Goal: Transaction & Acquisition: Purchase product/service

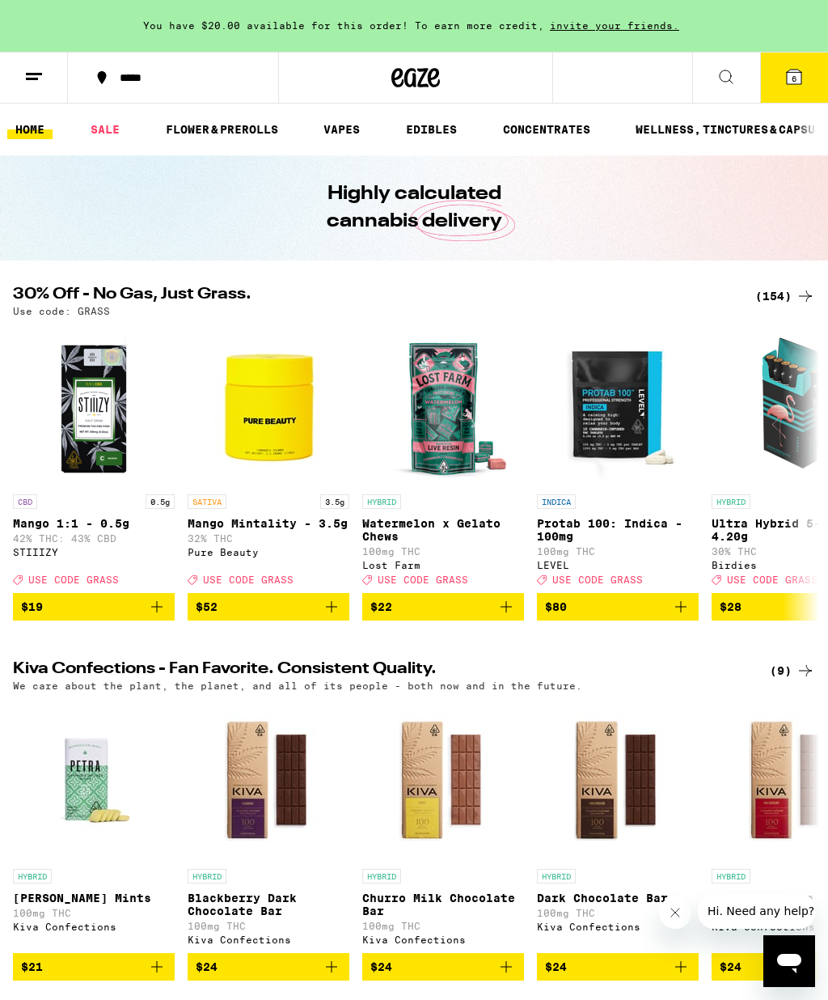
click at [789, 79] on icon at bounding box center [794, 77] width 15 height 15
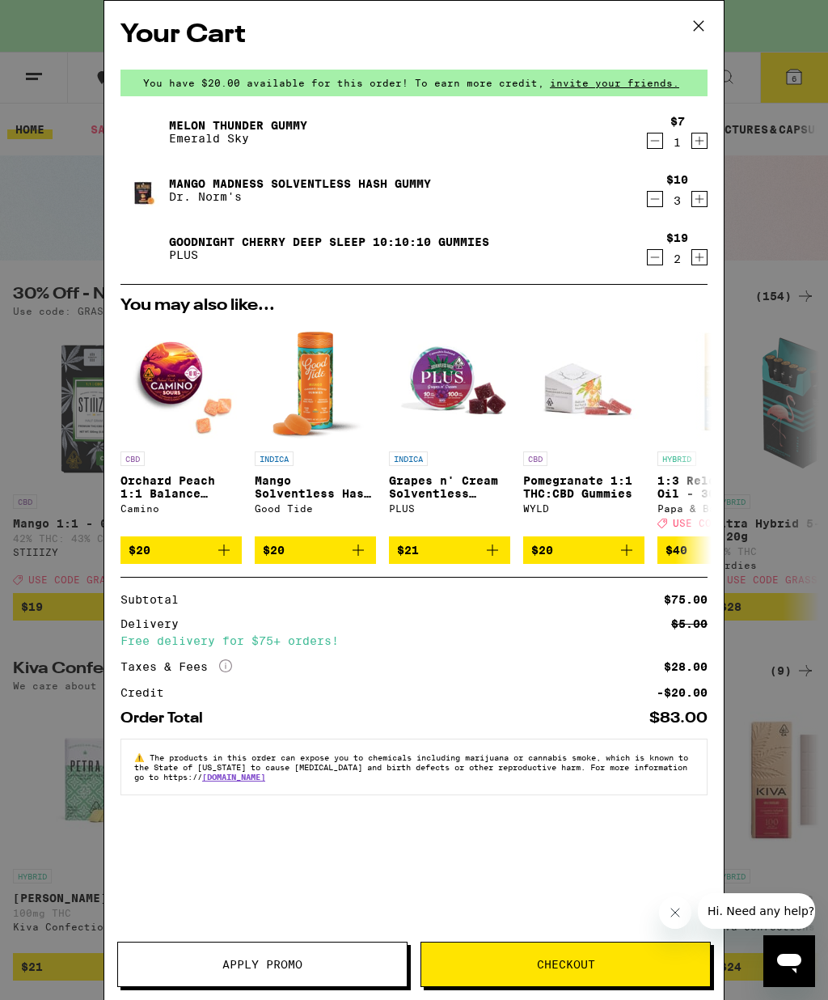
click at [650, 137] on icon "Decrement" at bounding box center [655, 140] width 15 height 19
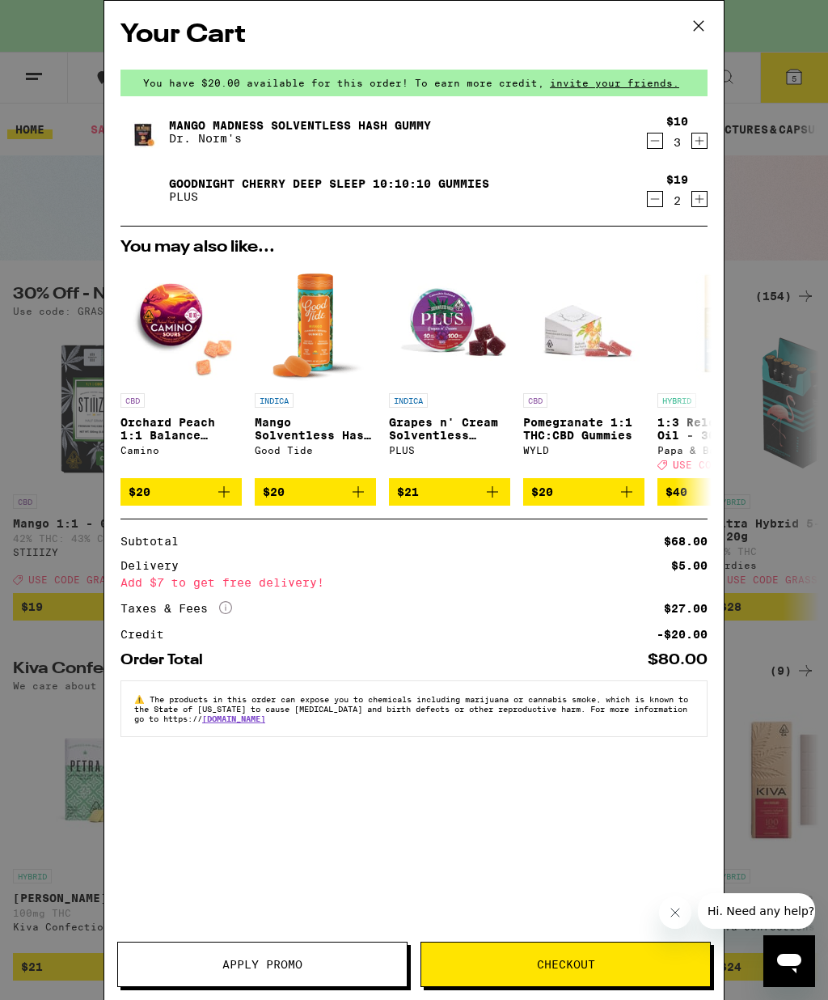
click at [651, 136] on icon "Decrement" at bounding box center [655, 140] width 15 height 19
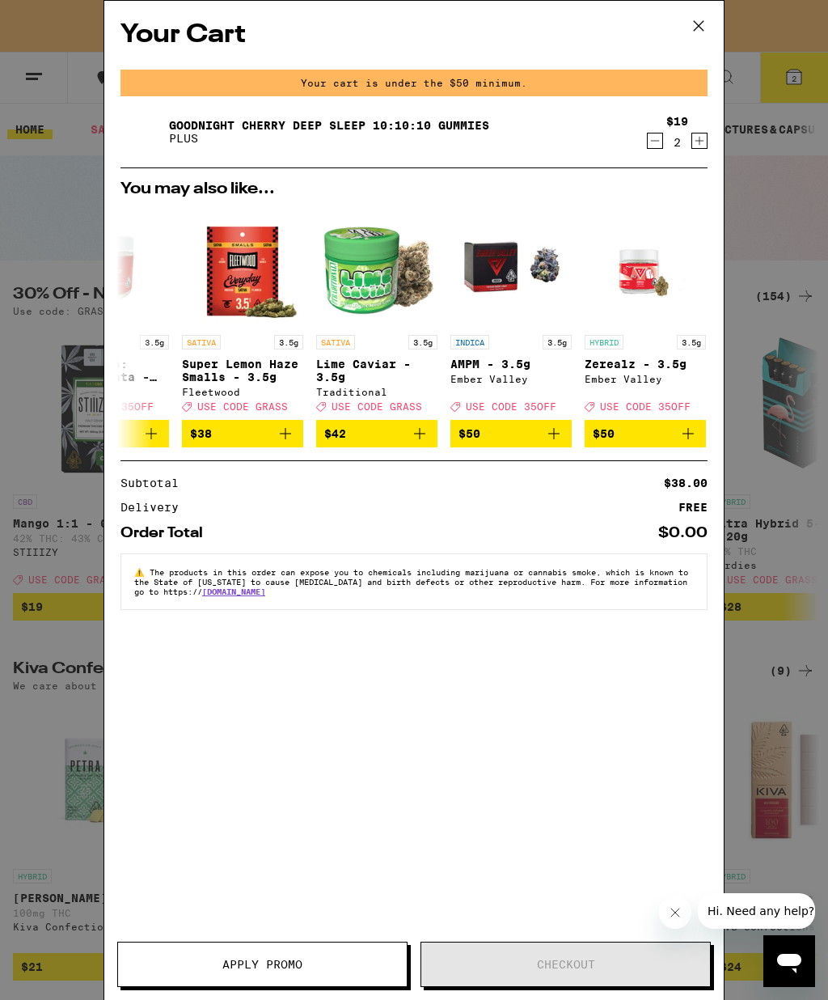
scroll to position [0, 746]
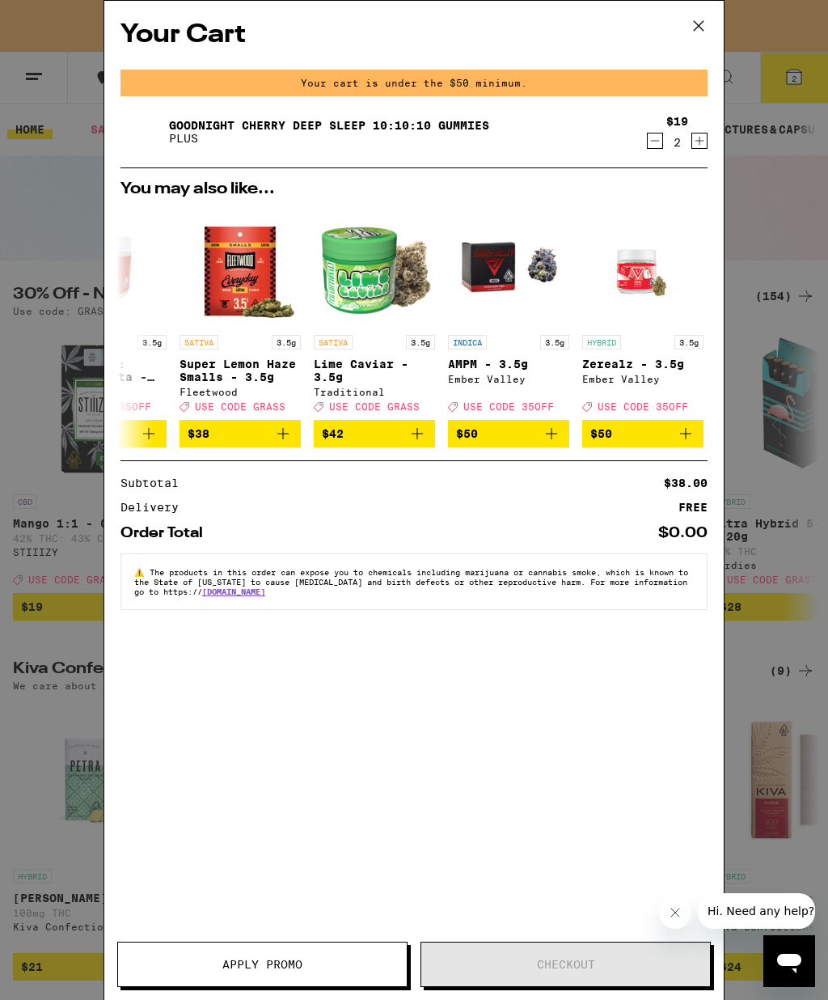
click at [63, 218] on div "Your Cart Your cart is under the $50 minimum. Goodnight Cherry Deep Sleep 10:10…" at bounding box center [414, 500] width 828 height 1000
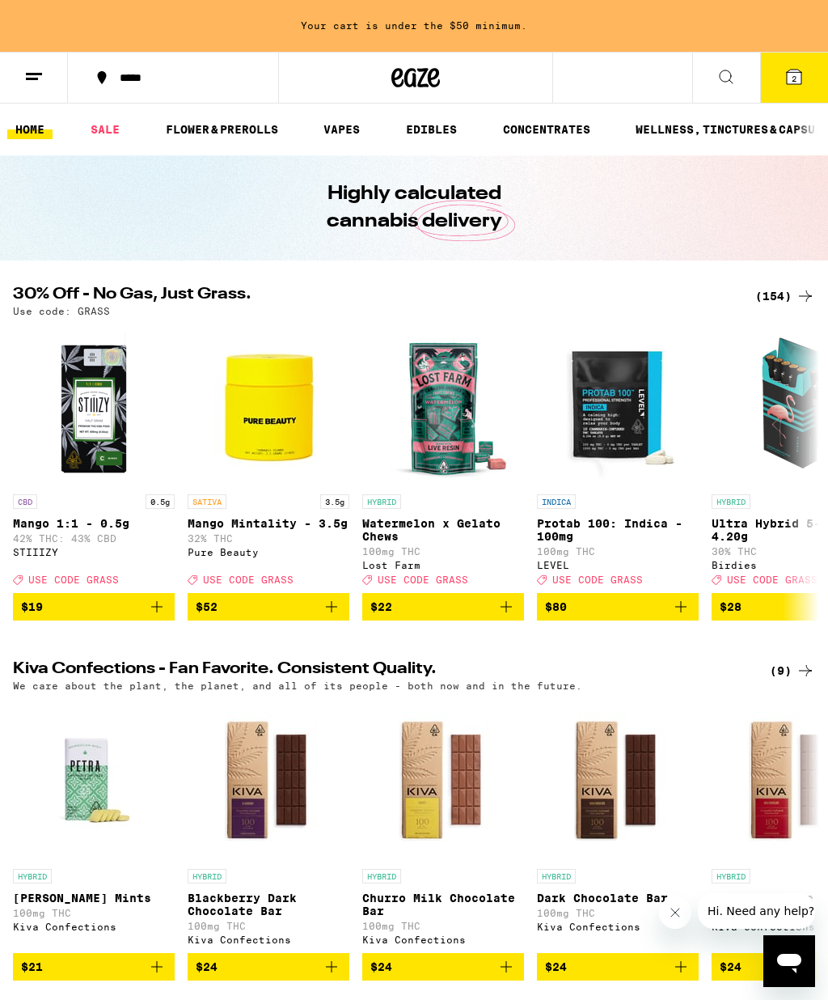
click at [111, 128] on link "SALE" at bounding box center [104, 129] width 45 height 19
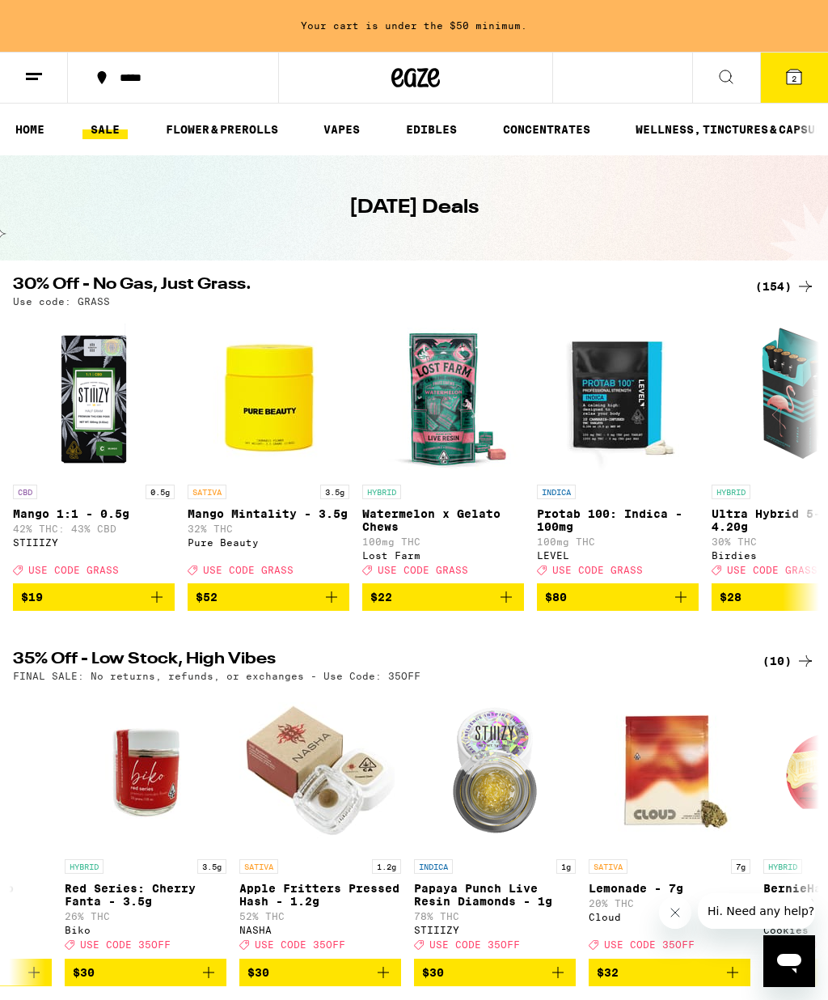
scroll to position [0, 471]
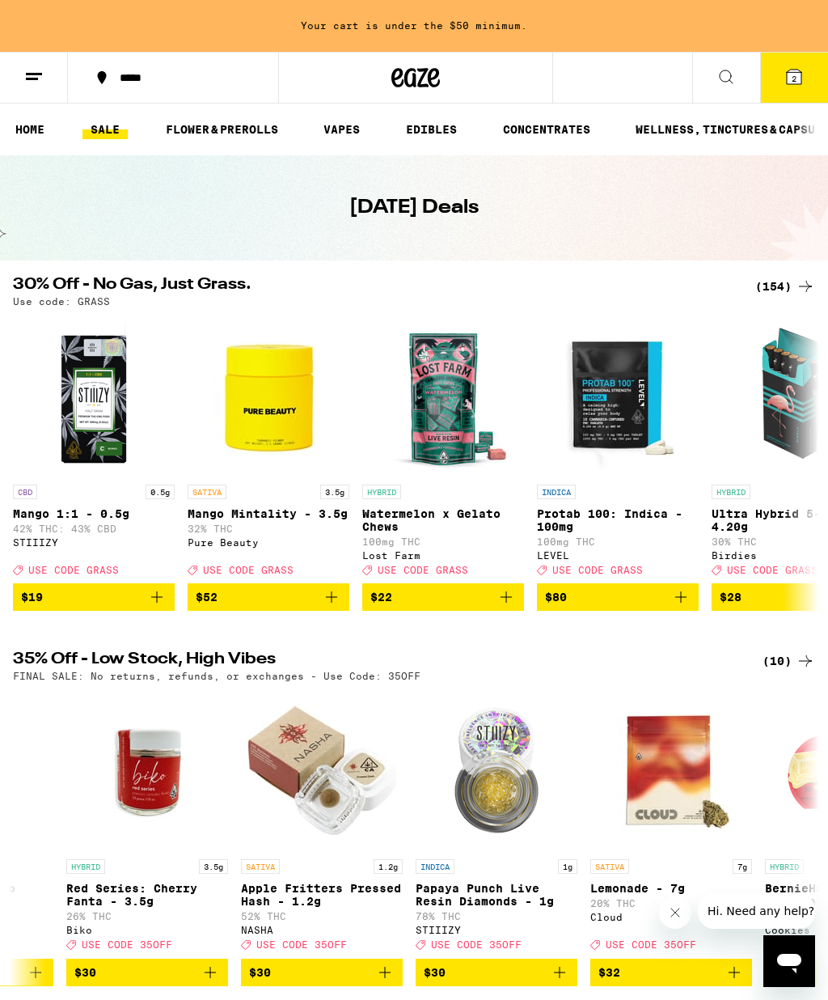
click at [435, 125] on link "EDIBLES" at bounding box center [431, 129] width 67 height 19
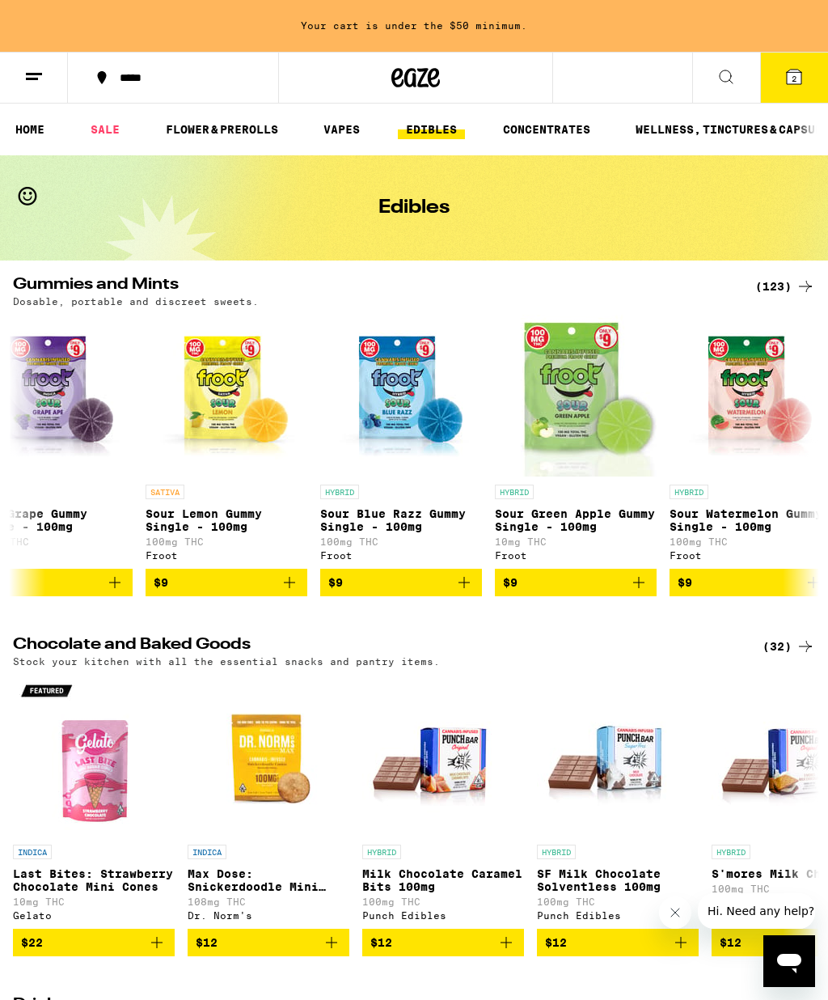
scroll to position [0, 916]
click at [201, 513] on p "Sour Lemon Gummy Single - 100mg" at bounding box center [226, 520] width 162 height 26
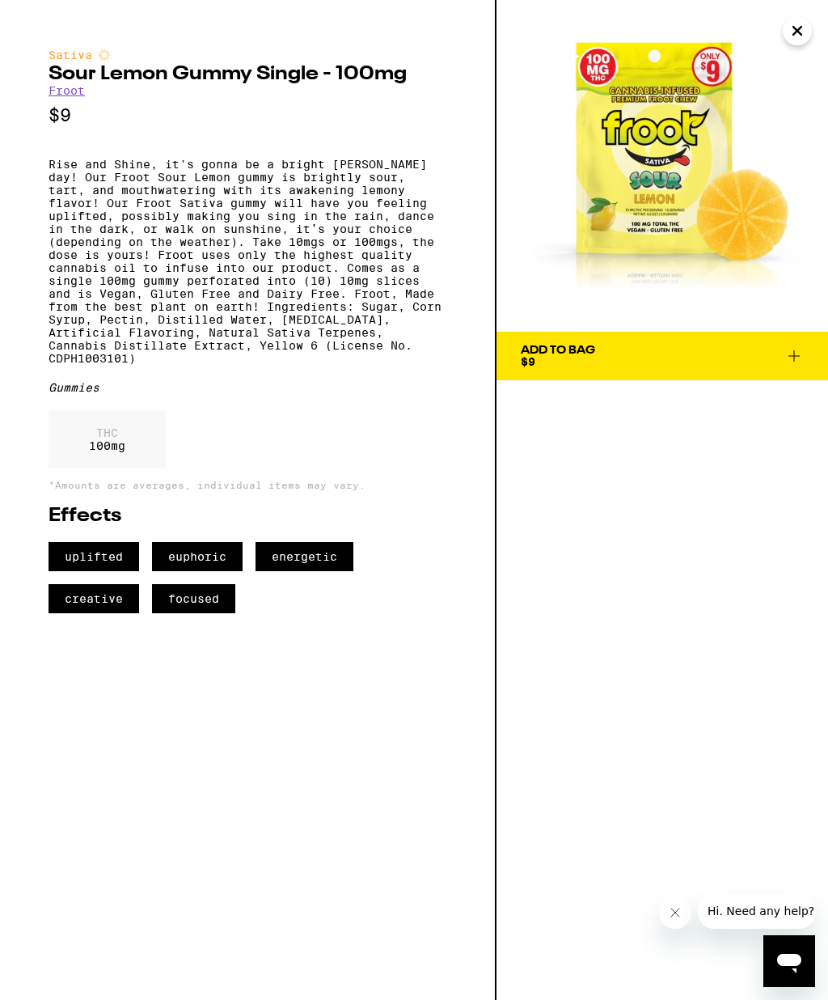
click at [793, 30] on icon "Close" at bounding box center [797, 31] width 19 height 24
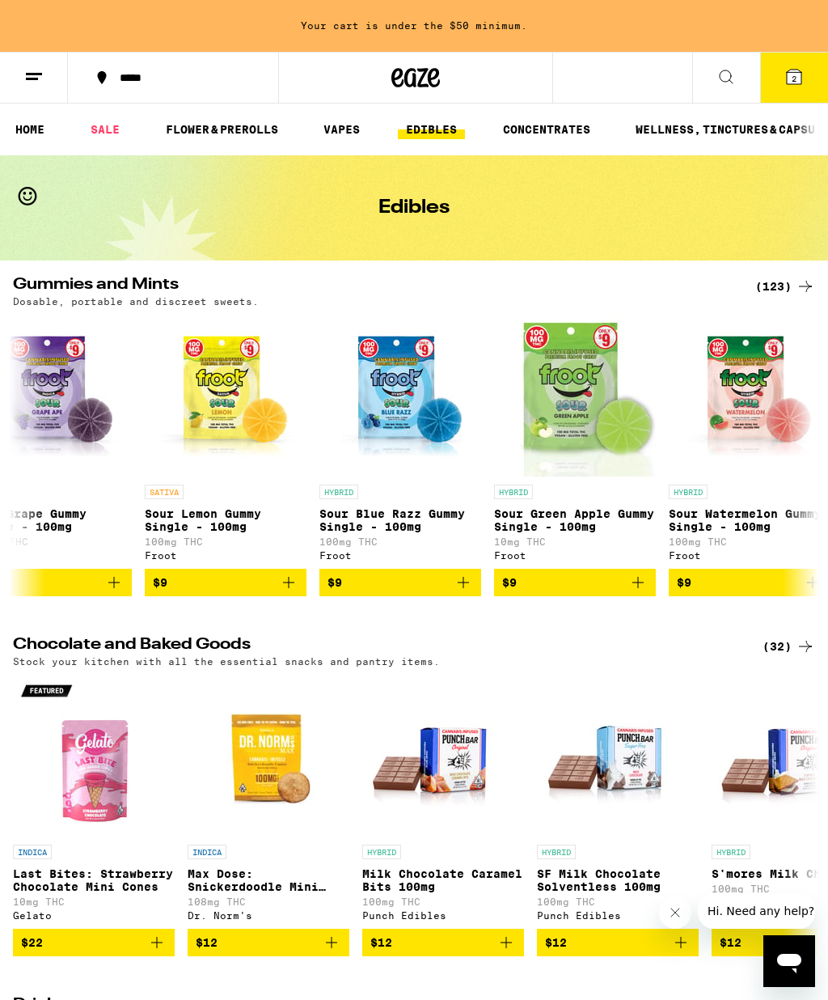
click at [795, 287] on div "(123)" at bounding box center [785, 286] width 60 height 19
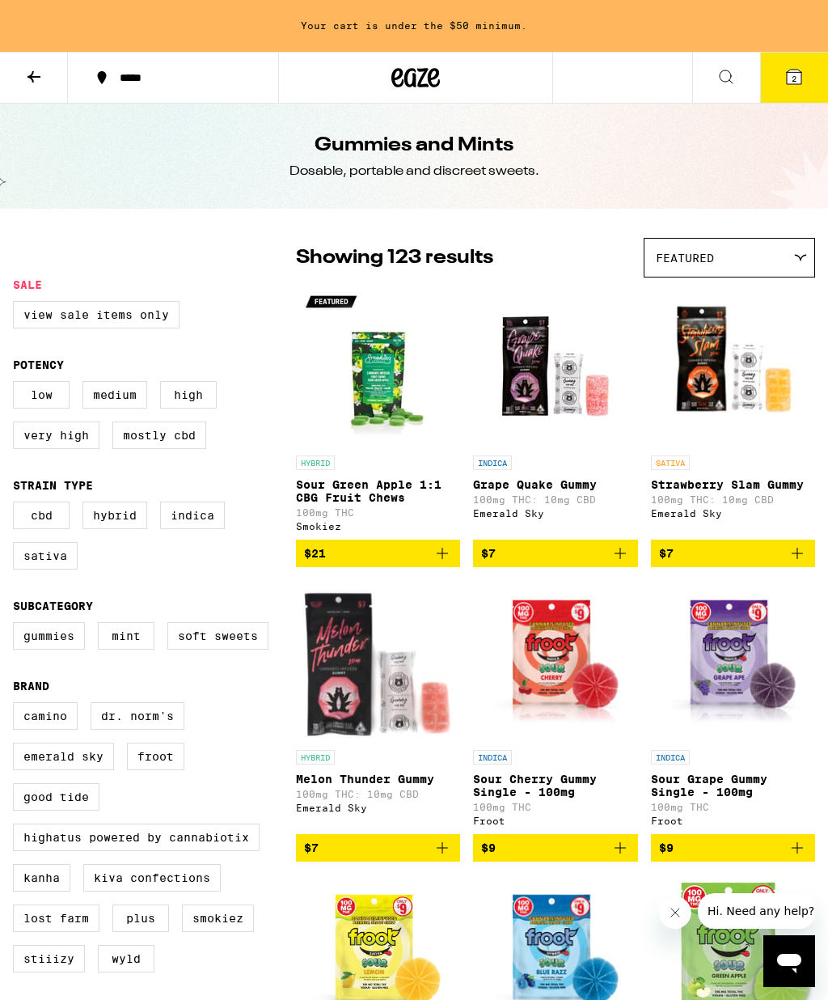
click at [133, 529] on label "Hybrid" at bounding box center [114, 514] width 65 height 27
click at [17, 505] on input "Hybrid" at bounding box center [16, 504] width 1 height 1
checkbox input "true"
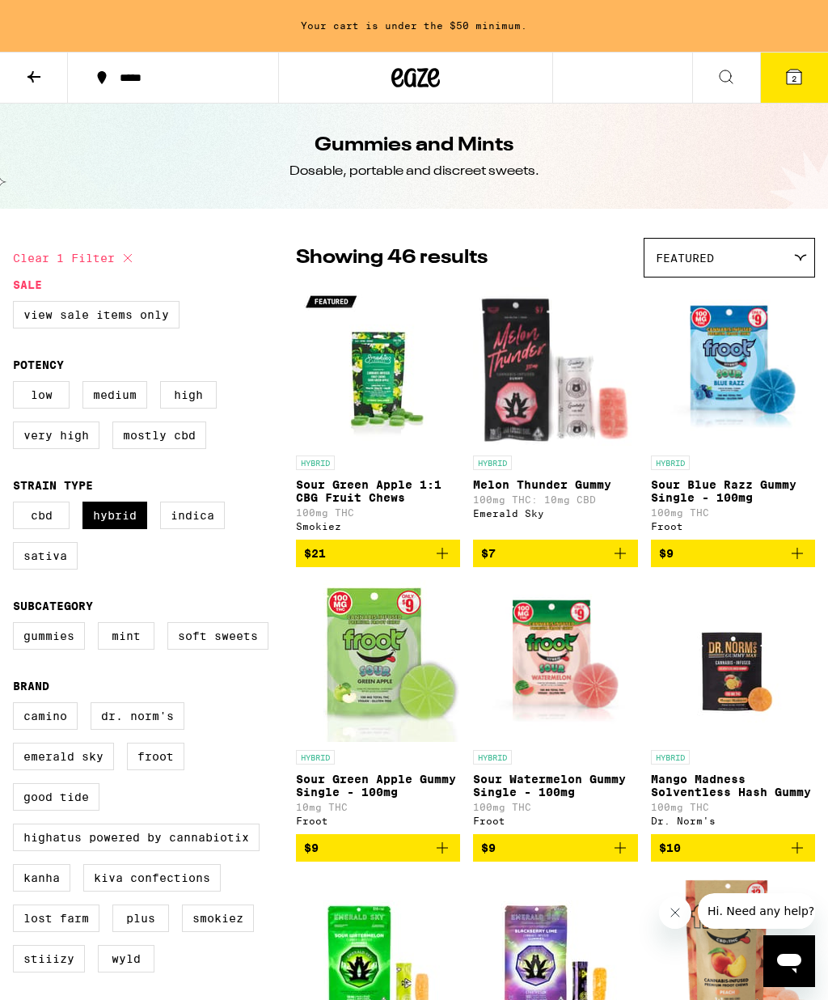
click at [55, 649] on label "Gummies" at bounding box center [49, 635] width 72 height 27
click at [17, 625] on input "Gummies" at bounding box center [16, 624] width 1 height 1
checkbox input "true"
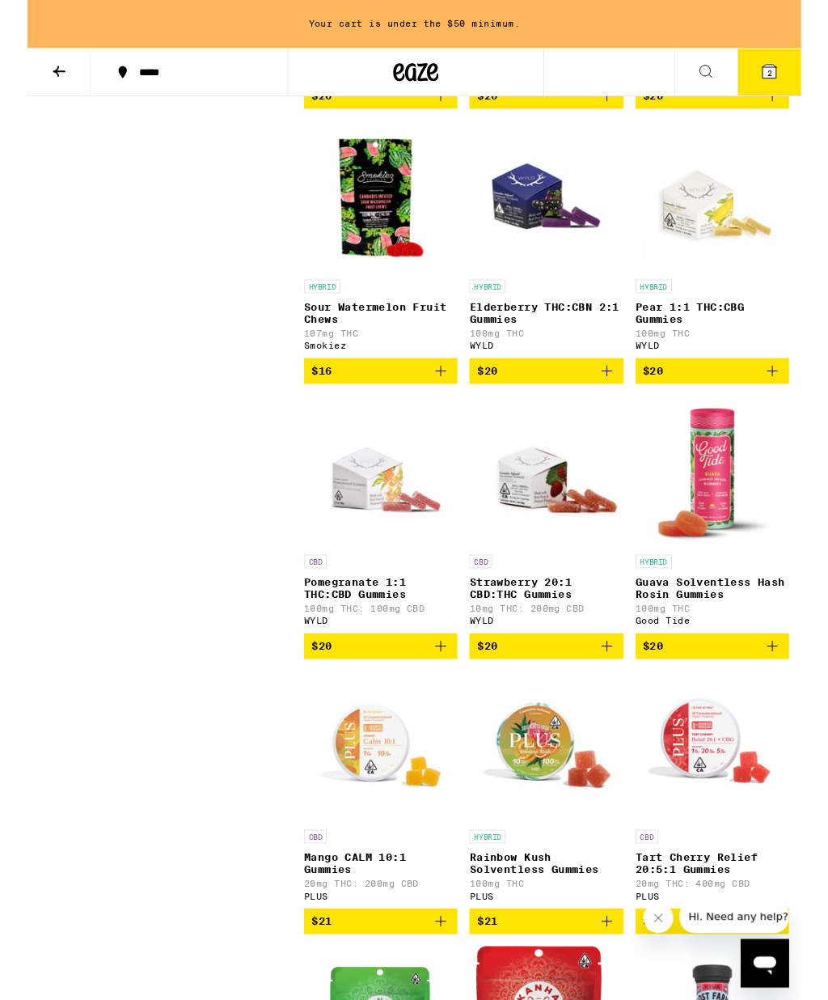
scroll to position [3102, 0]
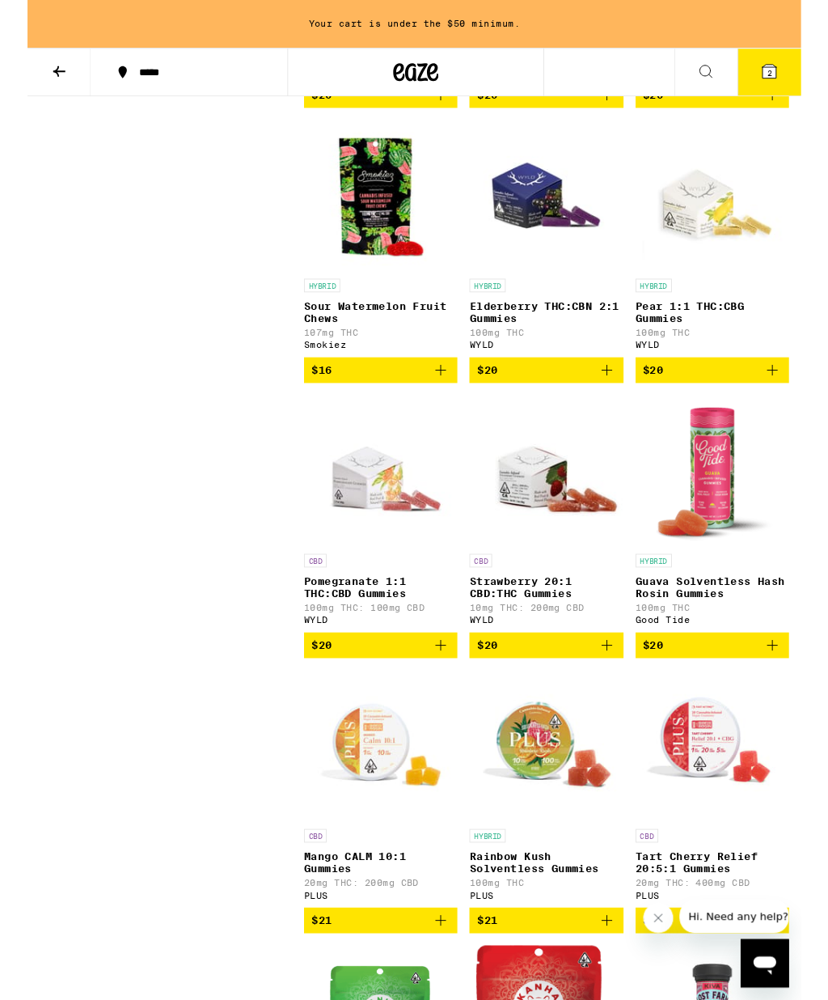
click at [712, 641] on p "Guava Solventless Hash Rosin Gummies" at bounding box center [733, 628] width 164 height 26
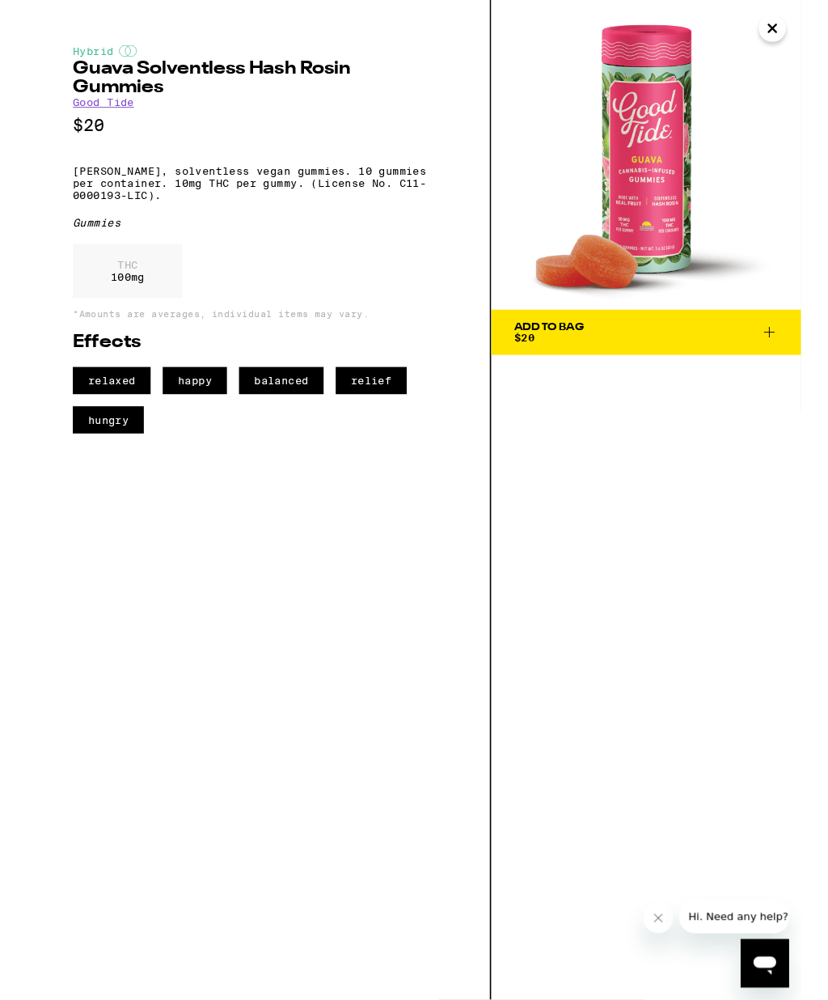
scroll to position [3103, 0]
click at [797, 21] on icon "Close" at bounding box center [797, 31] width 19 height 24
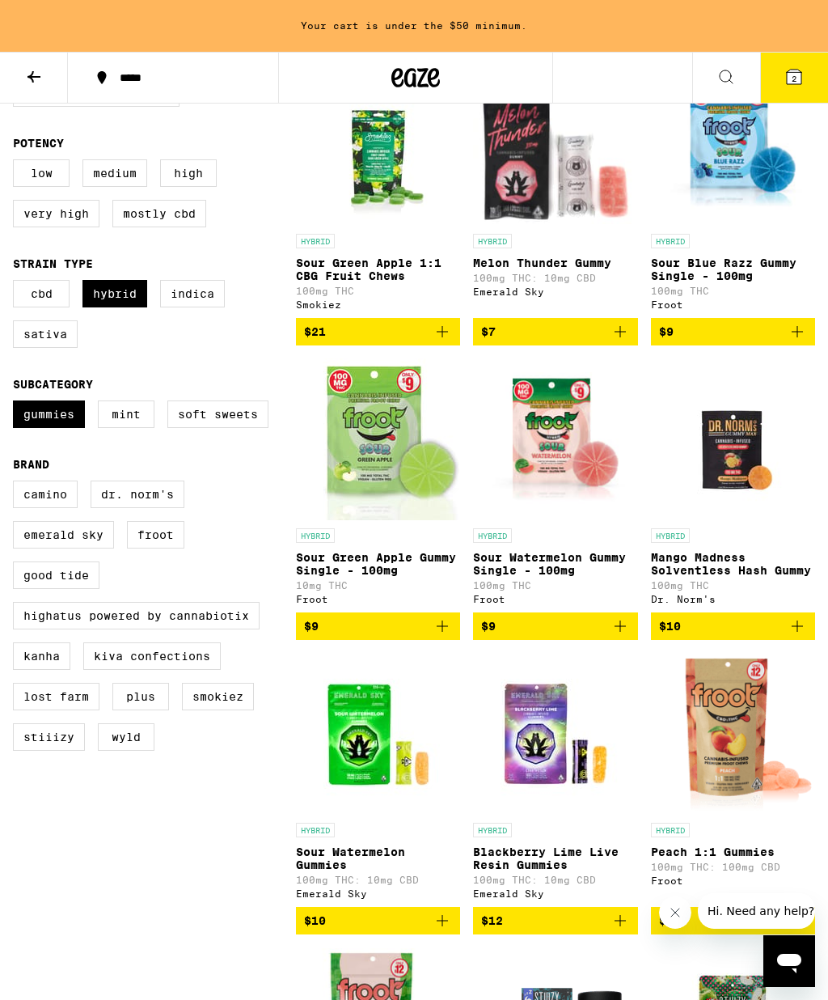
scroll to position [221, 0]
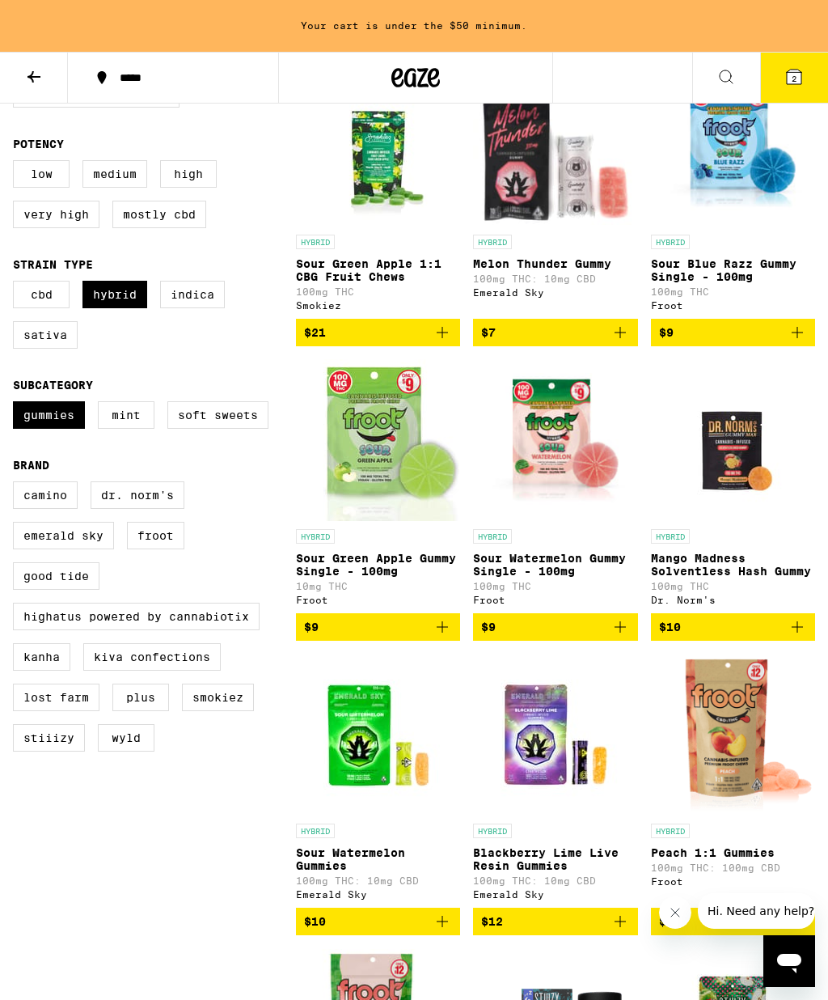
click at [793, 636] on icon "Add to bag" at bounding box center [797, 626] width 19 height 19
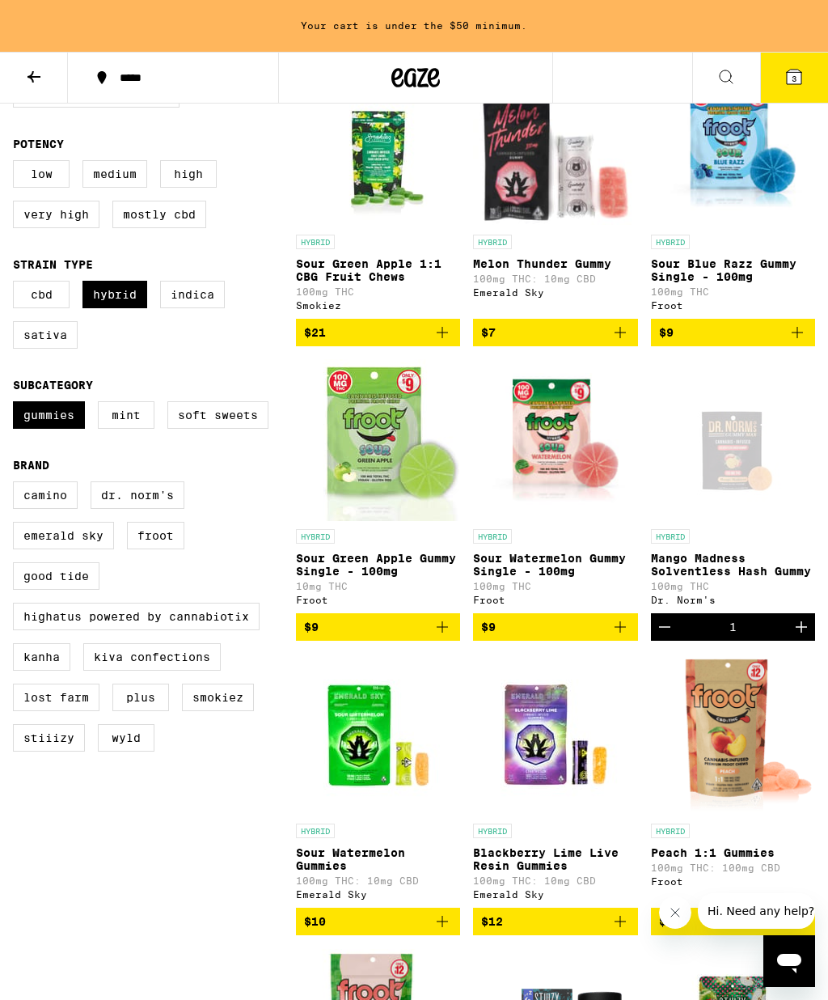
click at [516, 502] on img "Open page for Sour Watermelon Gummy Single - 100mg from Froot" at bounding box center [555, 440] width 164 height 162
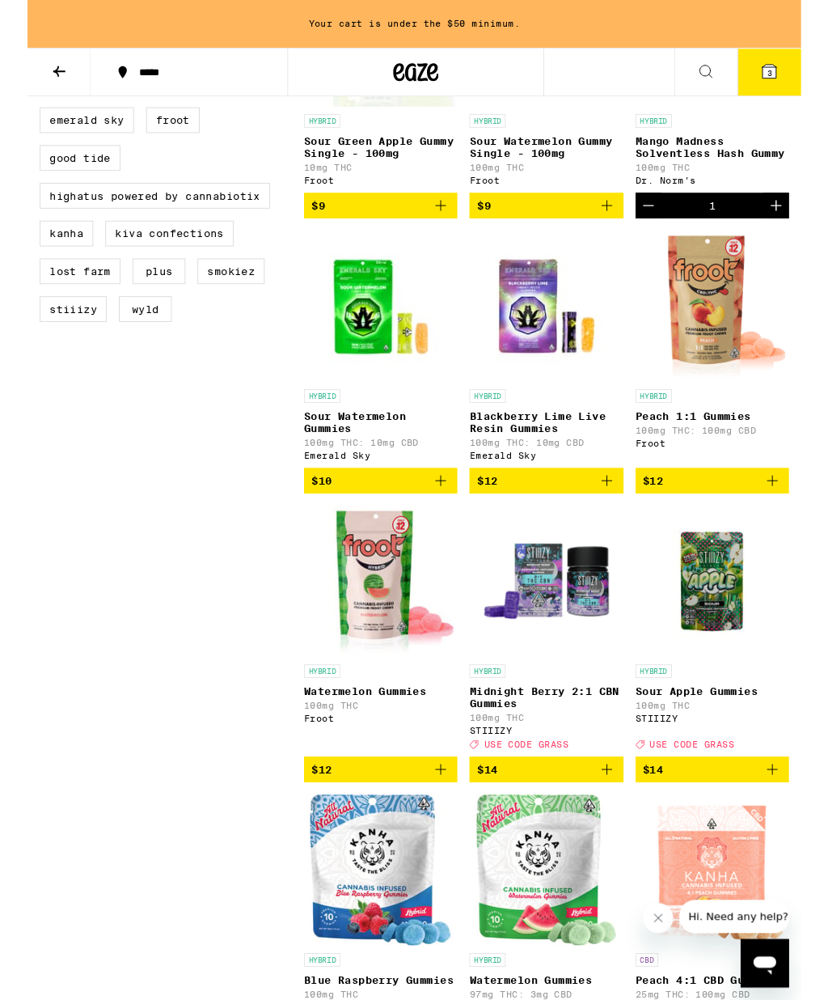
scroll to position [628, 0]
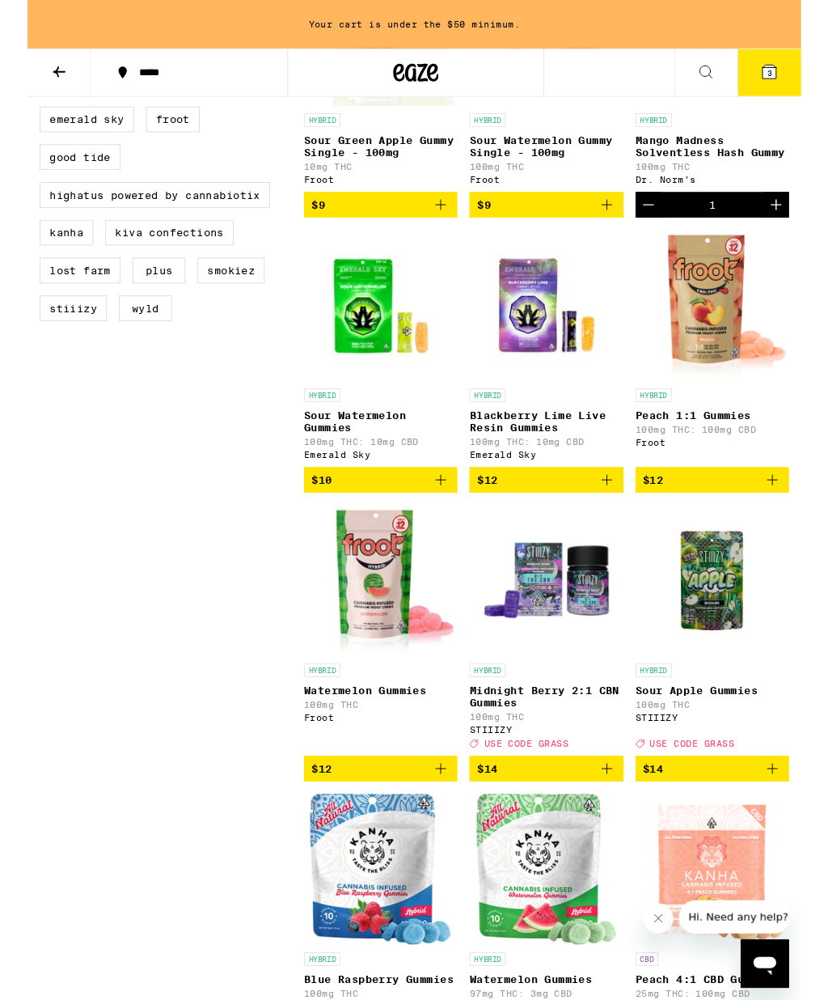
click at [527, 759] on p "Midnight Berry 2:1 CBN Gummies" at bounding box center [555, 746] width 164 height 26
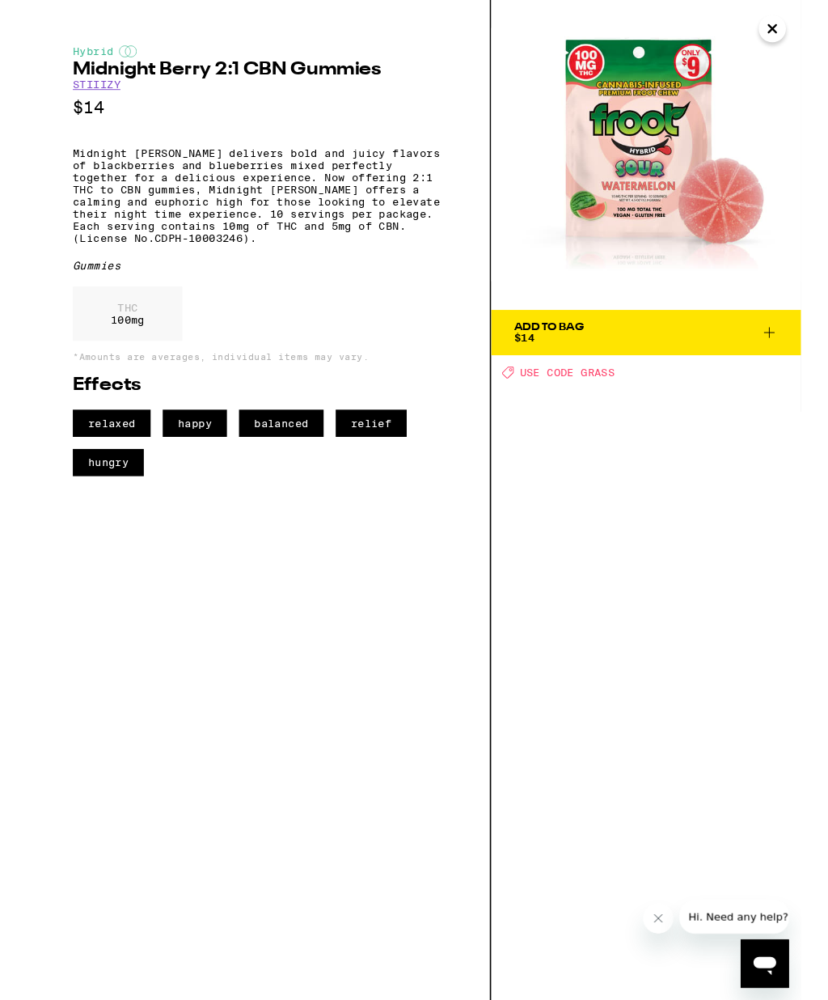
click at [797, 353] on icon at bounding box center [793, 355] width 19 height 19
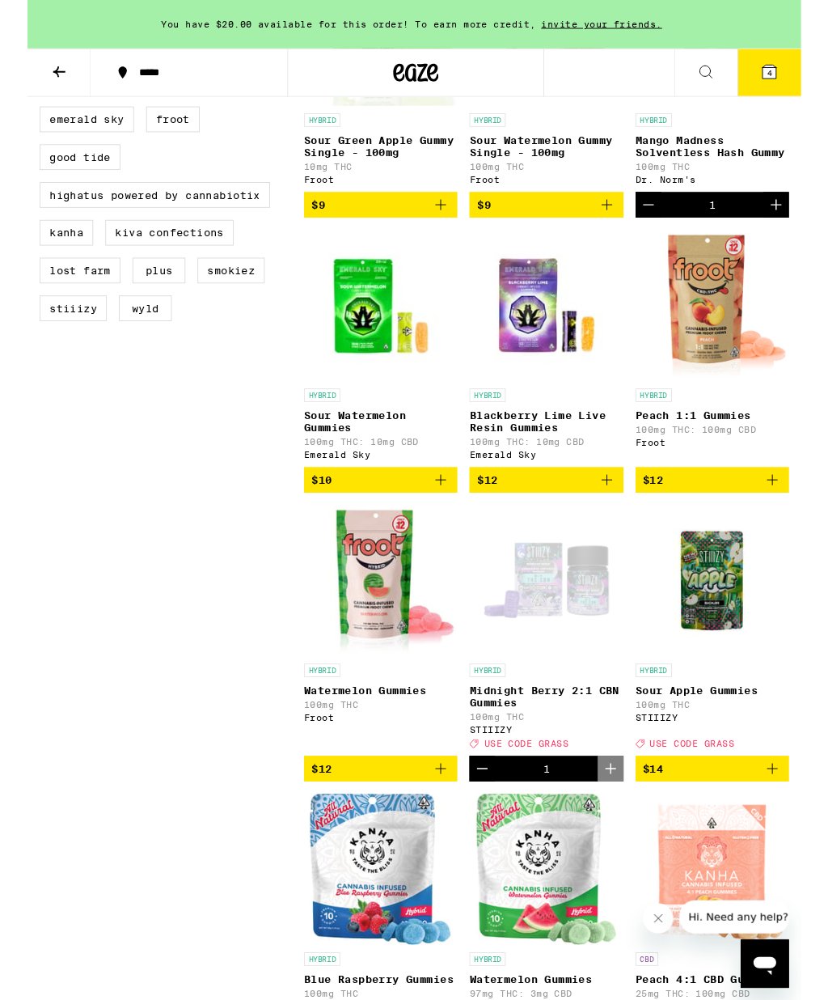
click at [538, 759] on p "Midnight Berry 2:1 CBN Gummies" at bounding box center [555, 746] width 164 height 26
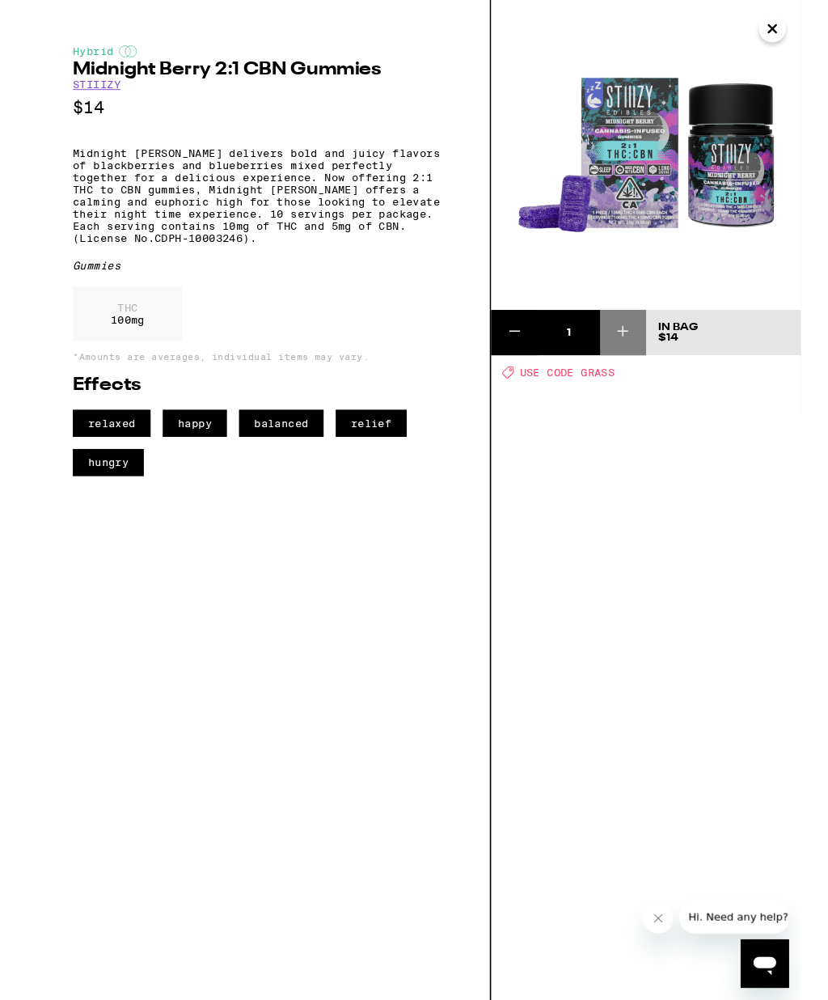
click at [801, 19] on icon "Close" at bounding box center [797, 31] width 19 height 24
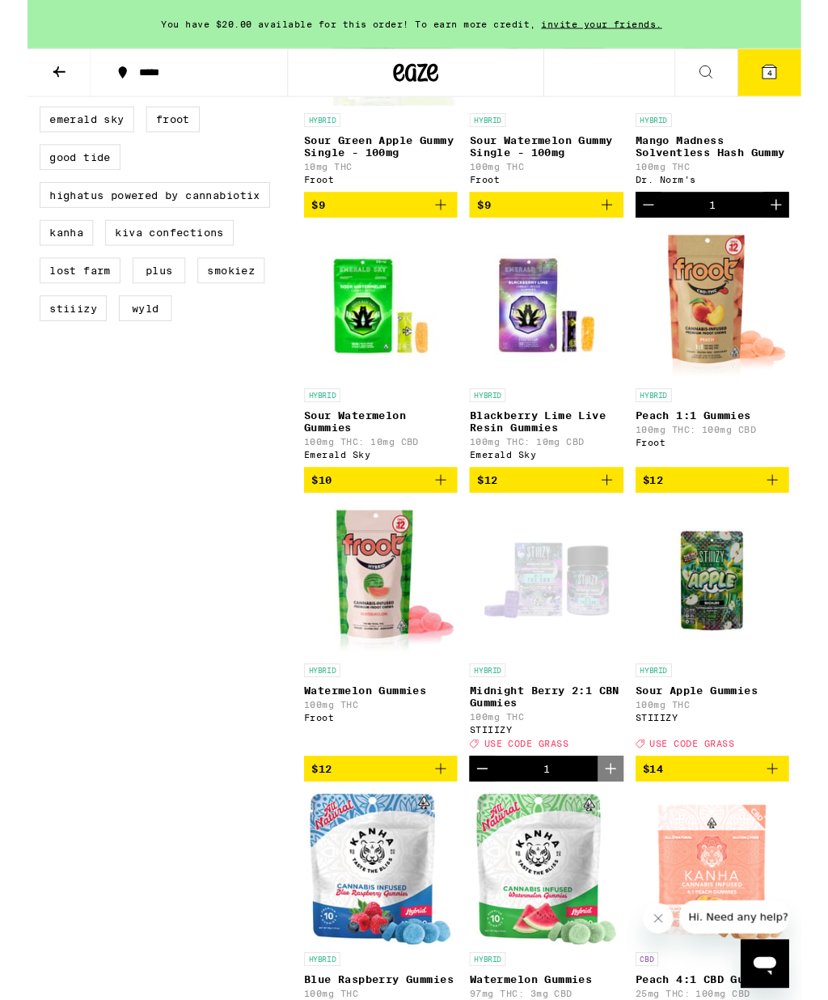
click at [804, 75] on button "4" at bounding box center [794, 78] width 68 height 50
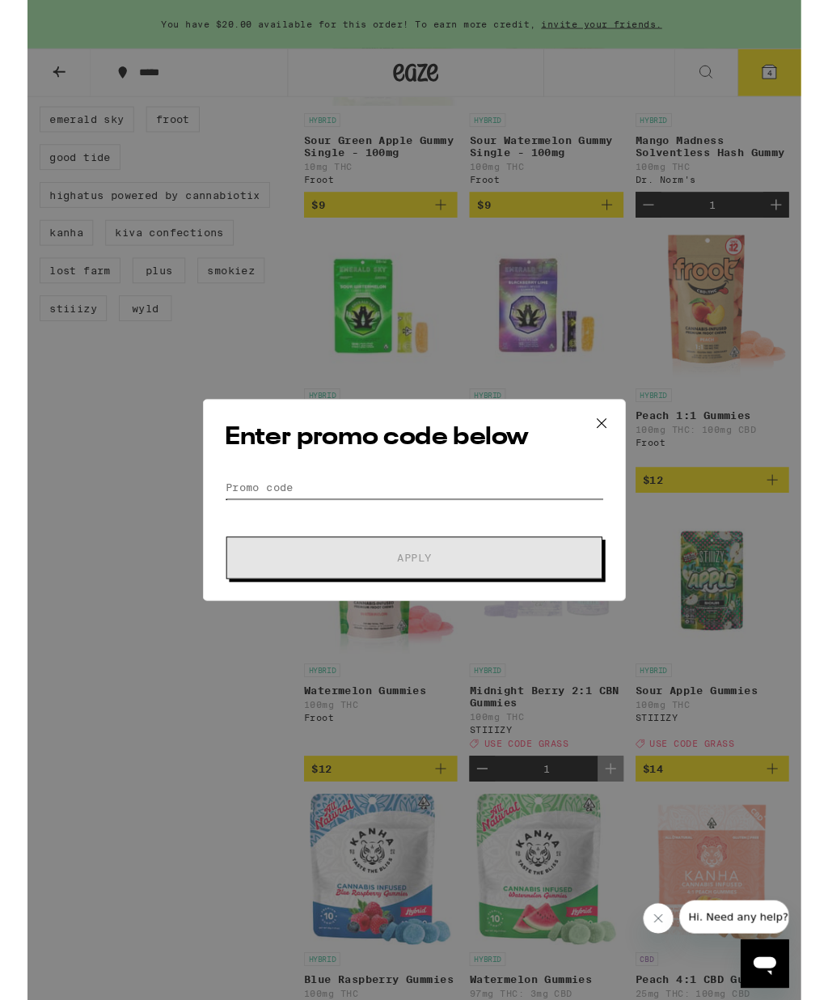
click at [236, 513] on input "Promo Code" at bounding box center [414, 522] width 406 height 24
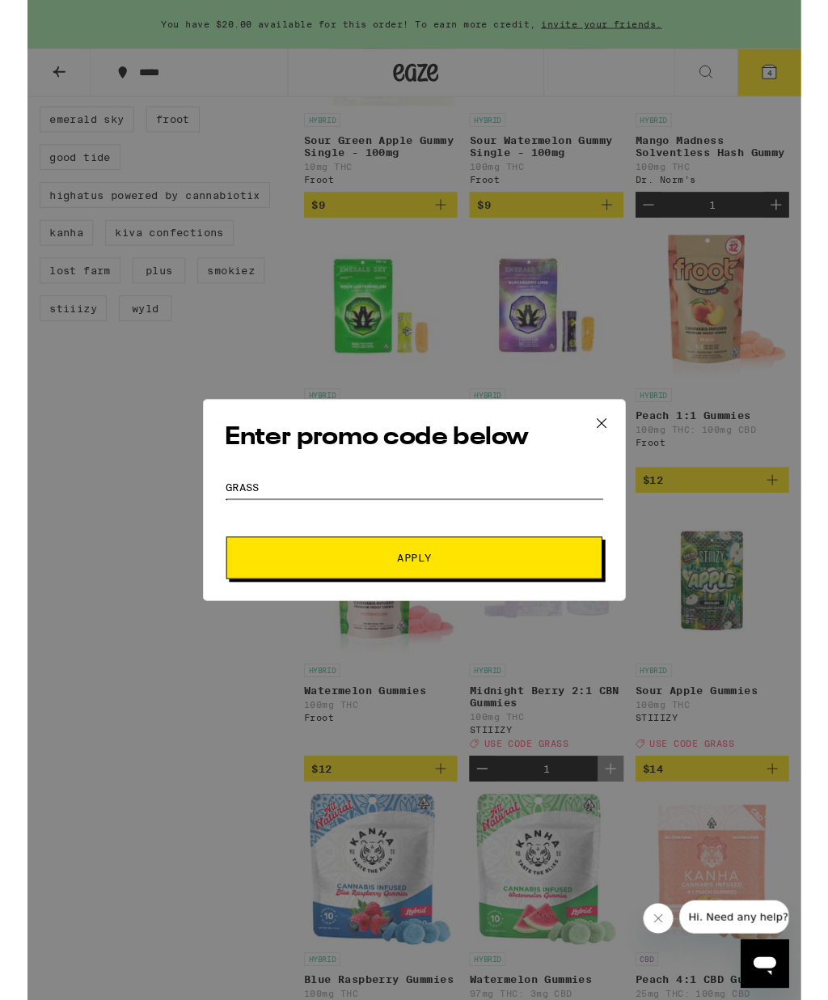
type input "Grass"
click at [353, 610] on button "Apply" at bounding box center [414, 596] width 403 height 45
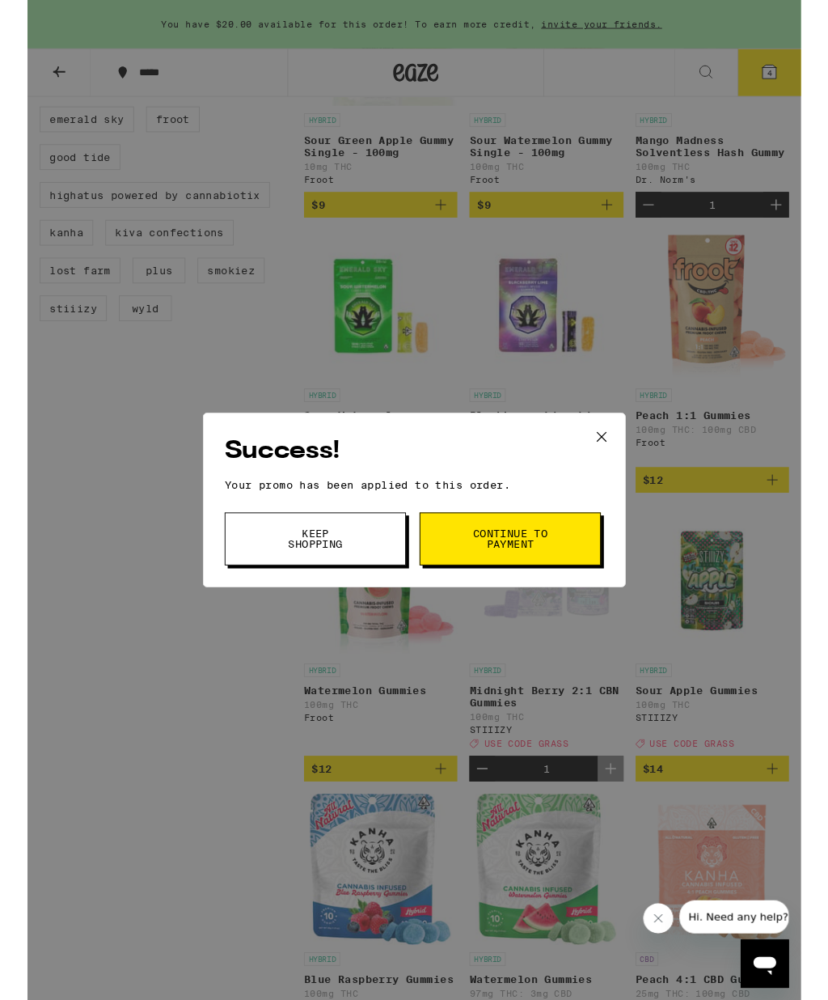
click at [291, 577] on span "Keep Shopping" at bounding box center [308, 576] width 82 height 23
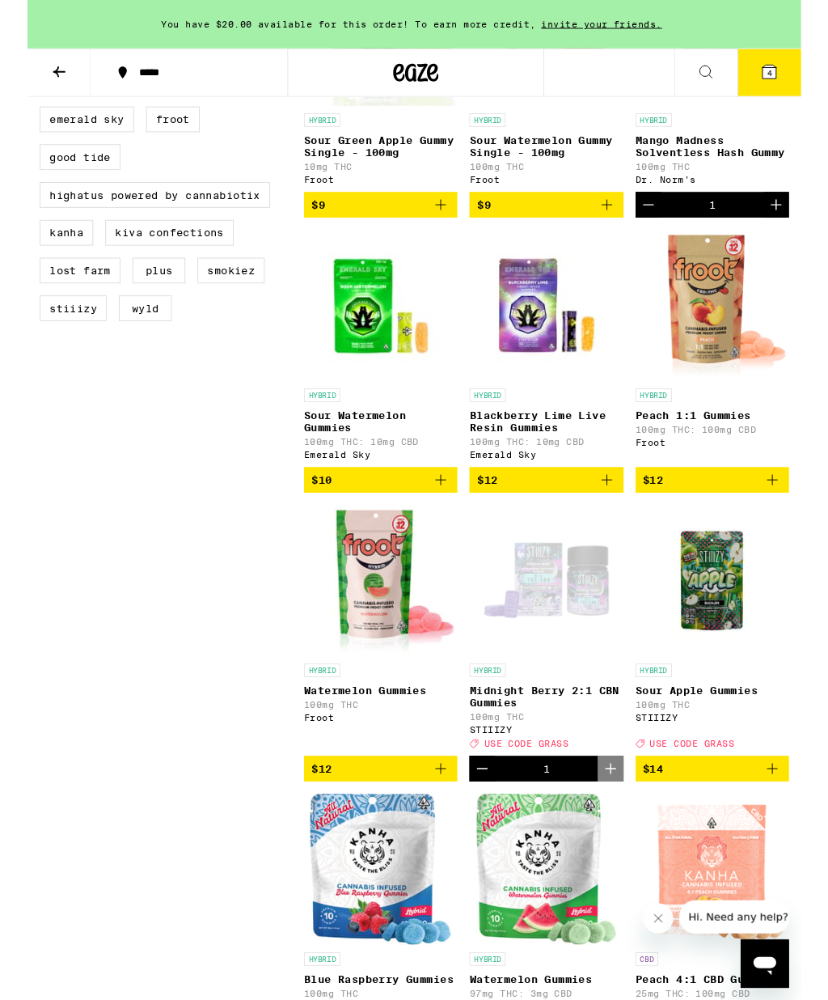
click at [804, 81] on button "4" at bounding box center [794, 78] width 68 height 50
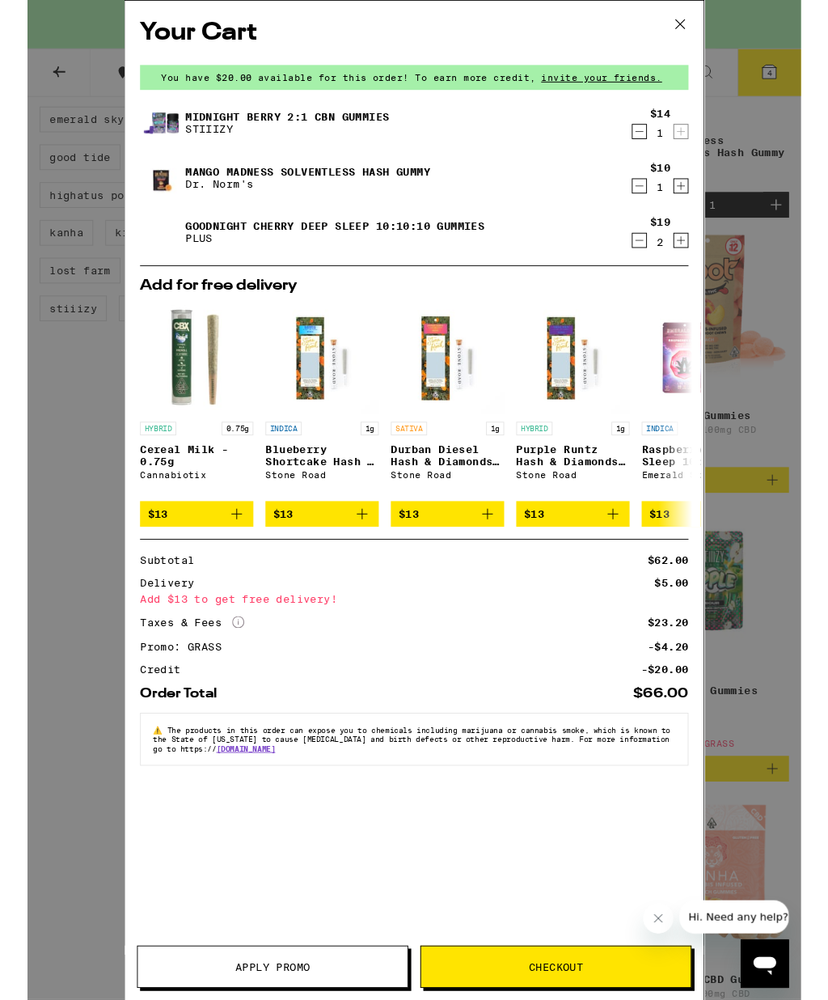
click at [35, 700] on div "Your Cart You have $20.00 available for this order! To earn more credit, invite…" at bounding box center [414, 535] width 828 height 1070
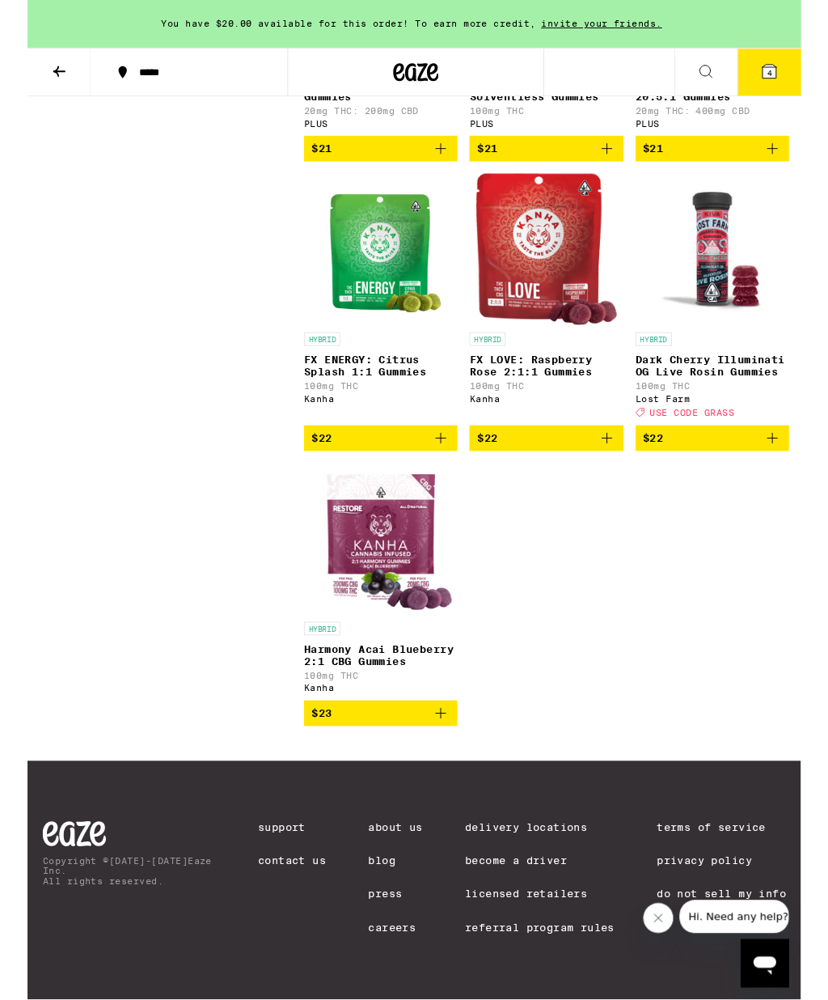
scroll to position [4062, 0]
click at [725, 396] on p "Dark Cherry Illuminati OG Live Rosin Gummies" at bounding box center [733, 391] width 164 height 26
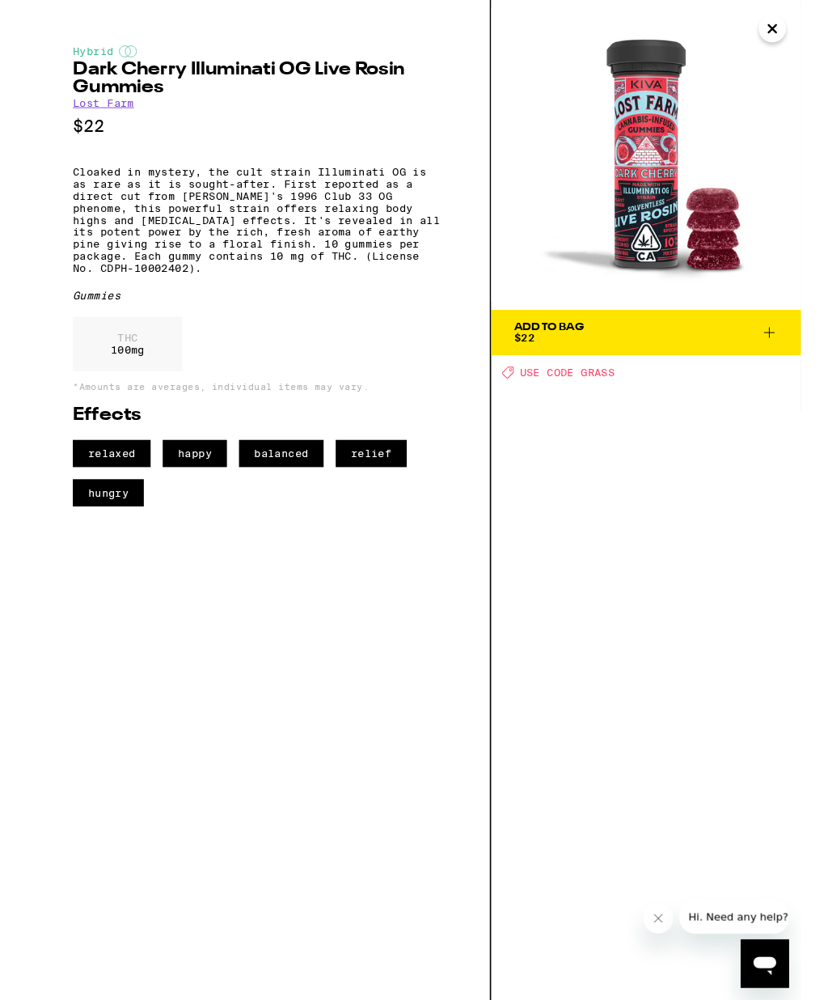
click at [613, 348] on span "Add To Bag $22" at bounding box center [662, 356] width 283 height 23
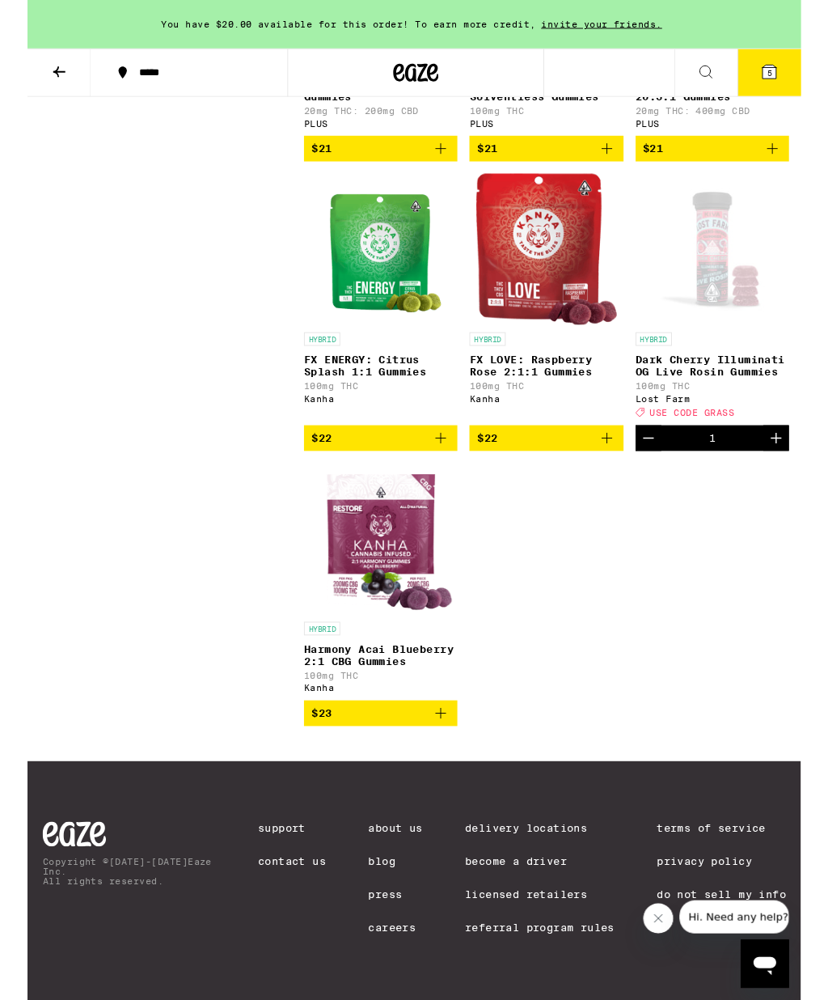
click at [799, 68] on icon at bounding box center [793, 76] width 19 height 19
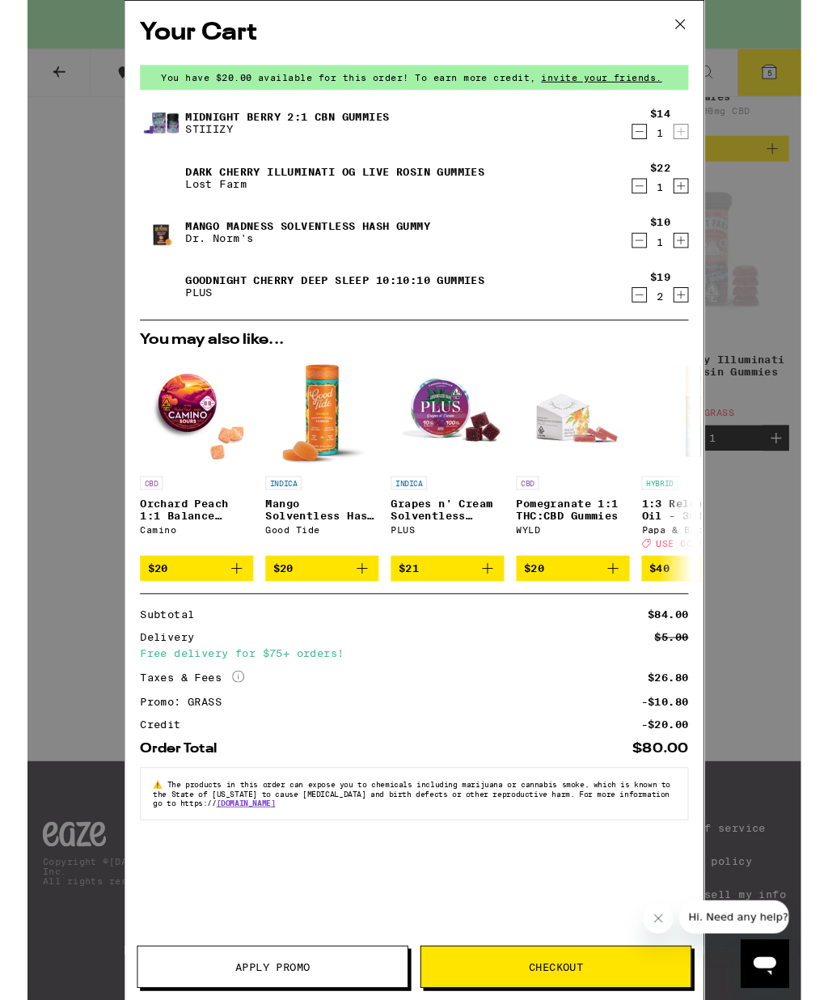
click at [654, 201] on icon "Decrement" at bounding box center [655, 198] width 15 height 19
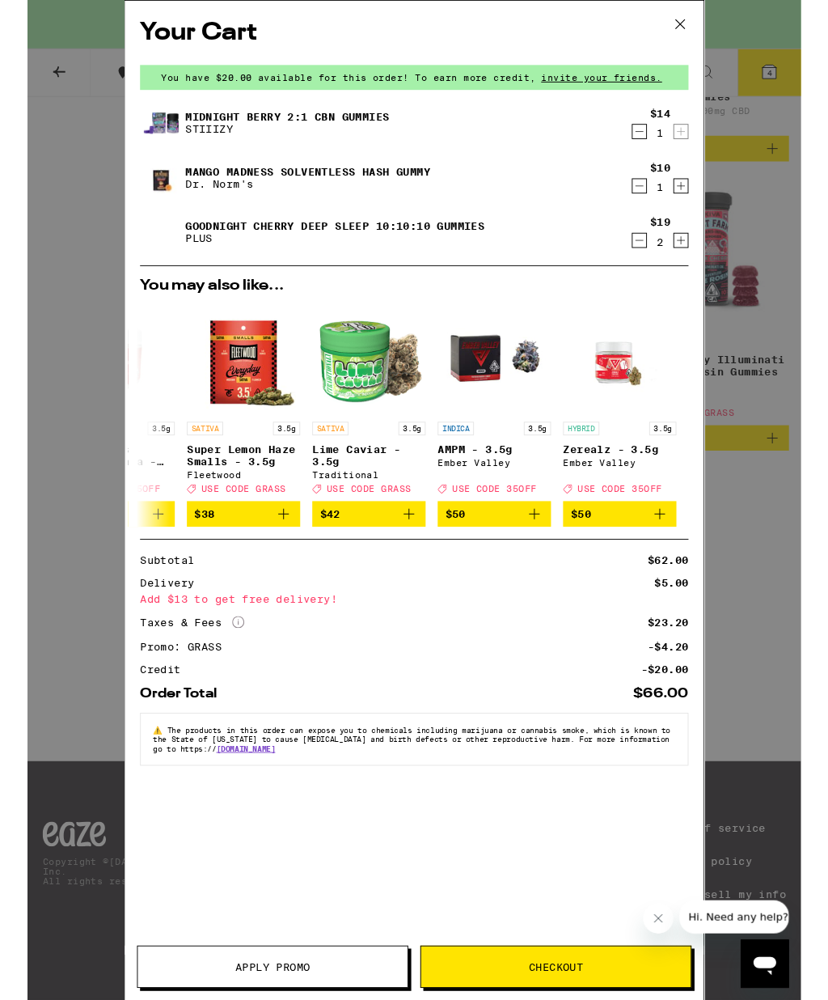
scroll to position [0, 755]
click at [700, 12] on button at bounding box center [699, 27] width 50 height 52
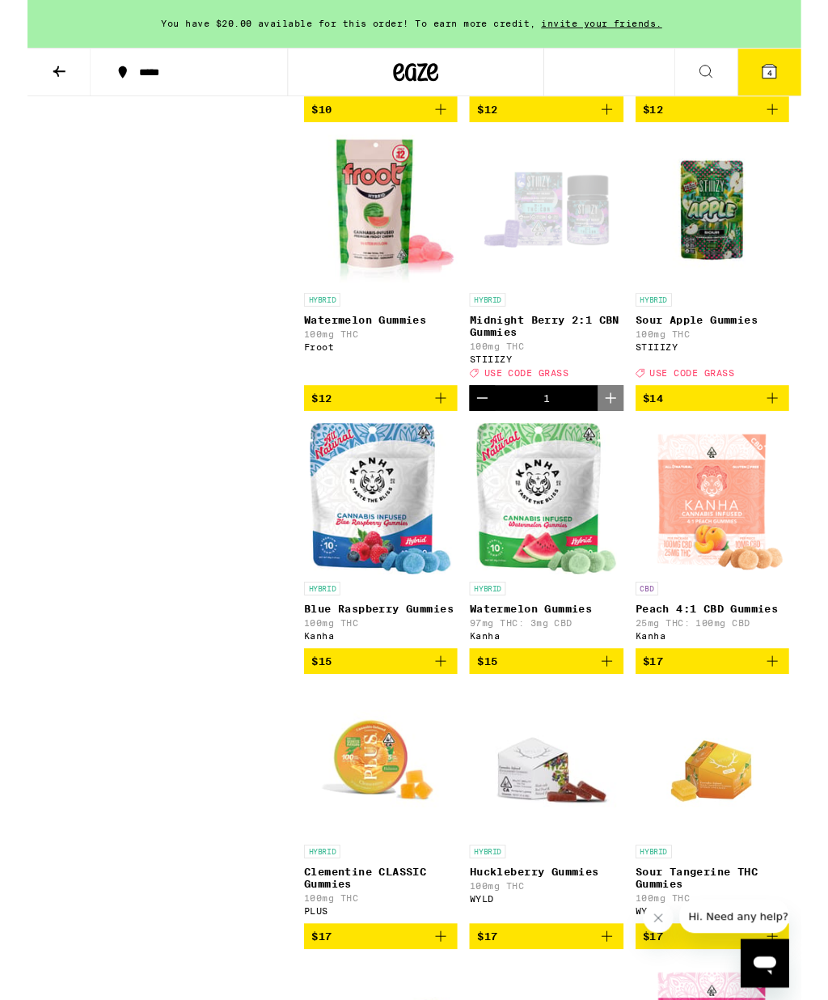
scroll to position [1026, 0]
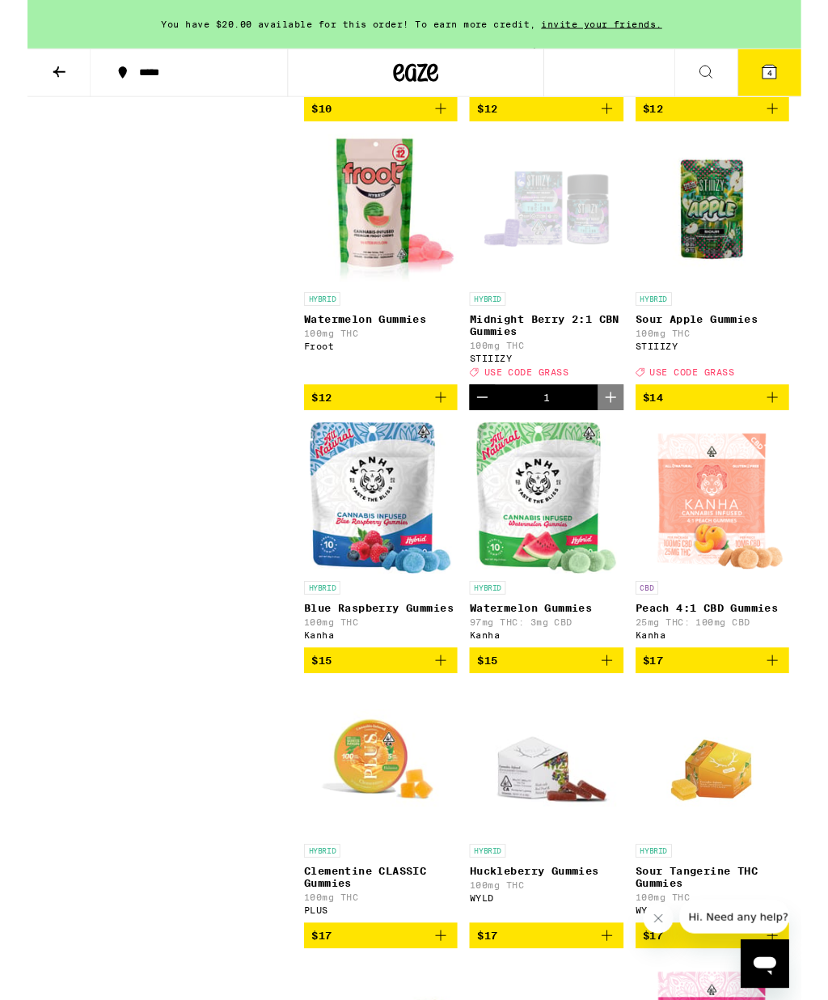
click at [788, 61] on button "4" at bounding box center [794, 78] width 68 height 50
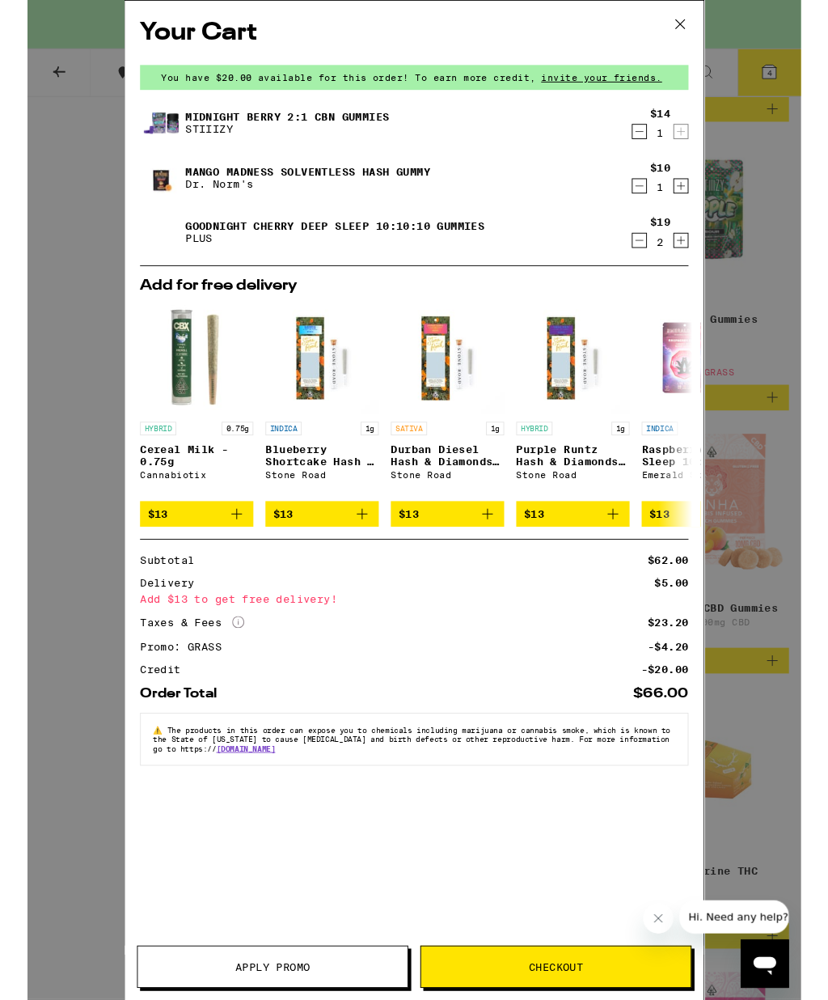
click at [700, 33] on icon at bounding box center [699, 26] width 24 height 24
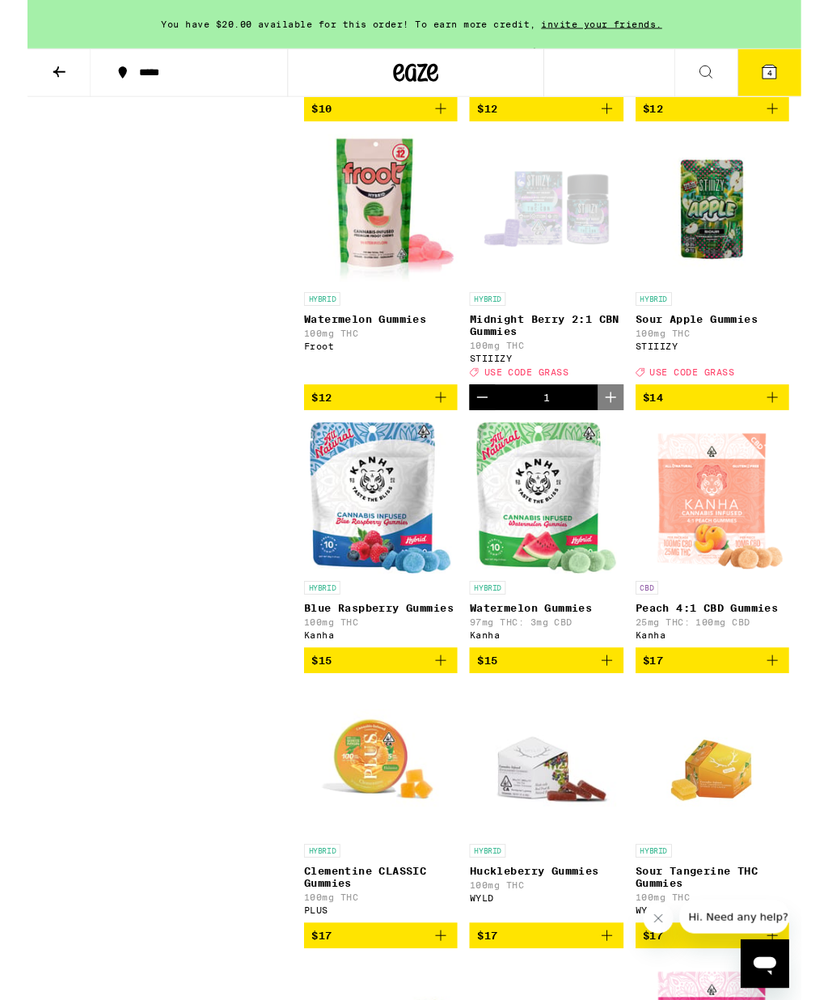
click at [565, 258] on div "Open page for Midnight Berry 2:1 CBN Gummies from STIIIZY" at bounding box center [556, 224] width 162 height 162
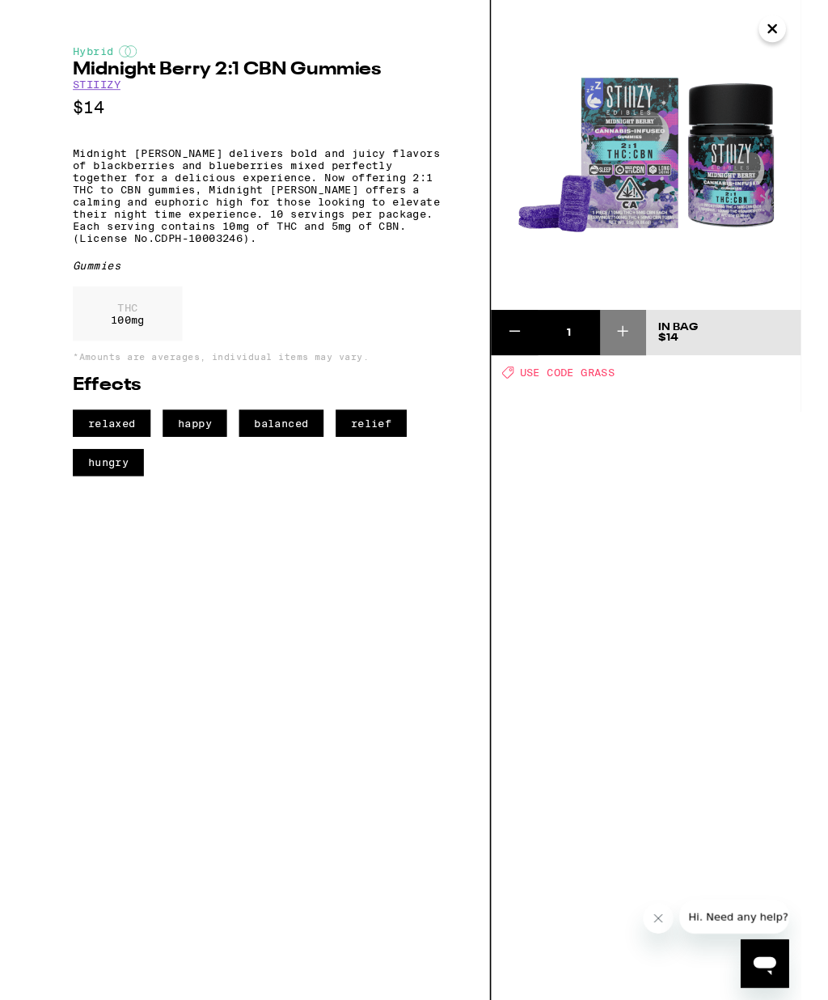
click at [801, 35] on icon "Close" at bounding box center [797, 31] width 8 height 8
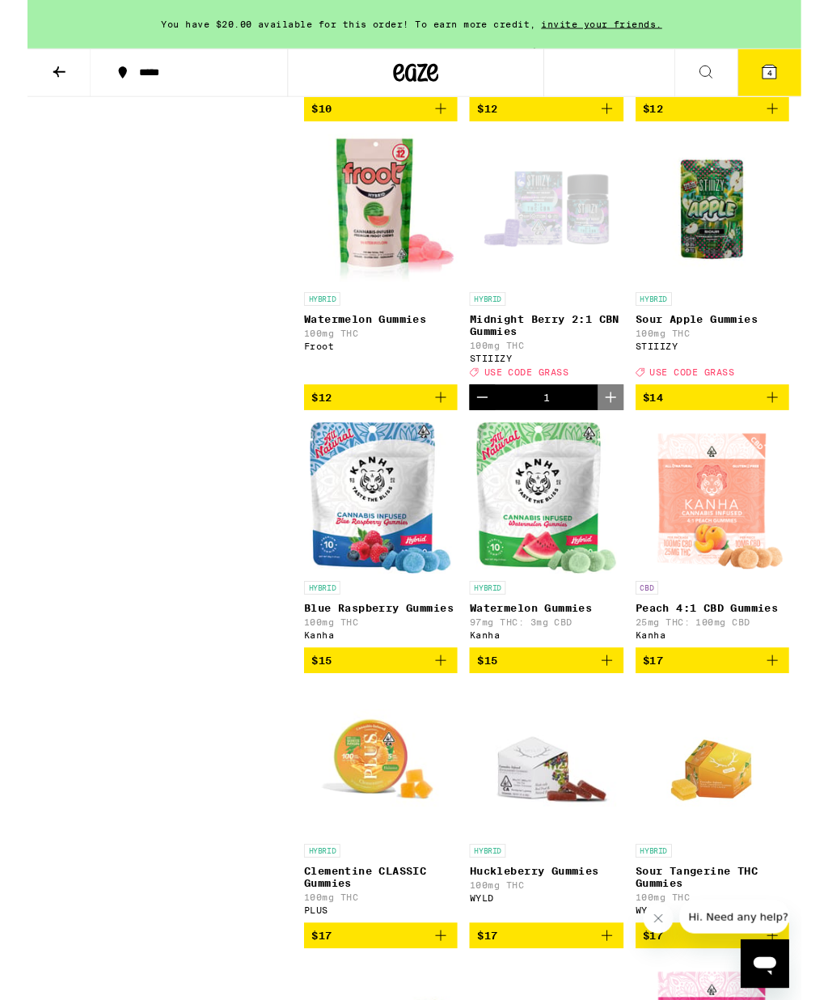
click at [797, 76] on span "4" at bounding box center [794, 79] width 5 height 10
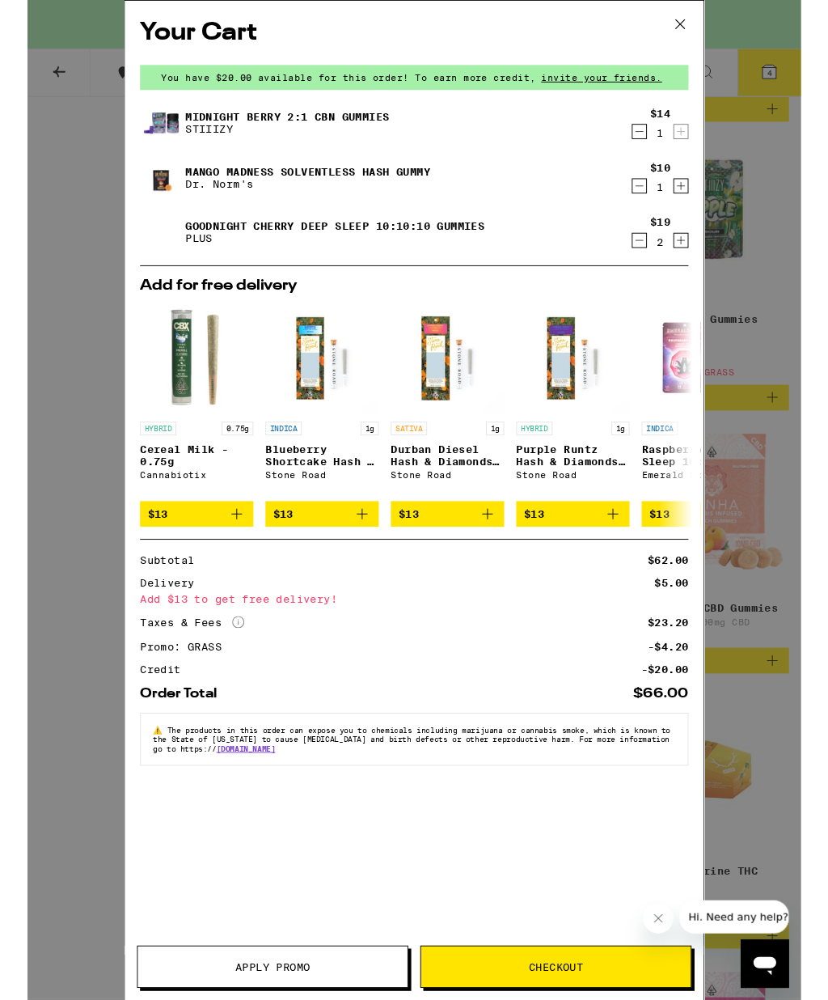
click at [699, 19] on icon at bounding box center [699, 26] width 24 height 24
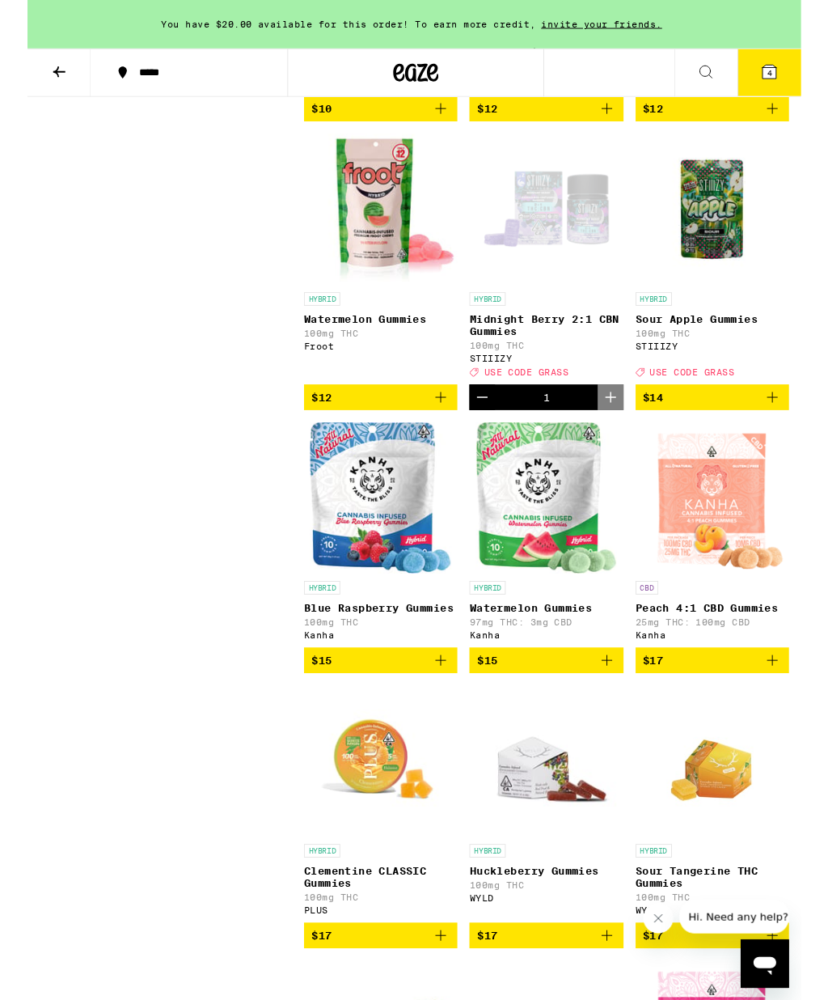
click at [37, 78] on icon at bounding box center [33, 76] width 19 height 19
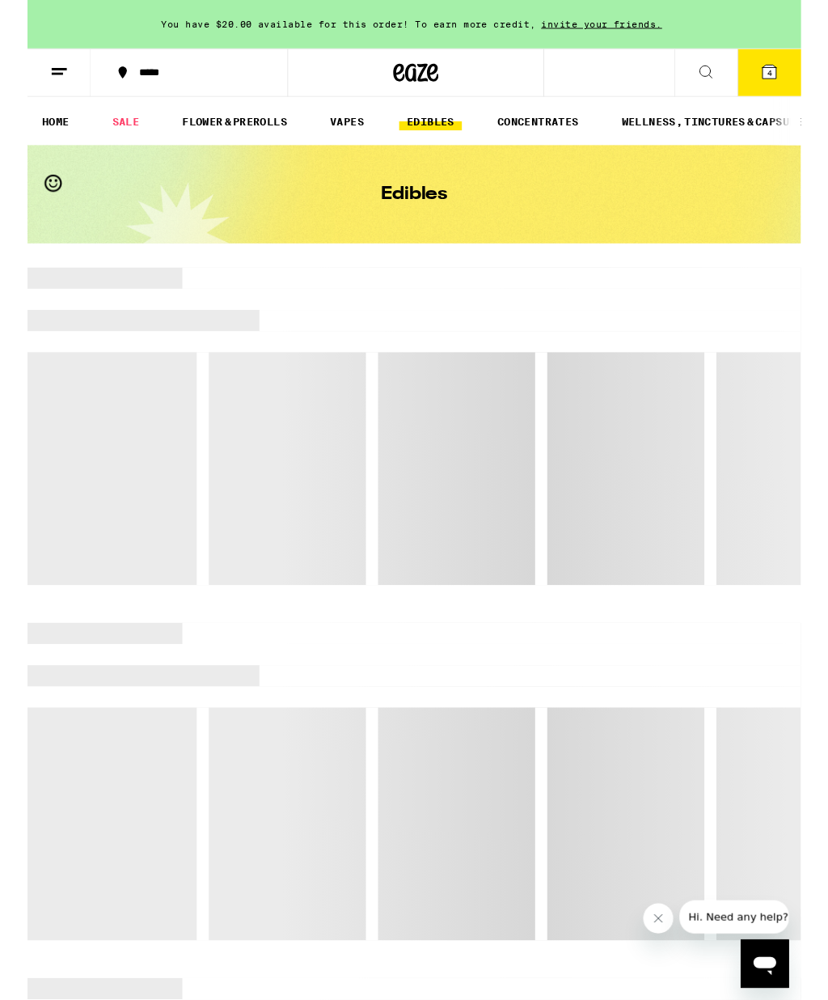
click at [30, 74] on line at bounding box center [34, 74] width 16 height 0
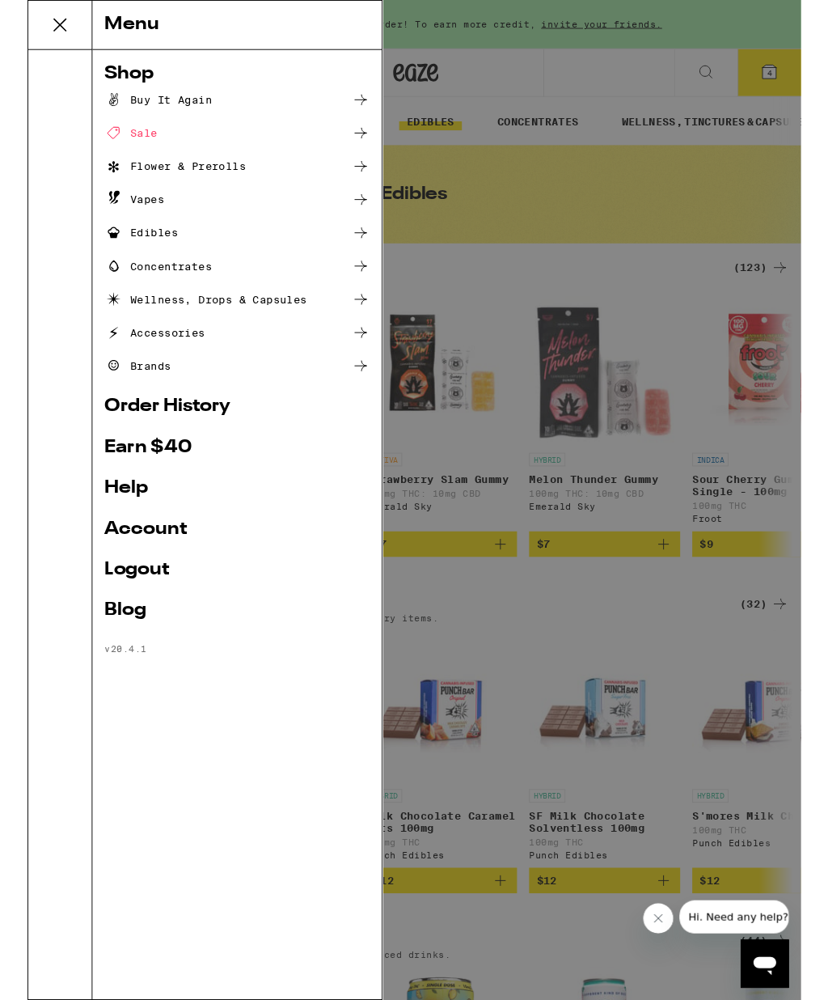
click at [137, 567] on link "Account" at bounding box center [224, 565] width 284 height 19
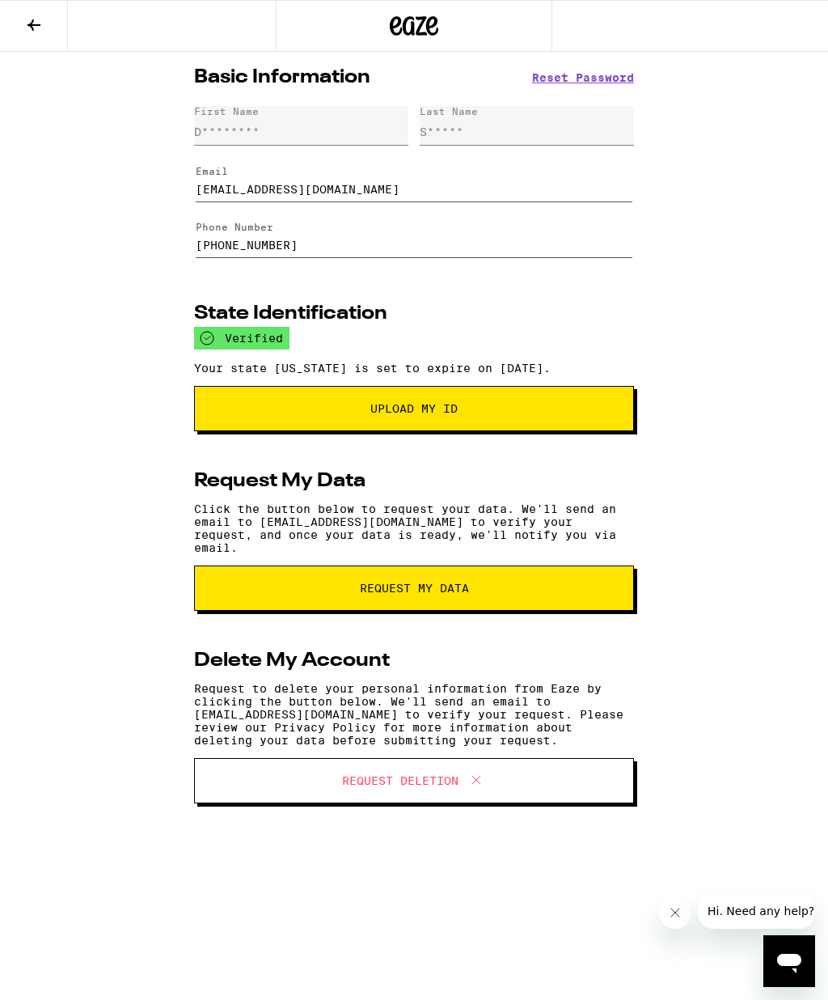
click at [760, 900] on button "Hi. Need any help?" at bounding box center [761, 911] width 126 height 36
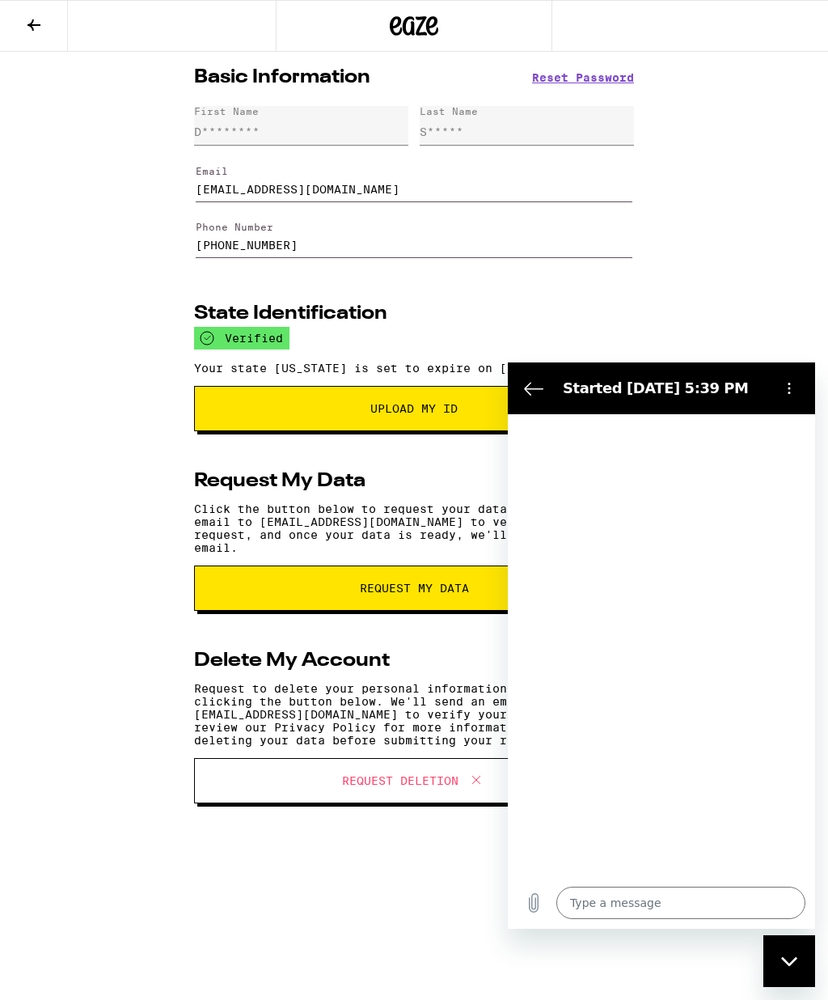
type textarea "x"
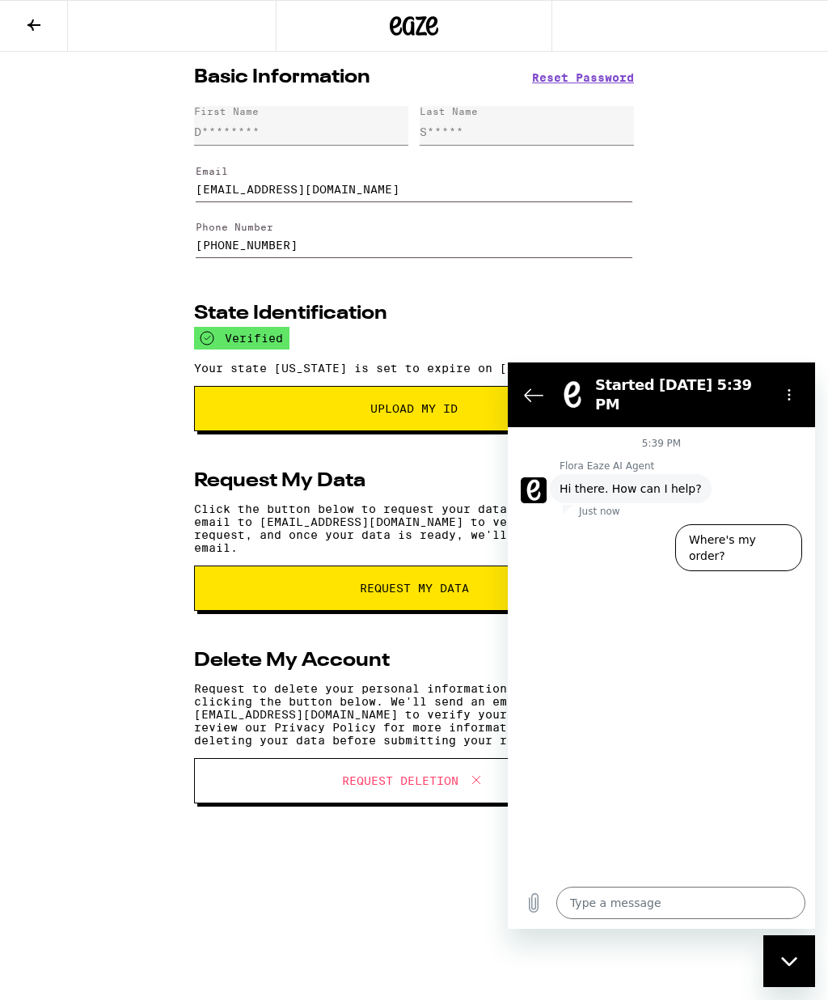
click at [599, 899] on textarea at bounding box center [680, 902] width 249 height 32
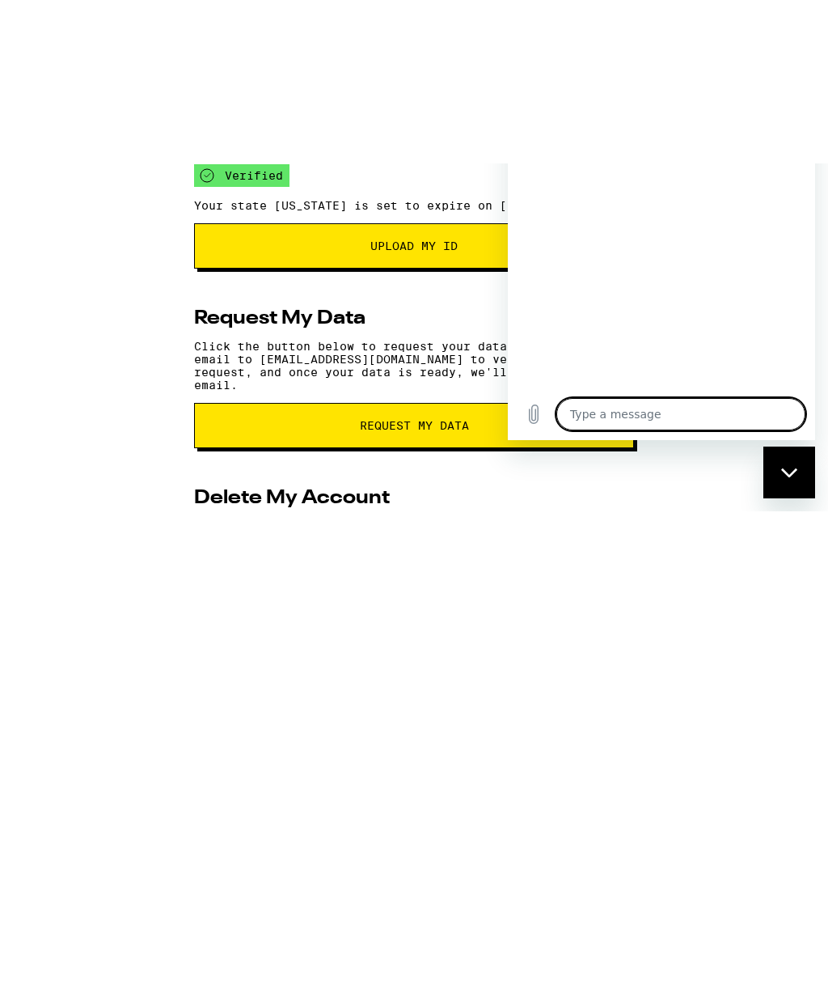
type textarea "My"
type textarea "x"
type textarea "My account has"
type textarea "x"
type textarea "My account has my address"
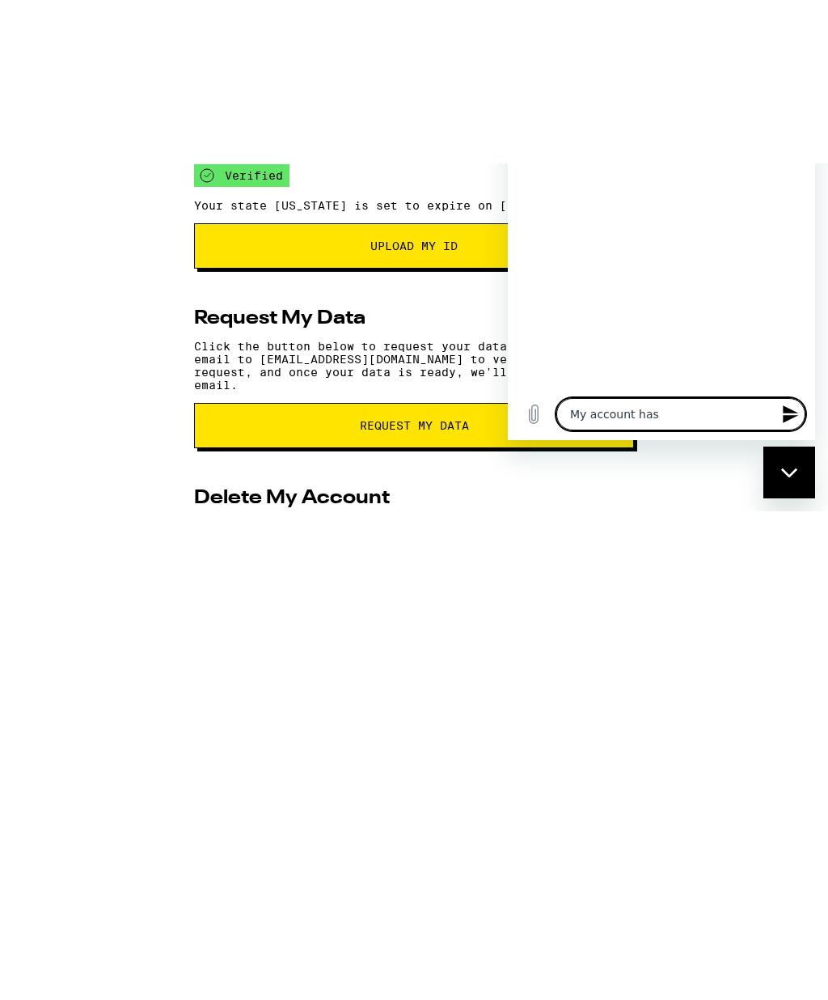
type textarea "x"
type textarea "My account has my address wrong."
type textarea "x"
type textarea "My account has my address wrong. How do I"
type textarea "x"
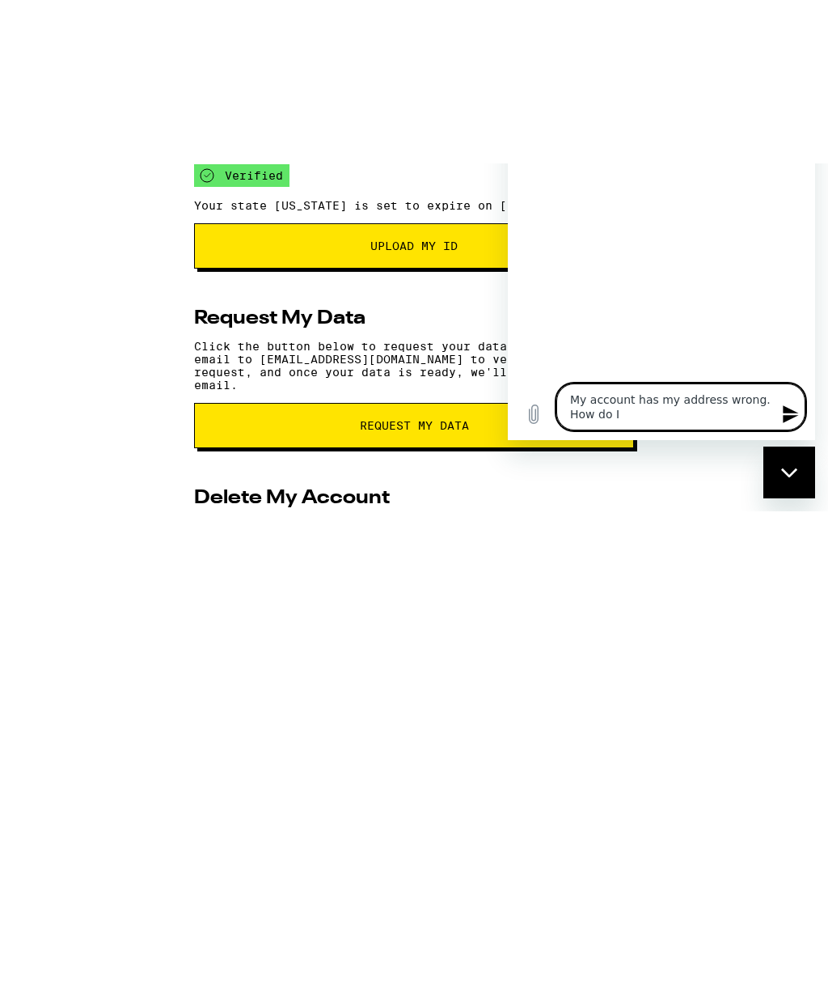
type textarea "My account has my address wrong. How do I change"
type textarea "x"
type textarea "My account has my address wrong. How do I change? It"
type textarea "x"
type textarea "My account has my address wrong. How do I change? It"
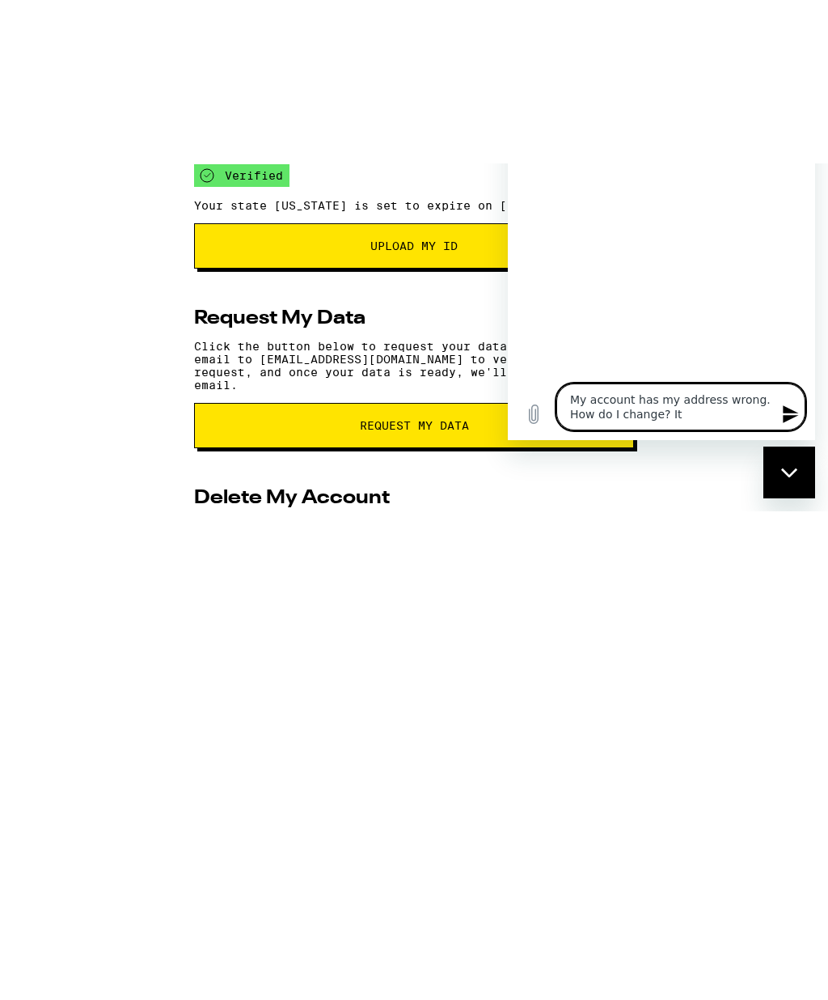
click at [785, 411] on icon "Send message" at bounding box center [790, 414] width 15 height 18
type textarea "x"
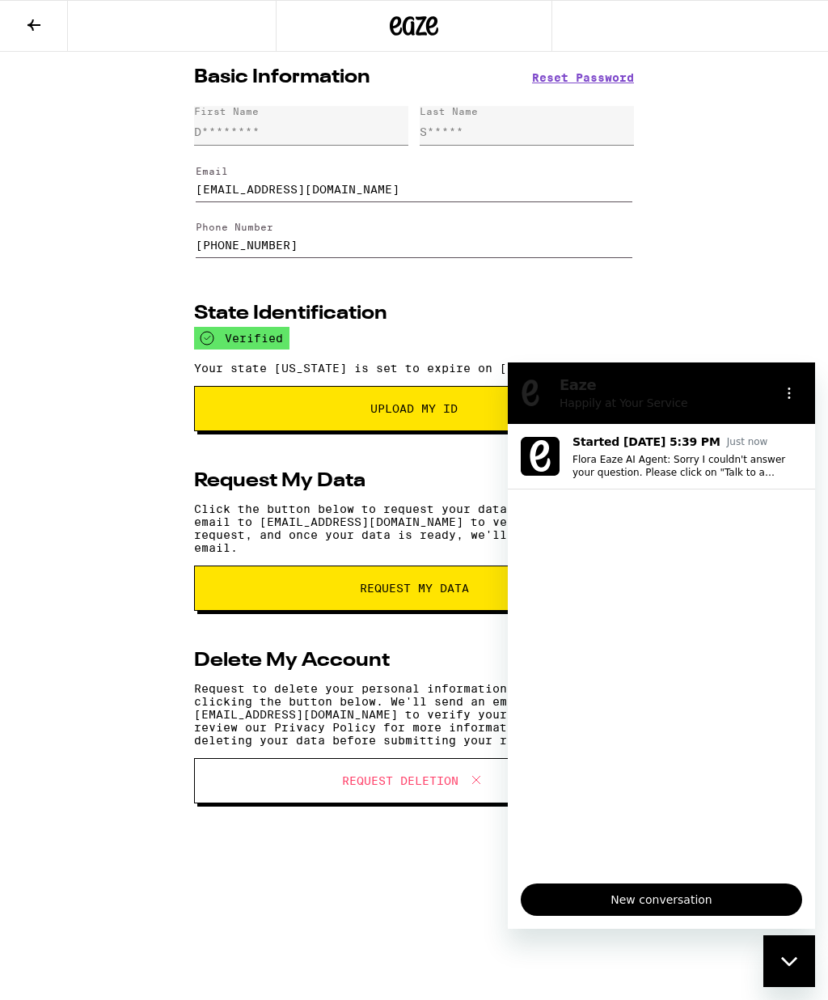
click at [784, 387] on icon "Options menu" at bounding box center [789, 393] width 13 height 13
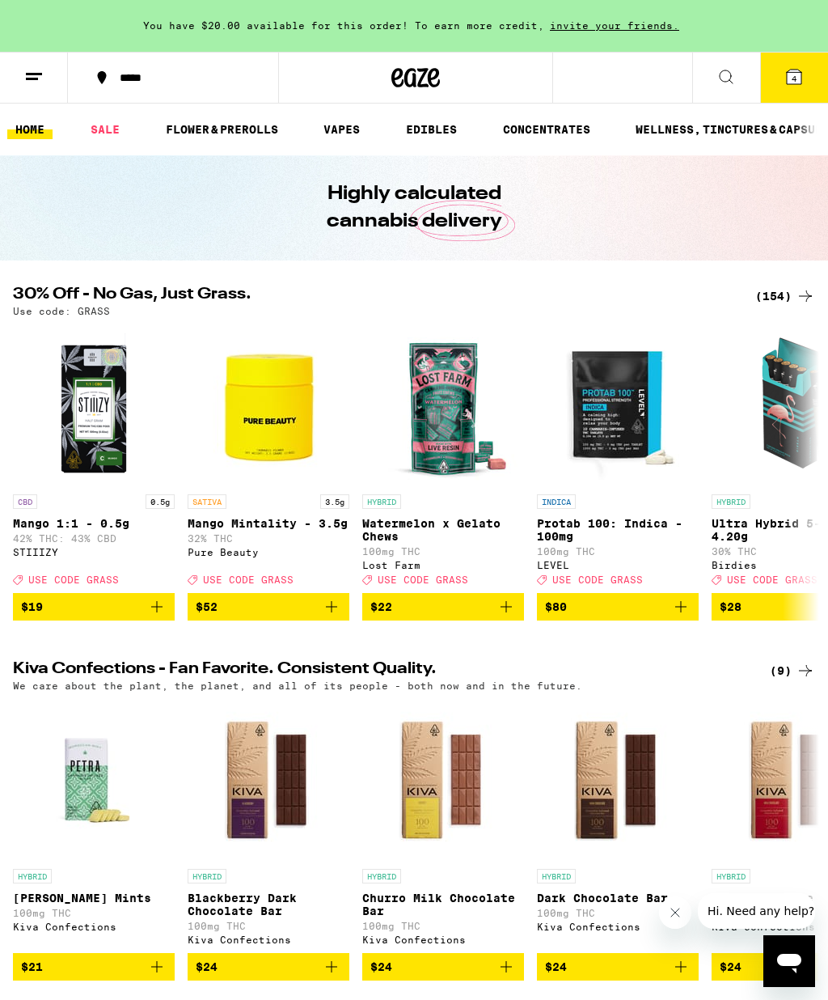
click at [112, 71] on button "*****" at bounding box center [173, 77] width 210 height 49
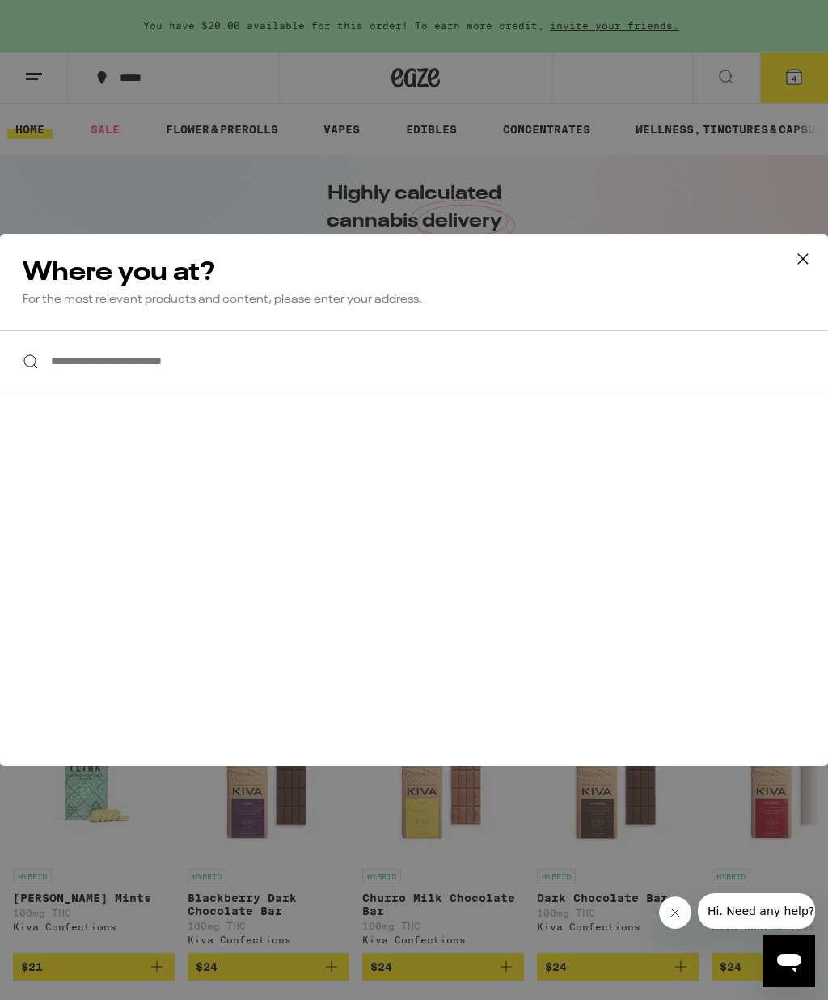
click at [70, 364] on input "**********" at bounding box center [414, 361] width 828 height 62
type input "**********"
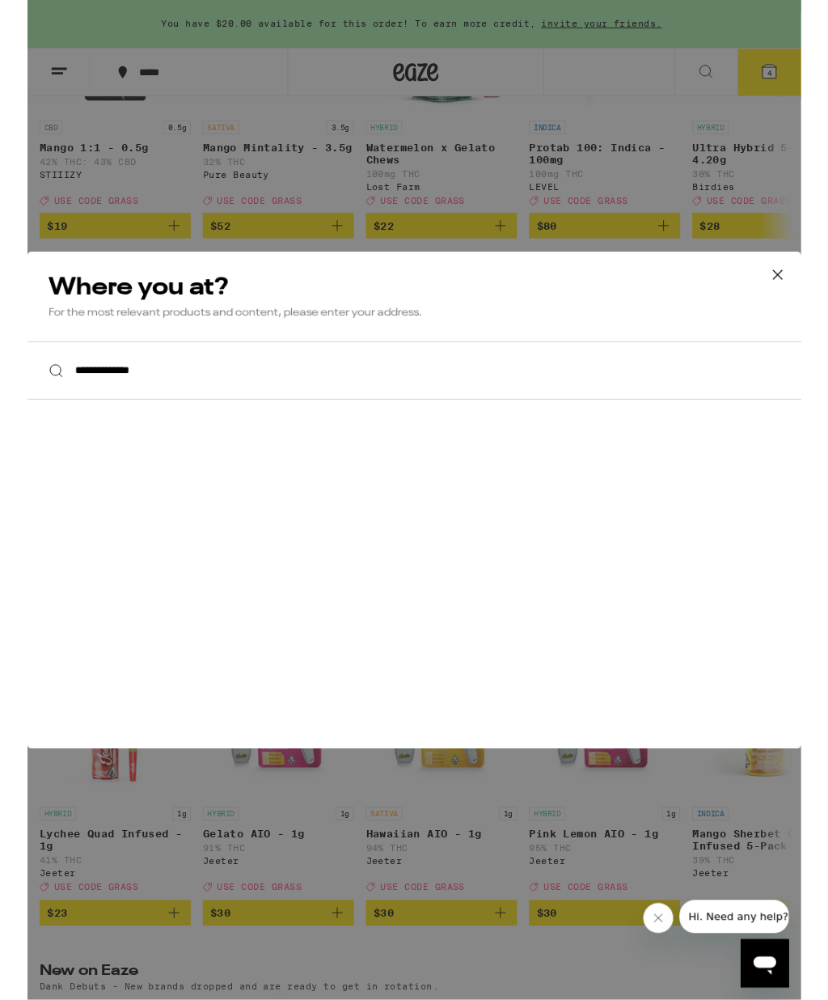
scroll to position [363, 0]
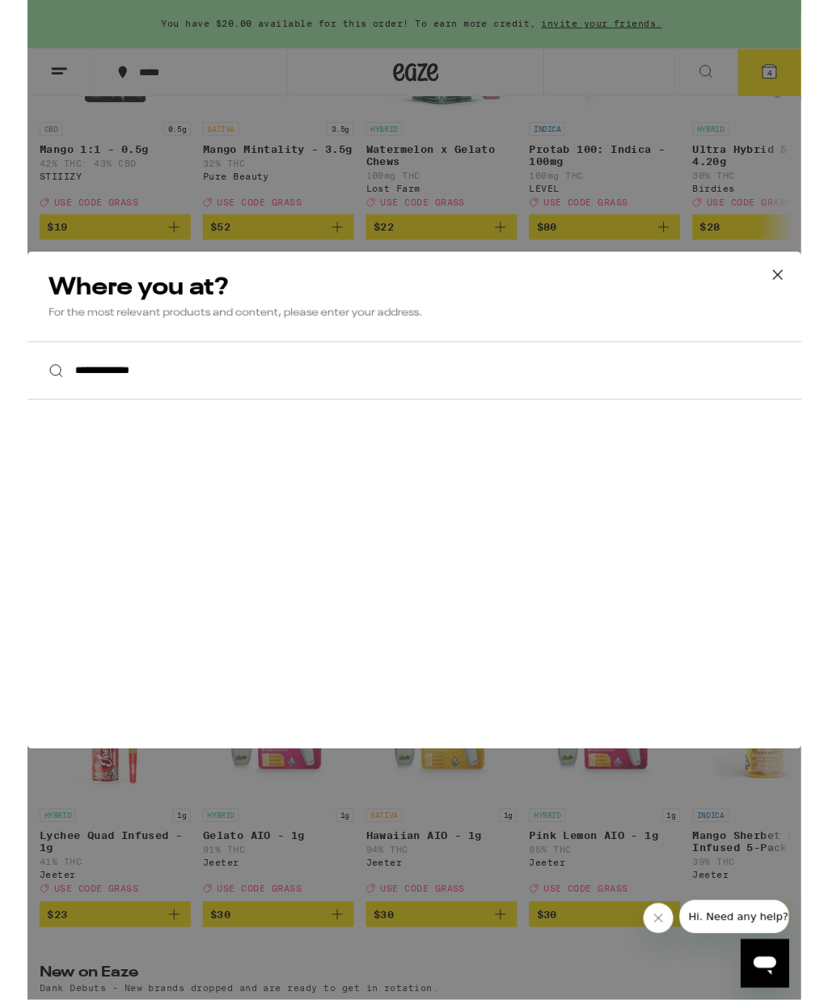
click at [802, 298] on icon at bounding box center [803, 294] width 24 height 24
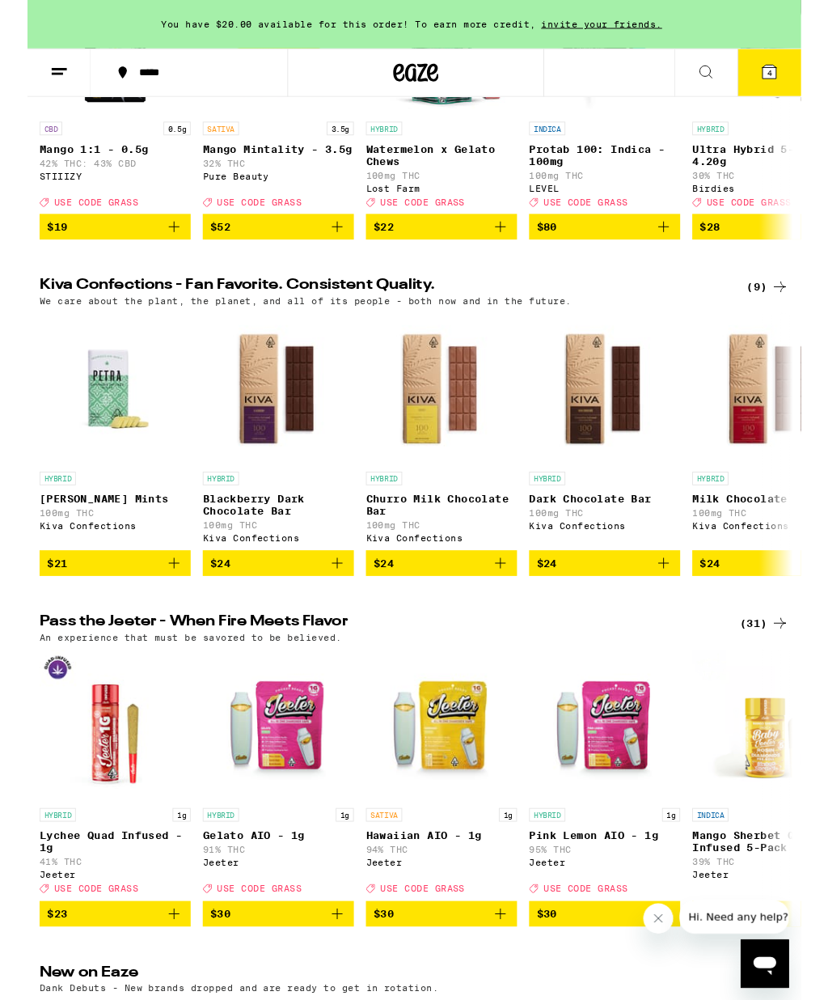
click at [43, 73] on icon at bounding box center [33, 76] width 19 height 19
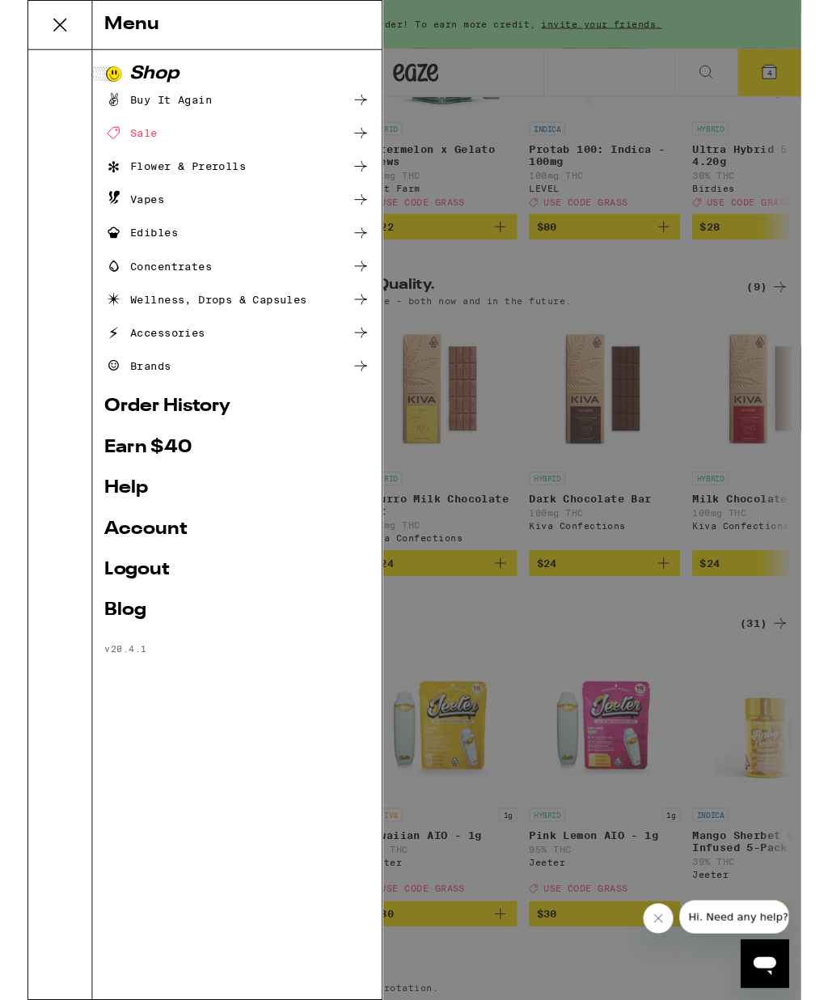
click at [107, 524] on link "Help" at bounding box center [224, 522] width 284 height 19
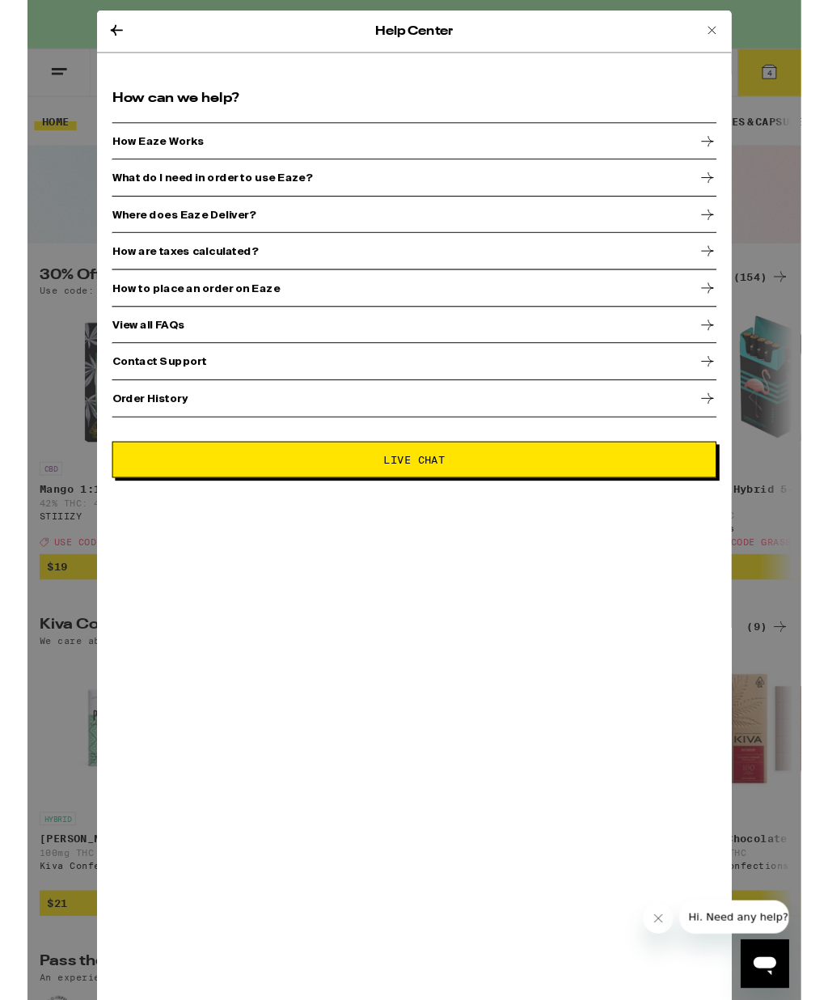
click at [121, 39] on div "Help Center" at bounding box center [413, 33] width 679 height 45
click at [349, 485] on button "Live Chat" at bounding box center [414, 491] width 647 height 39
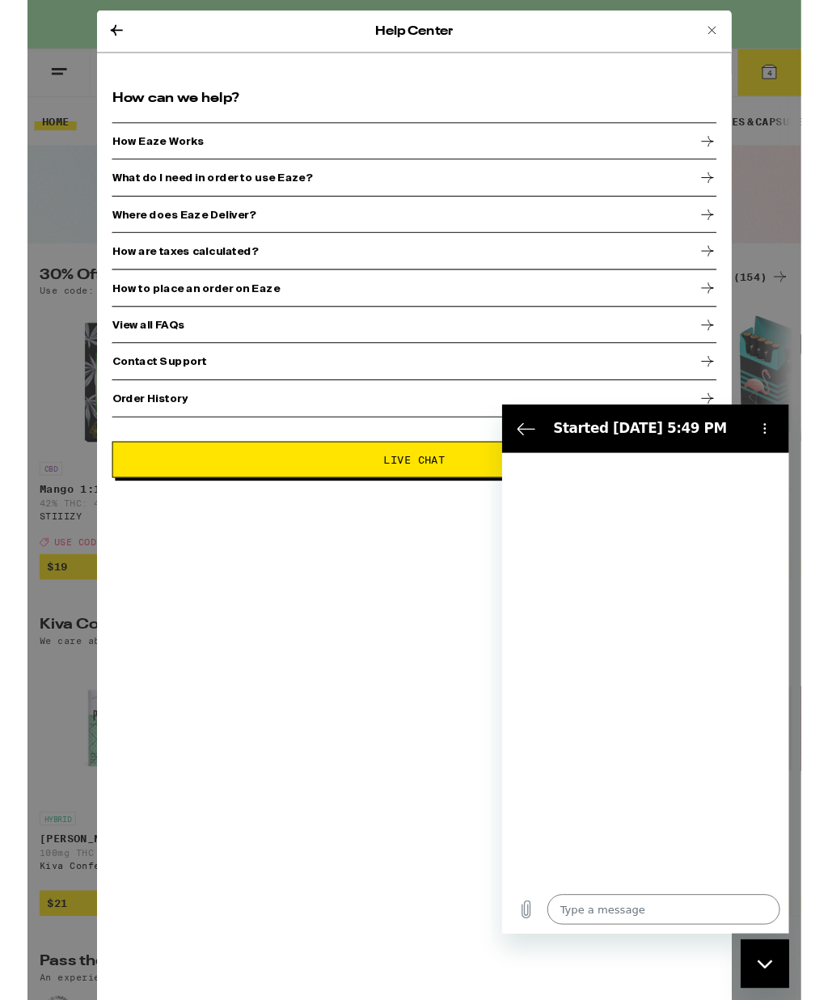
type textarea "x"
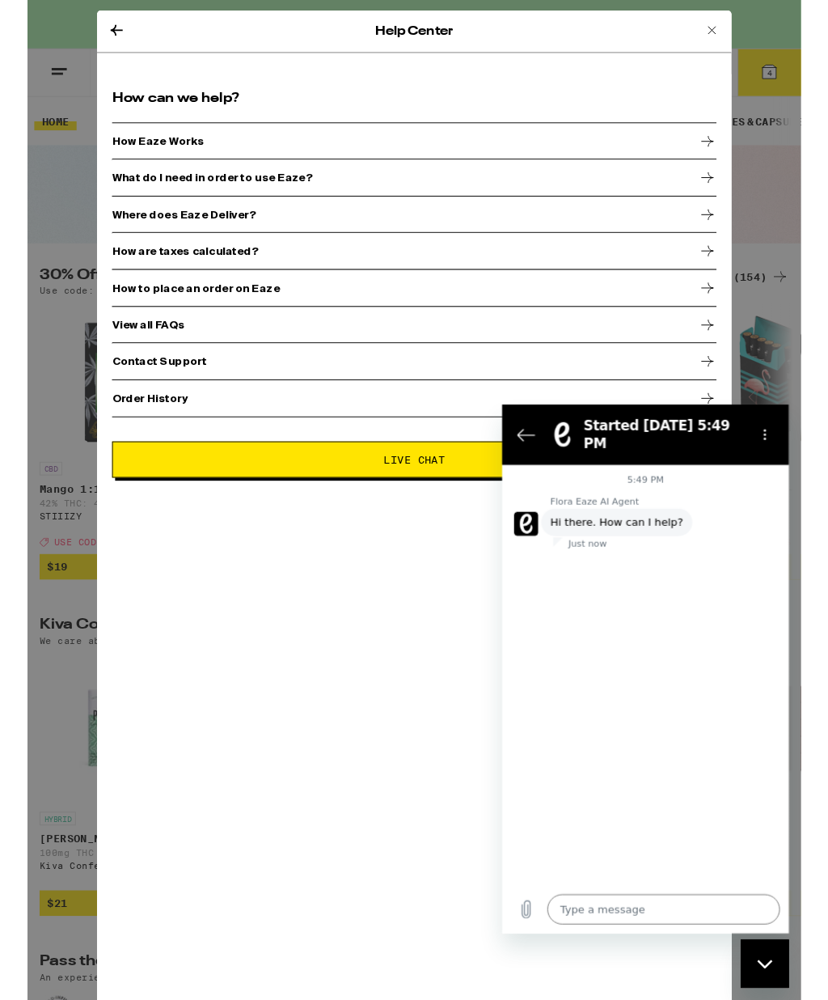
click at [593, 945] on textarea at bounding box center [674, 944] width 249 height 32
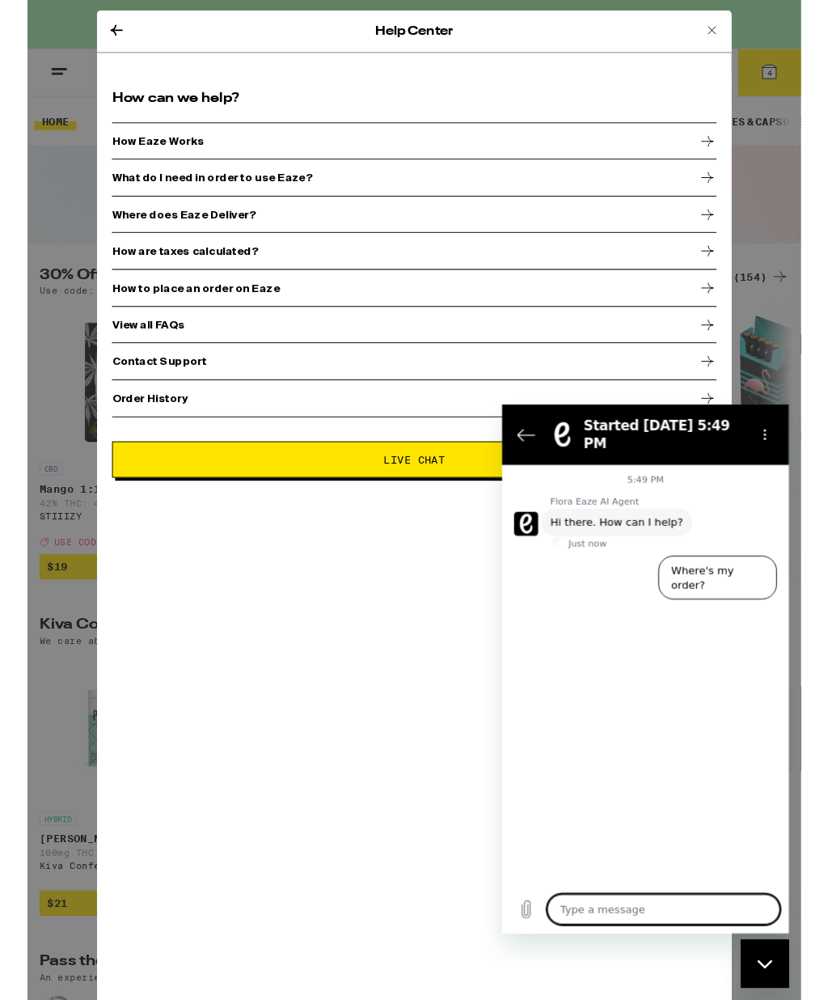
scroll to position [275, 0]
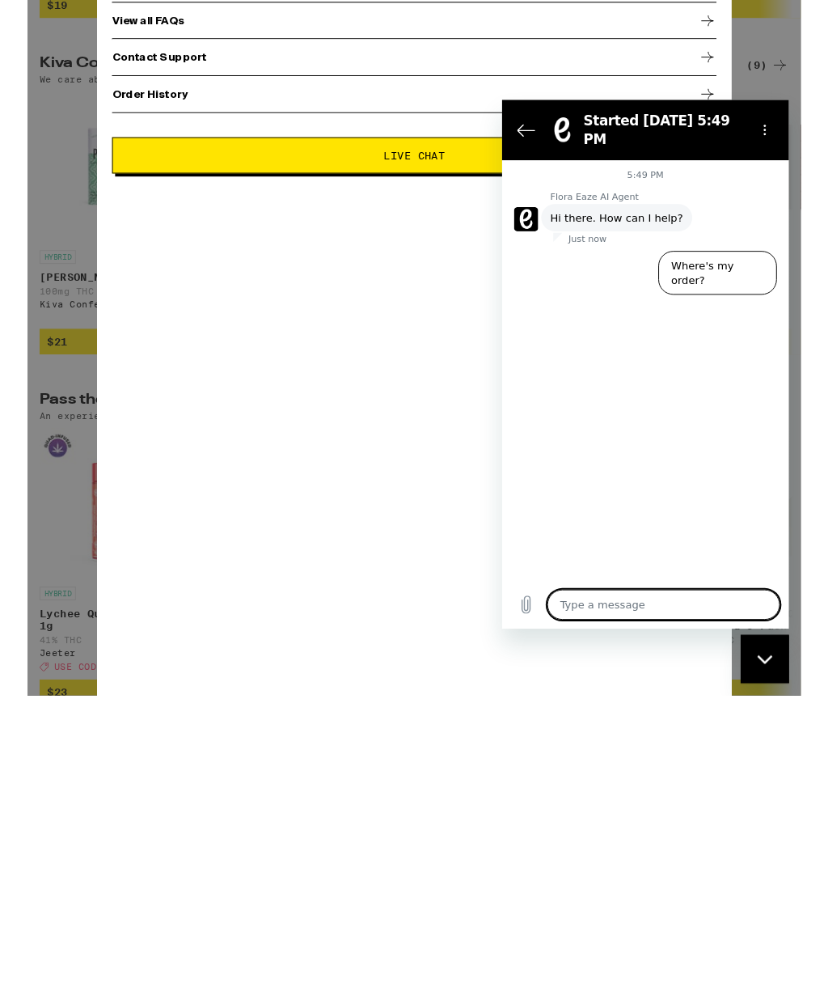
type textarea "Y"
type textarea "x"
type textarea "Yo"
type textarea "x"
type textarea "You"
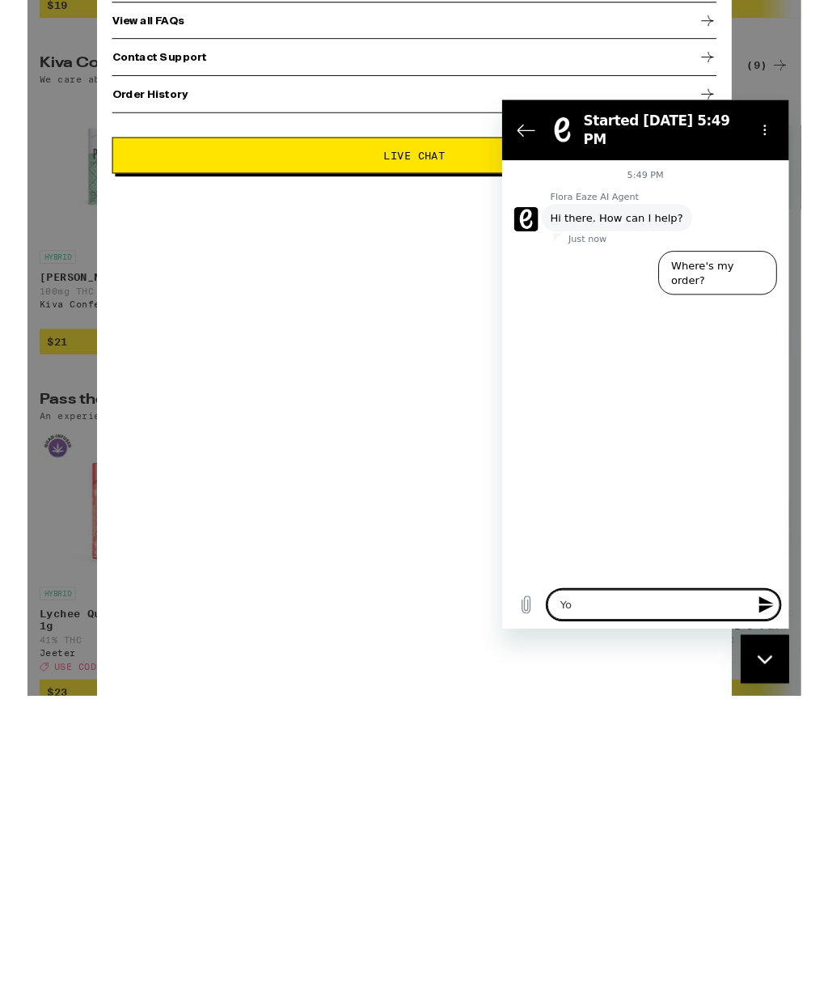
type textarea "x"
type textarea "You"
type textarea "x"
type textarea "You h"
type textarea "x"
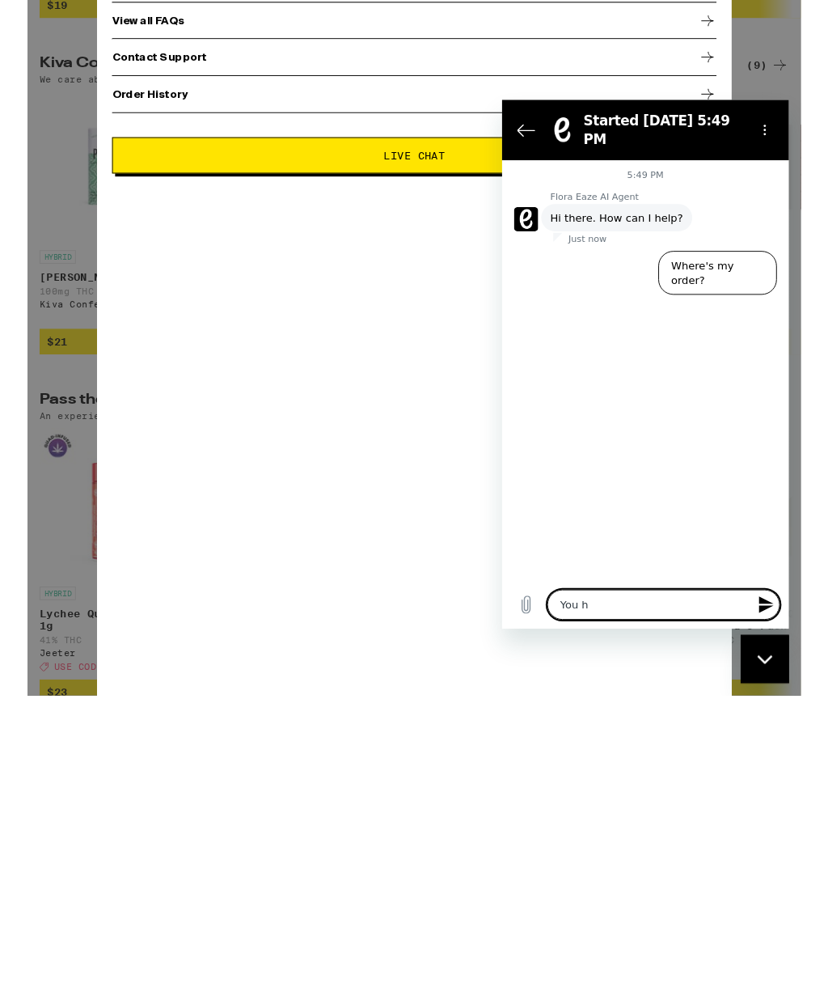
type textarea "You ha"
type textarea "x"
type textarea "You hav"
type textarea "x"
type textarea "You have"
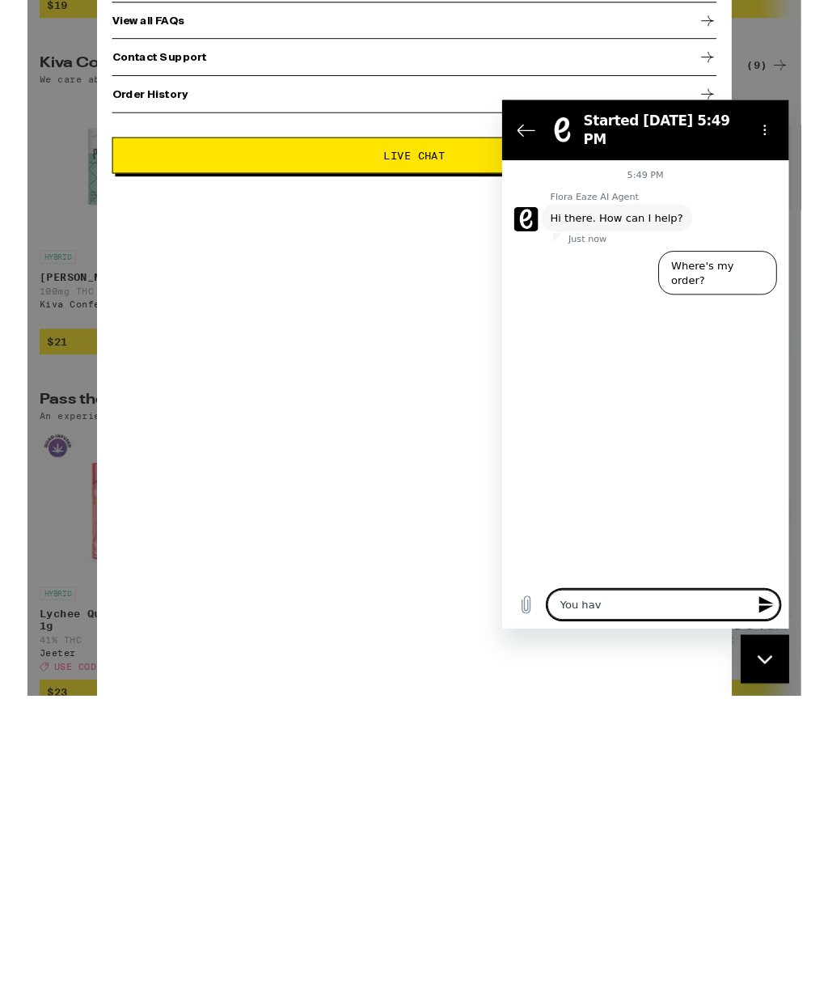
type textarea "x"
type textarea "You have"
type textarea "x"
type textarea "You have m"
type textarea "x"
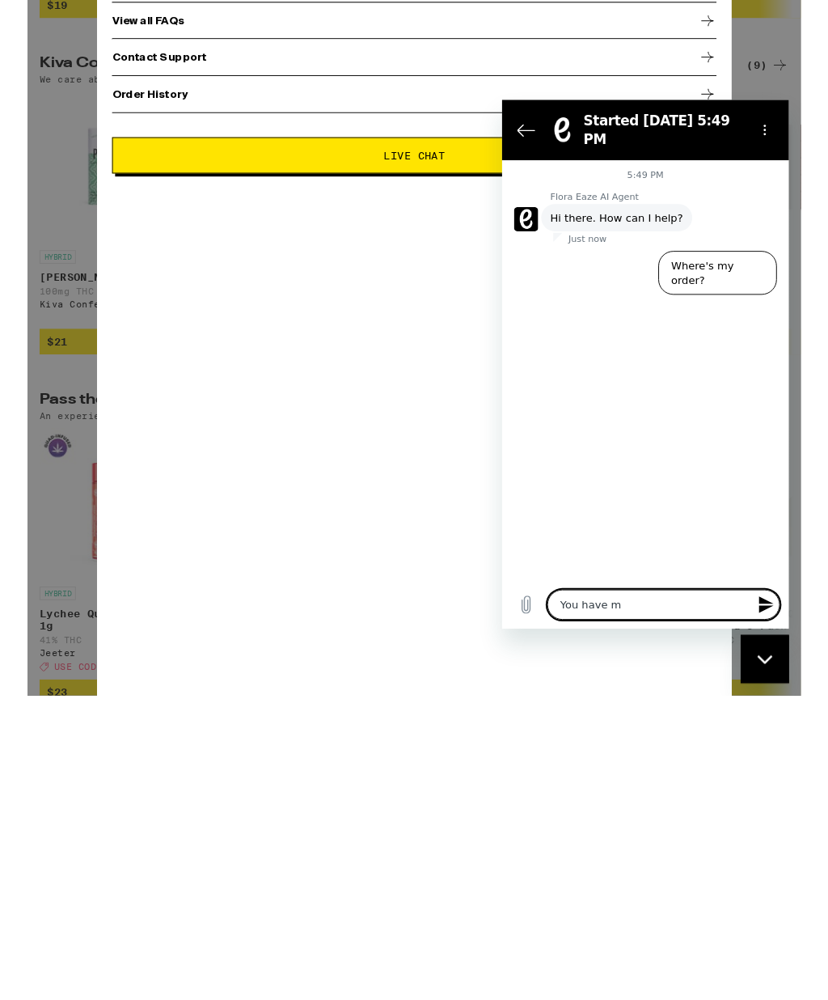
type textarea "You have my"
type textarea "x"
type textarea "You have my"
type textarea "x"
type textarea "You have my o"
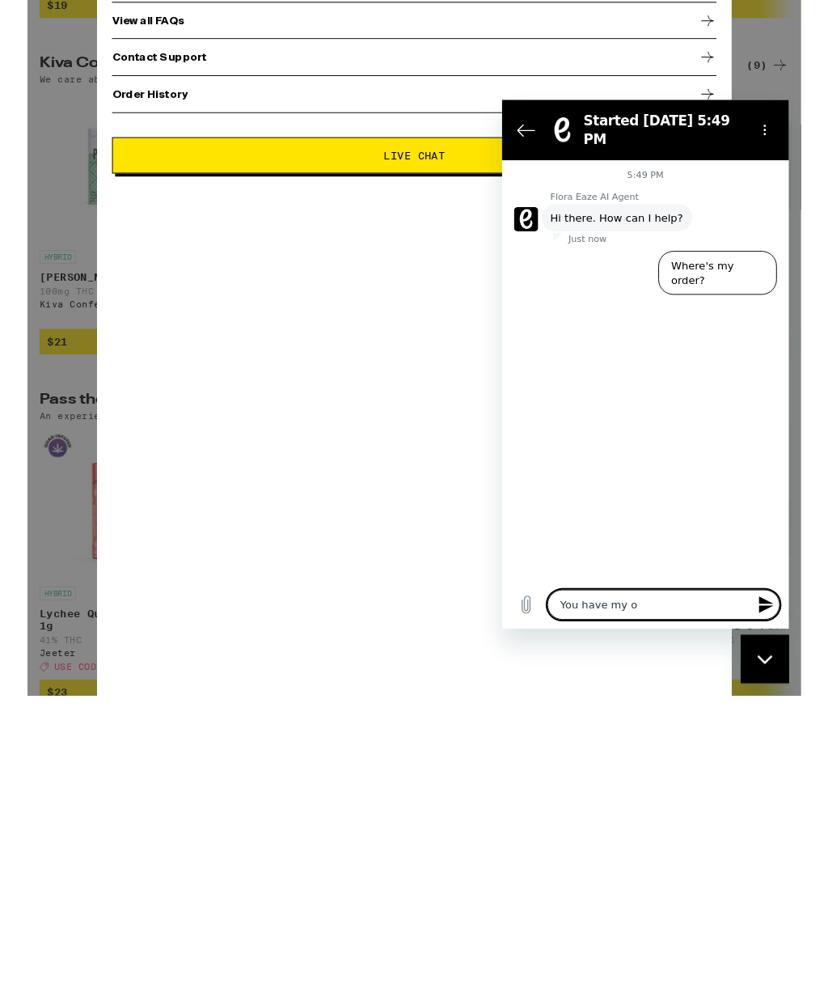
type textarea "x"
type textarea "You have my ol"
type textarea "x"
type textarea "You have my old"
type textarea "x"
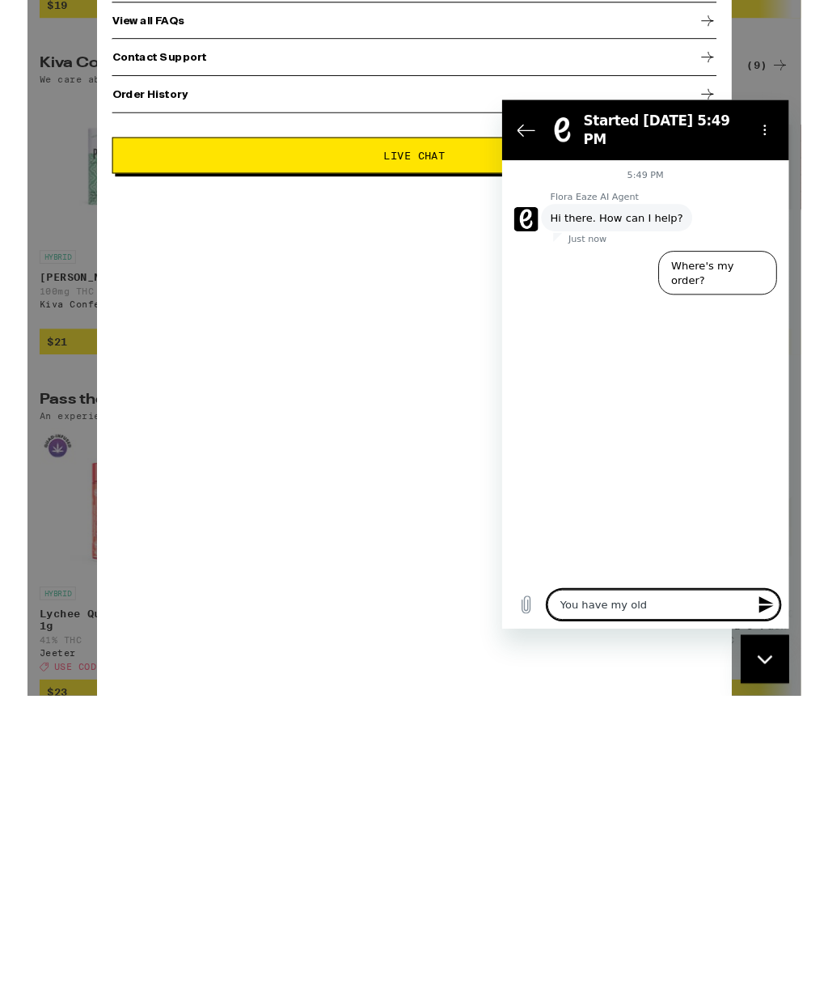
type textarea "You have my old"
type textarea "x"
type textarea "You have my old a"
type textarea "x"
type textarea "You have my old ad"
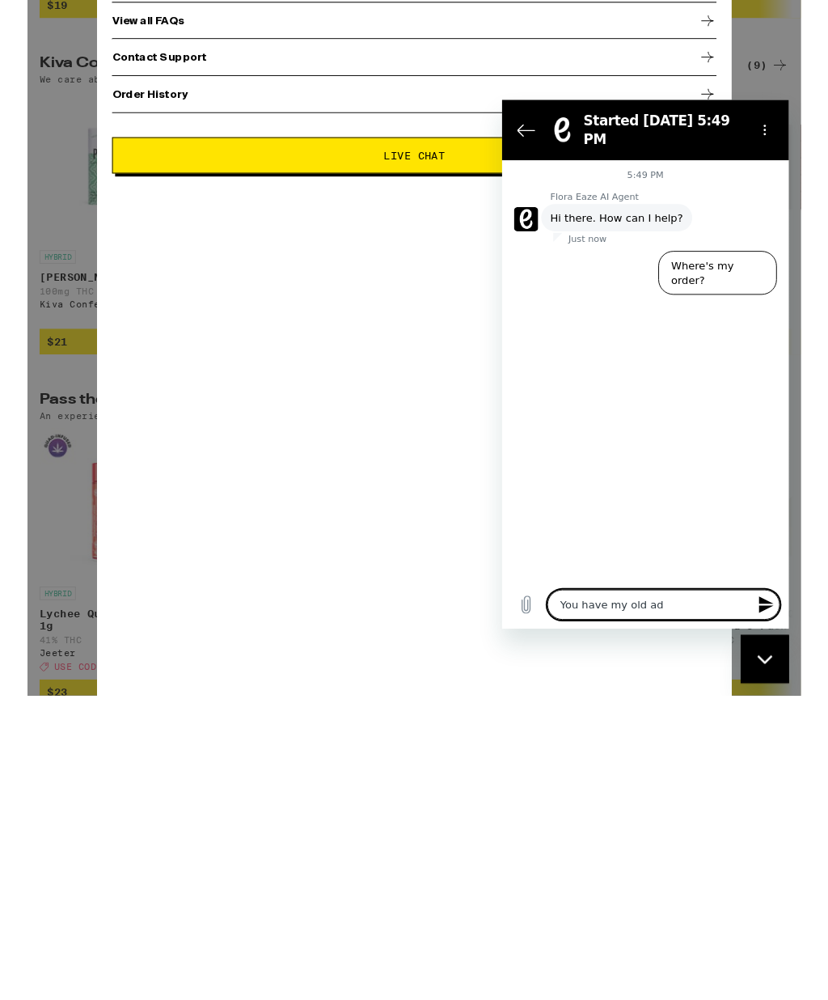
type textarea "x"
type textarea "You have my old add"
type textarea "x"
type textarea "You have my old addr"
type textarea "x"
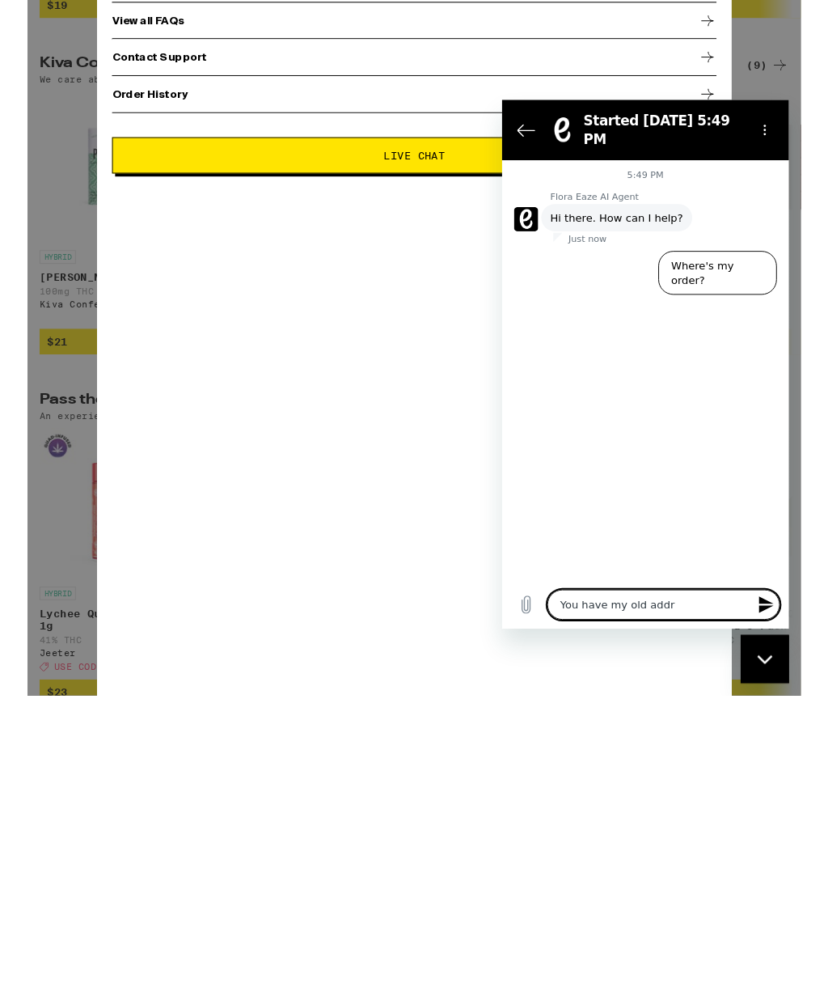
type textarea "You have my old addre"
type textarea "x"
type textarea "You have my old addres"
type textarea "x"
type textarea "You have my old address"
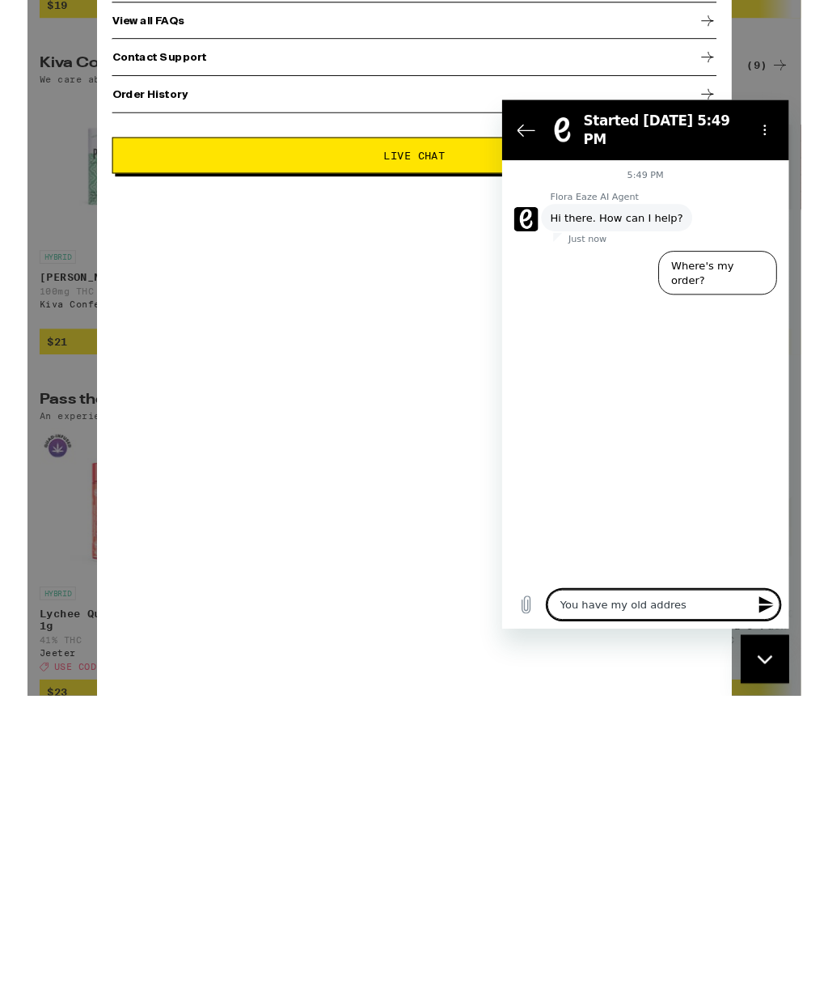
type textarea "x"
type textarea "You have my old address"
type textarea "x"
type textarea "You have my old address o"
type textarea "x"
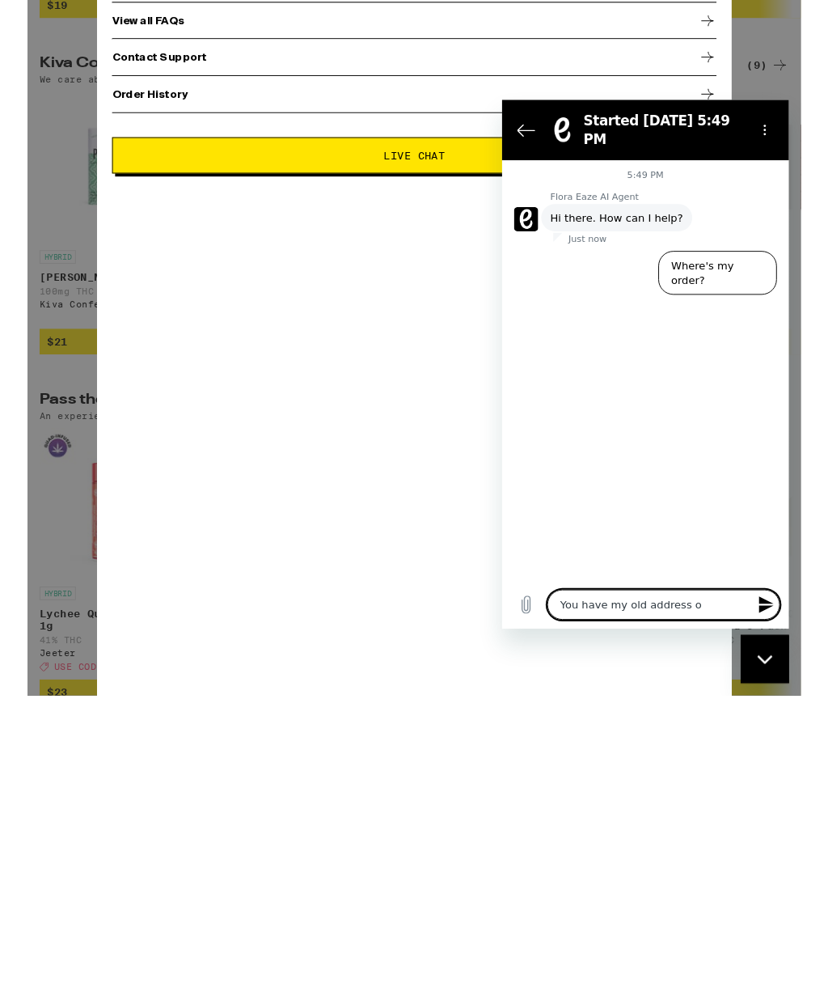
type textarea "You have my old address on"
type textarea "x"
type textarea "You have my old address on"
type textarea "x"
type textarea "You have my old address on f"
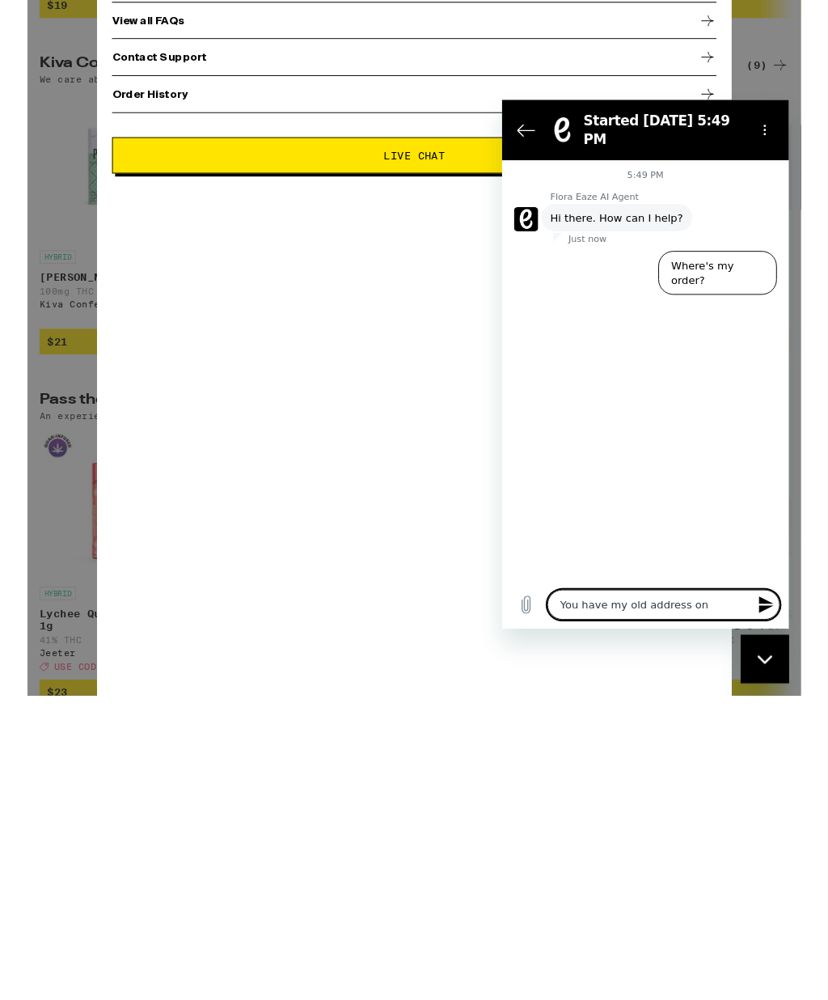
type textarea "x"
type textarea "You have my old address on fi"
type textarea "x"
type textarea "You have my old address on fil"
type textarea "x"
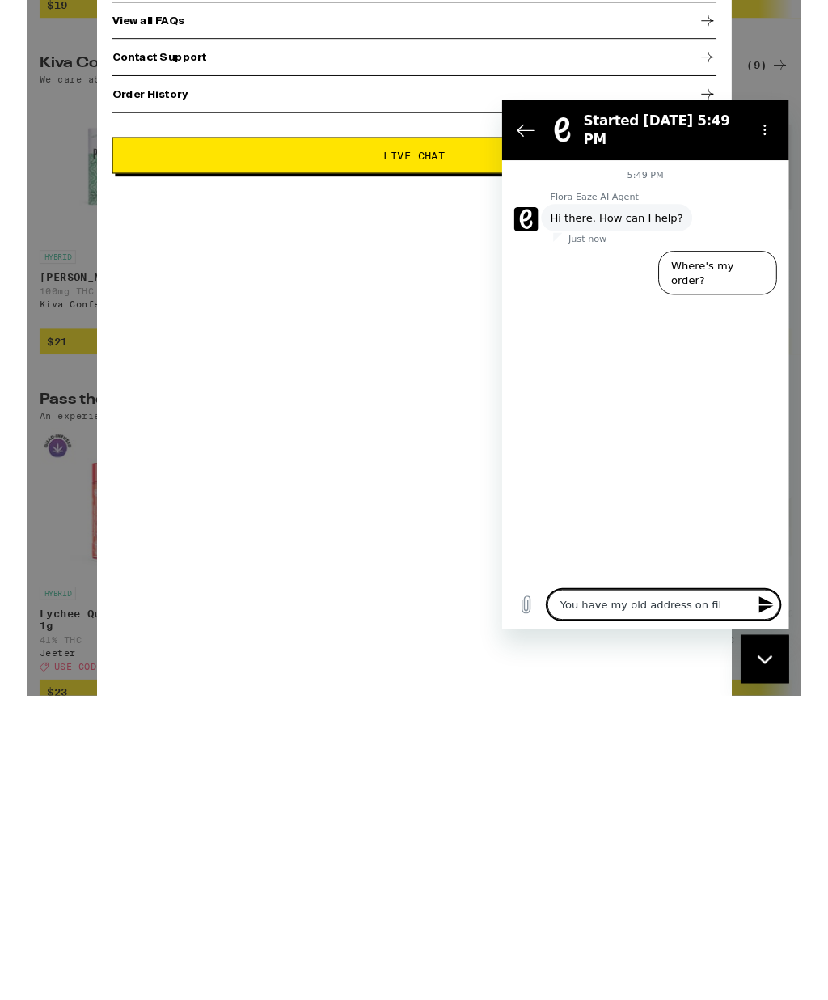
type textarea "You have my old address on file"
type textarea "x"
type textarea "You have my old address on file"
click at [776, 635] on icon "Send message" at bounding box center [784, 639] width 19 height 19
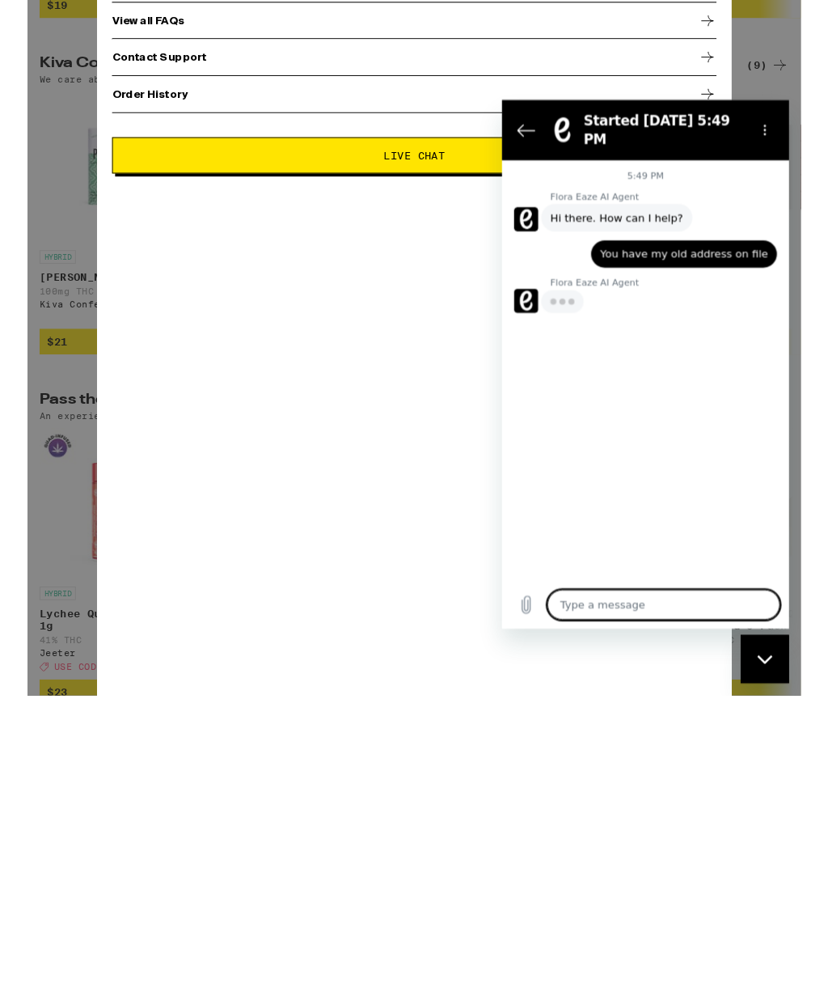
type textarea "x"
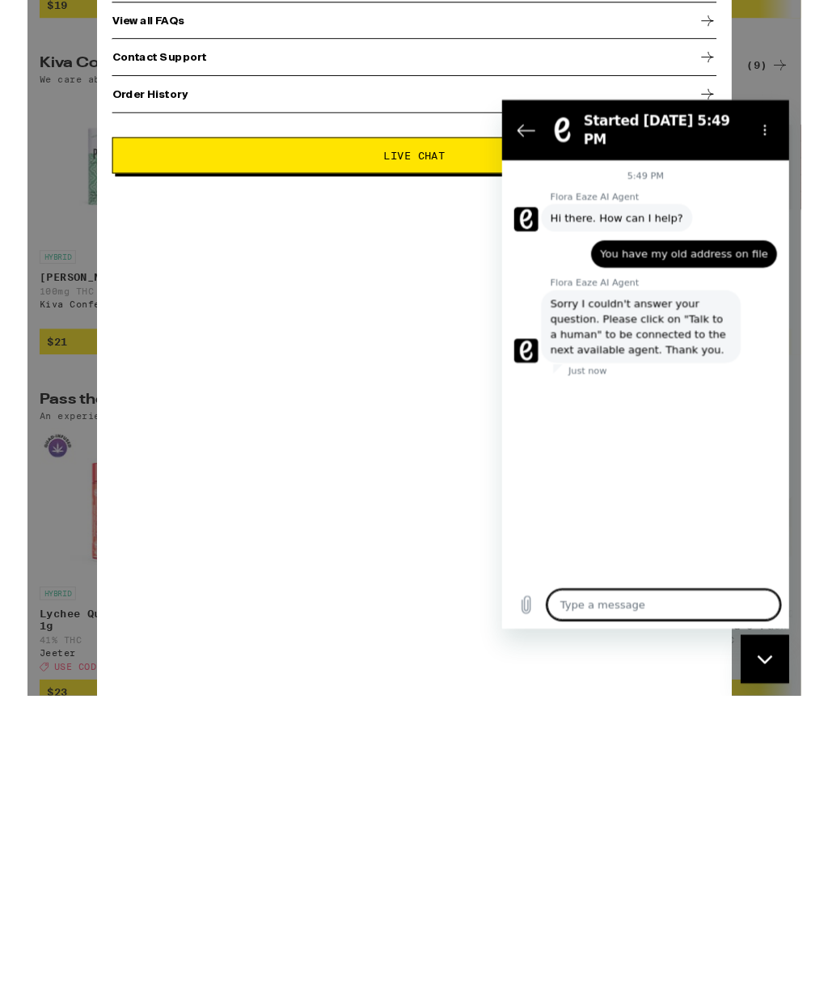
click at [789, 118] on button "Options menu" at bounding box center [783, 132] width 32 height 32
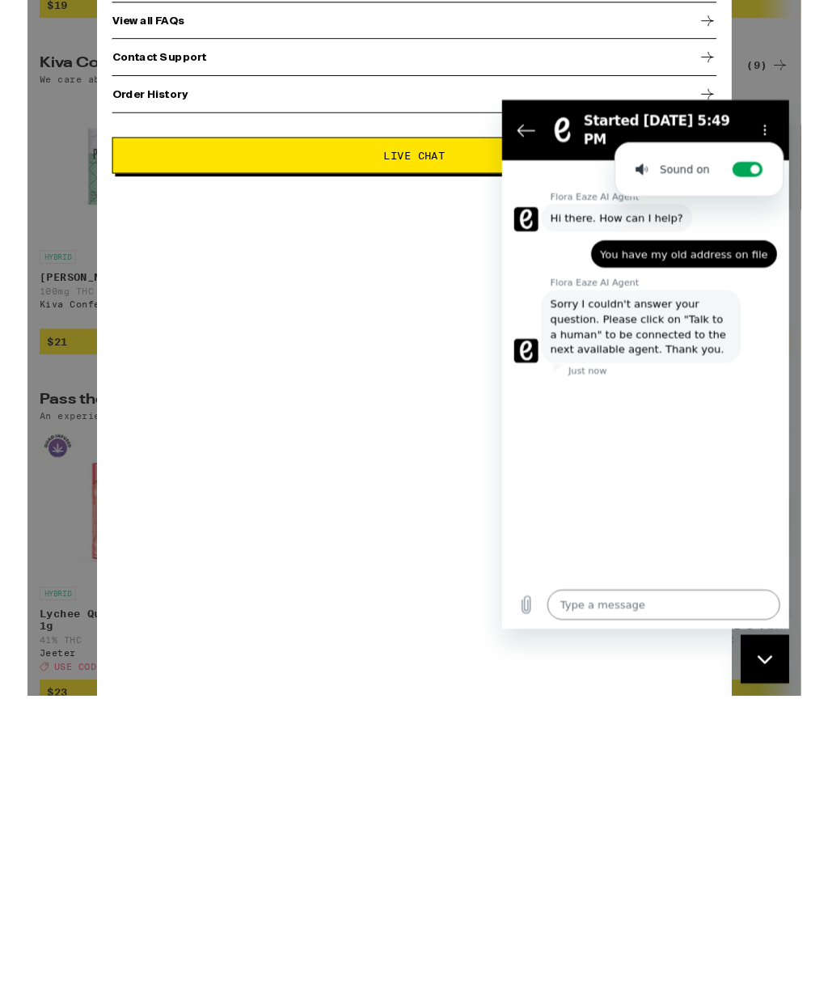
scroll to position [601, 0]
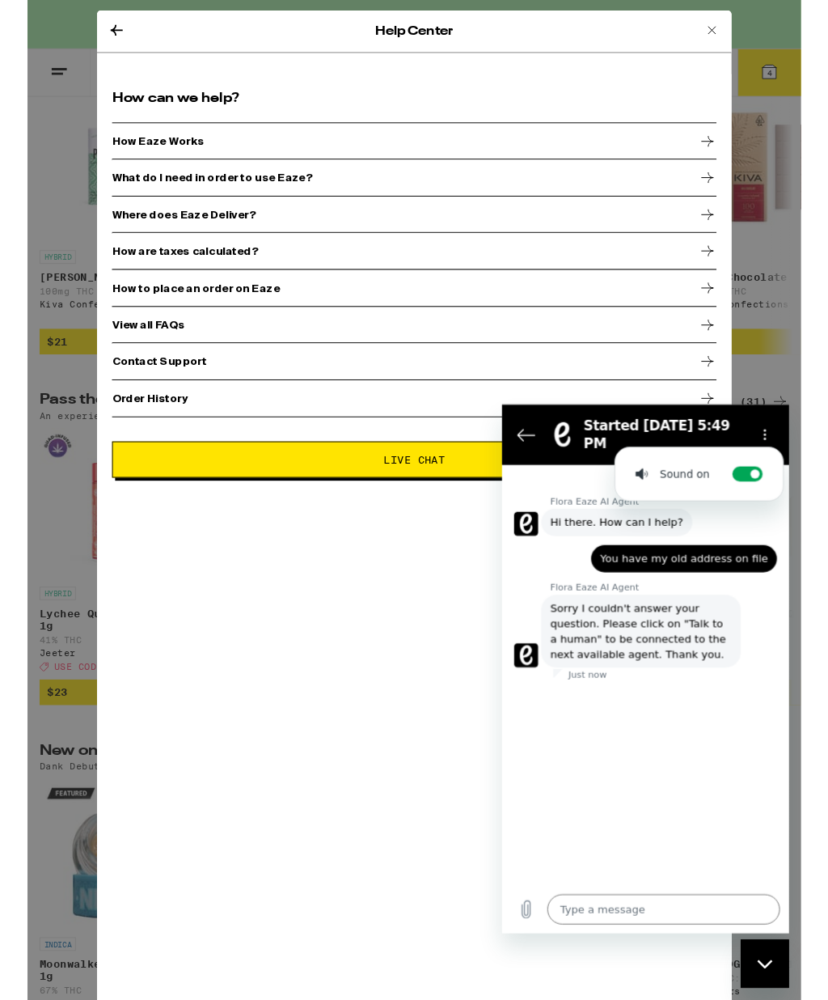
click at [340, 688] on div "Help Center How can we help? How Eaze Works What do I need in order to use Eaze…" at bounding box center [413, 546] width 679 height 1070
click at [110, 24] on div "Help Center" at bounding box center [413, 33] width 679 height 45
click at [104, 40] on icon at bounding box center [95, 32] width 19 height 19
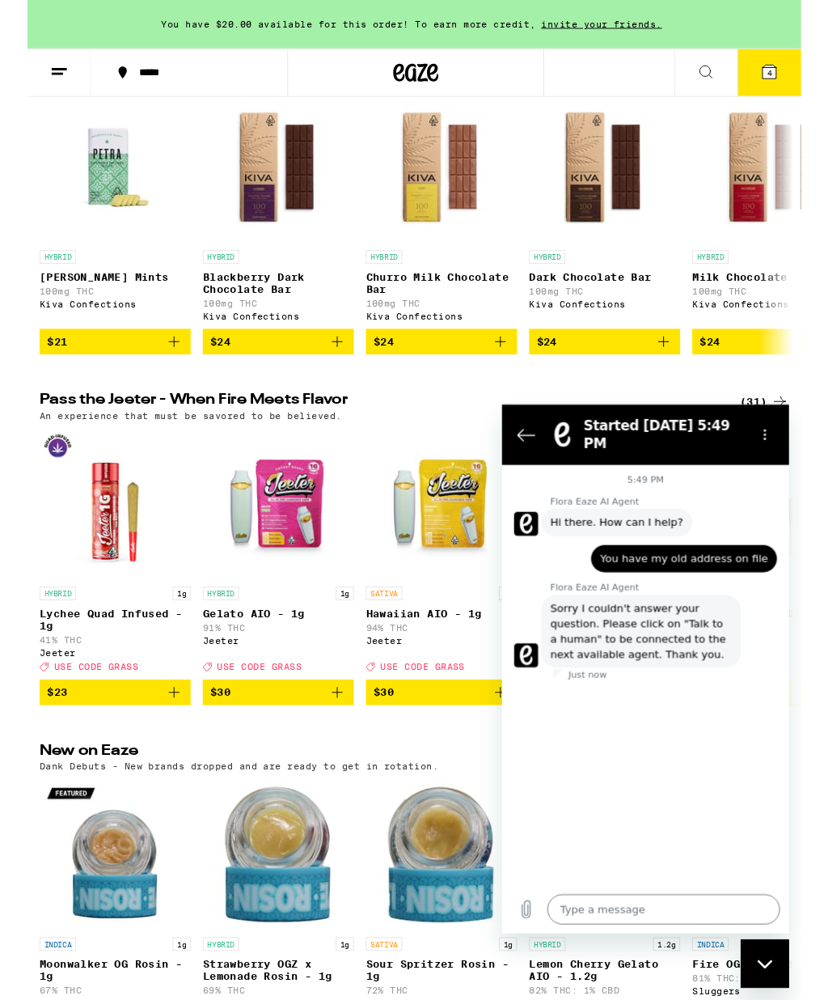
scroll to position [364, 0]
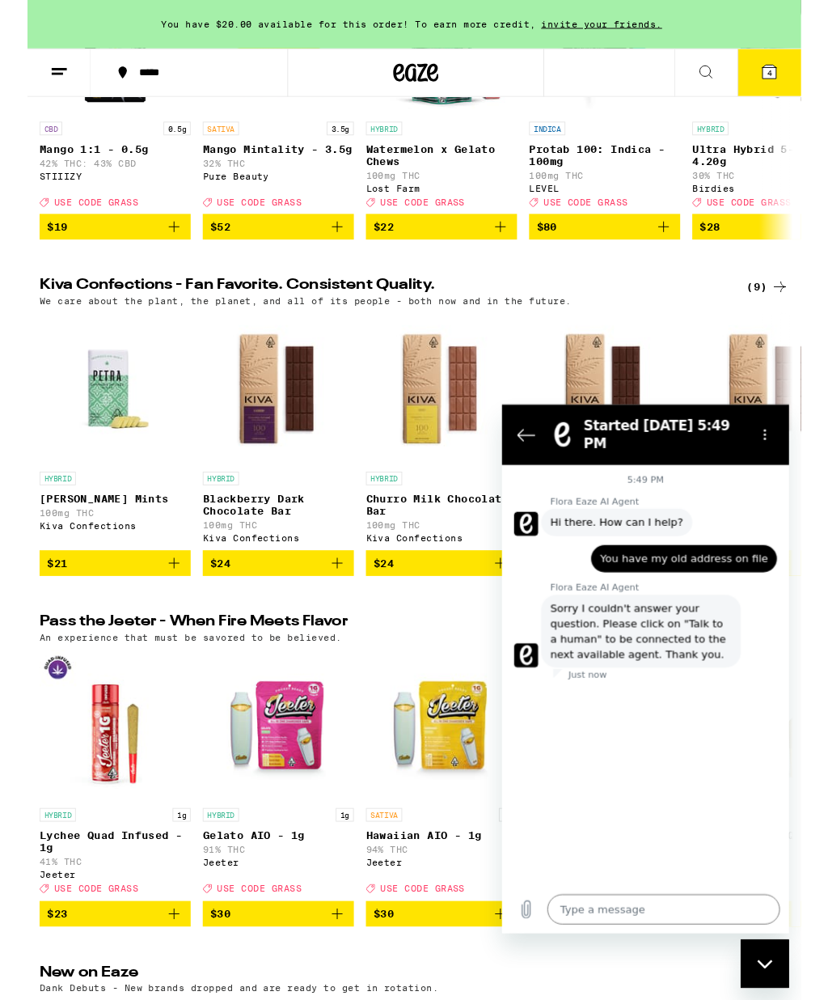
click at [523, 431] on icon "Back to the conversation list" at bounding box center [527, 435] width 19 height 19
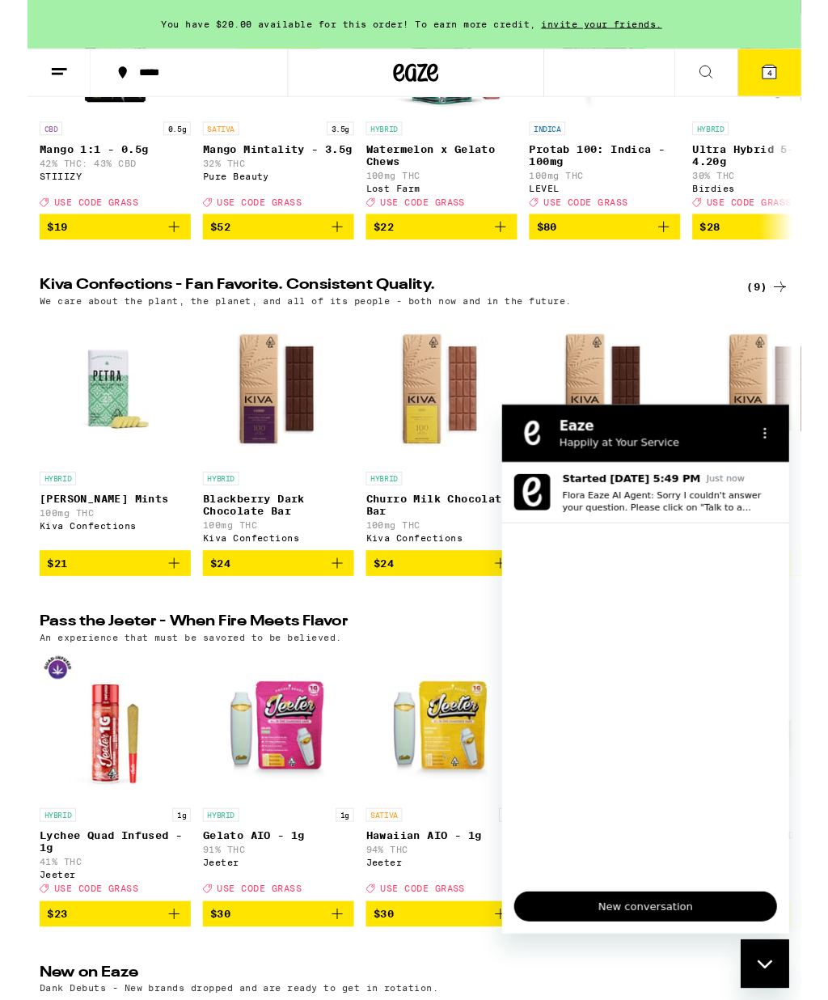
click at [786, 437] on icon "Options menu" at bounding box center [782, 434] width 13 height 13
click at [630, 687] on ul "Started Sep 18 at 5:49 PM Just now Flora Eaze AI Agent: Sorry I couldn't answer…" at bounding box center [654, 688] width 307 height 446
click at [41, 64] on button at bounding box center [34, 78] width 68 height 51
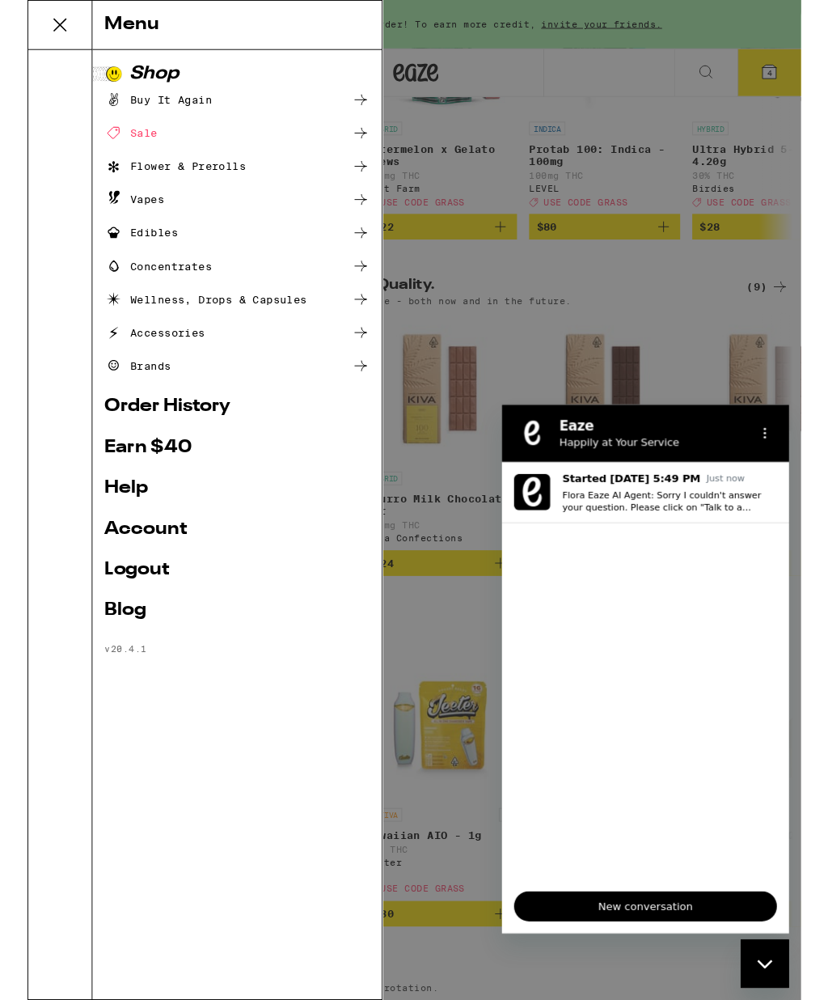
scroll to position [0, 0]
click at [127, 572] on link "Account" at bounding box center [224, 565] width 284 height 19
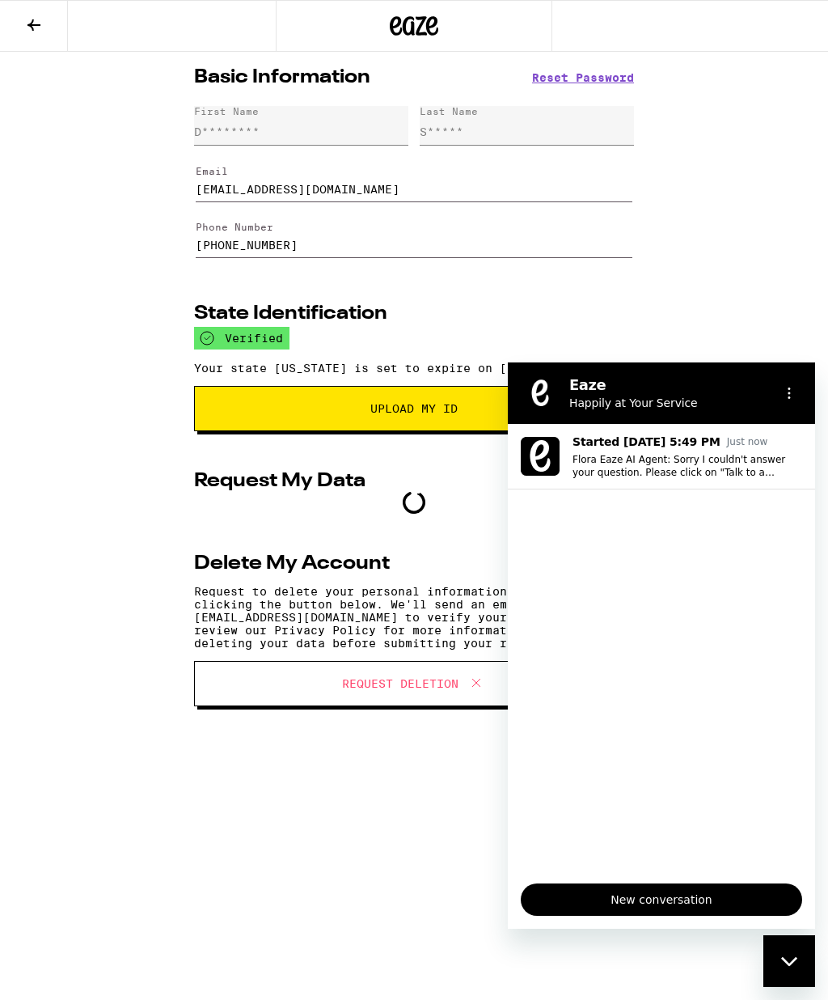
click at [786, 389] on icon "Options menu" at bounding box center [789, 393] width 13 height 13
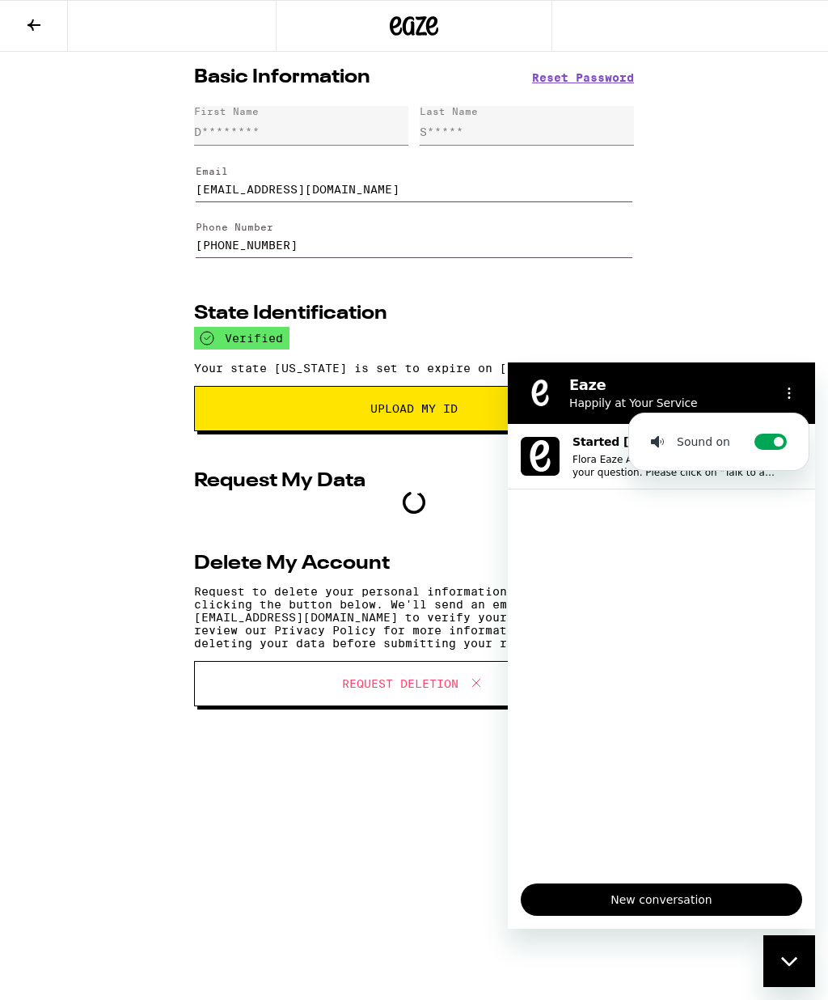
click at [784, 952] on div "Close messaging window" at bounding box center [789, 961] width 49 height 49
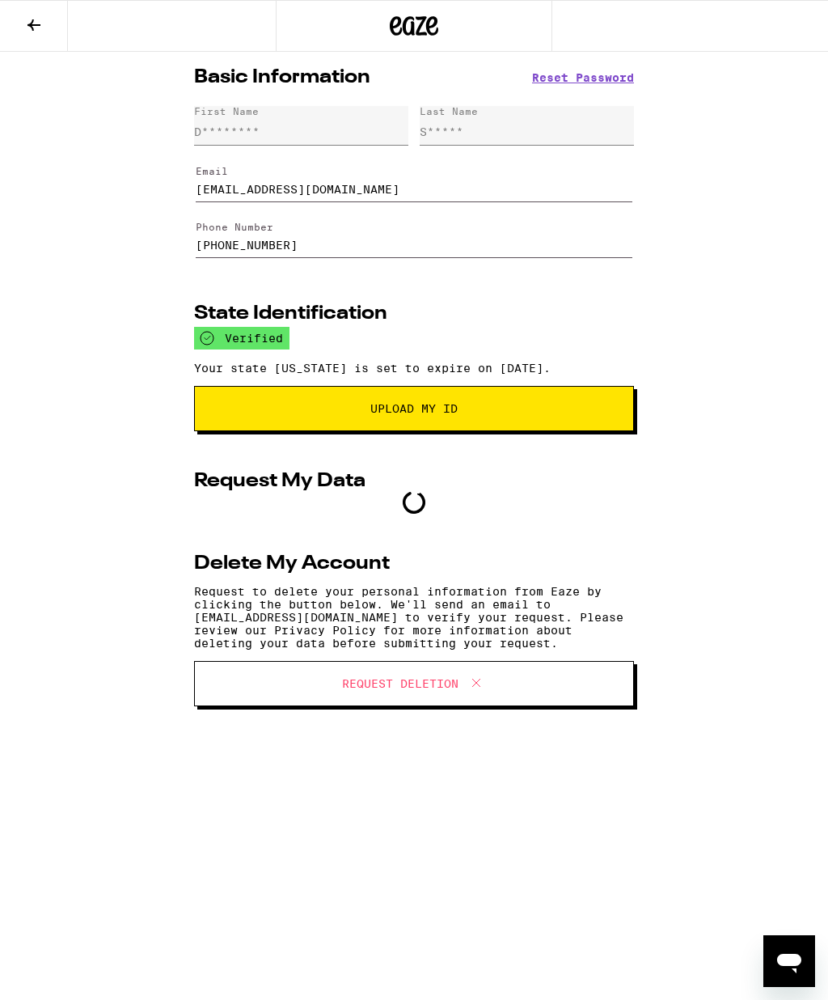
click at [35, 5] on button at bounding box center [34, 26] width 68 height 51
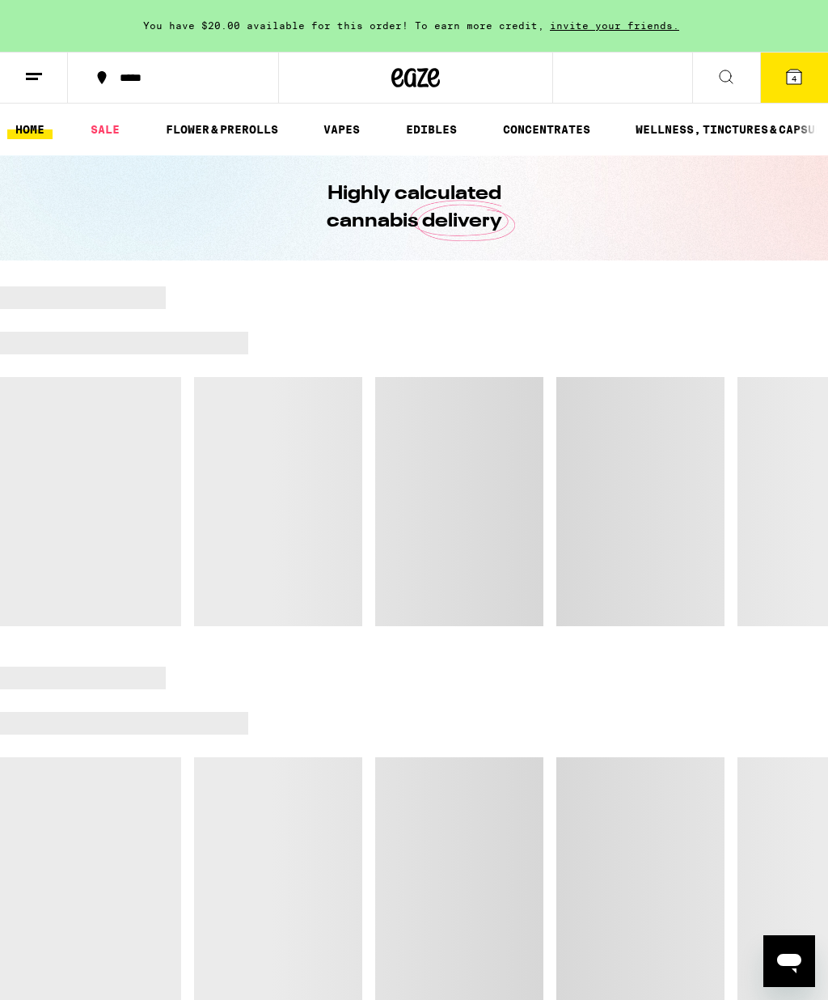
click at [121, 68] on button "*****" at bounding box center [173, 77] width 210 height 49
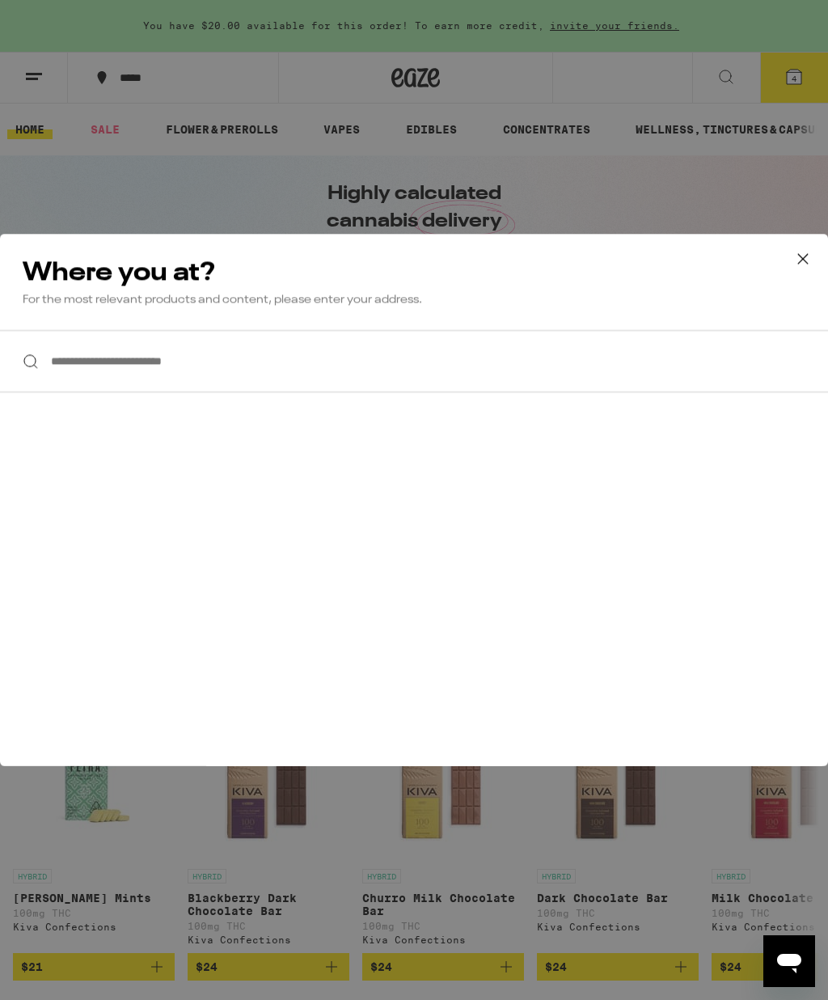
click at [67, 361] on input "**********" at bounding box center [414, 361] width 828 height 62
click at [208, 361] on input "**********" at bounding box center [414, 361] width 828 height 62
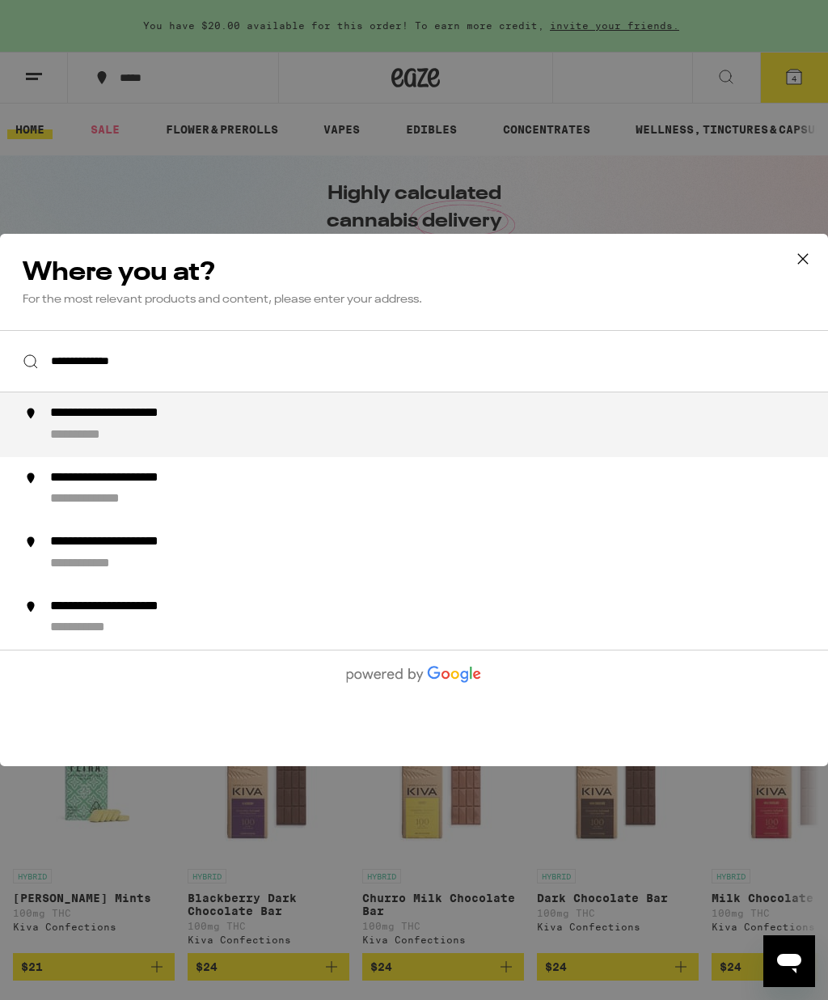
click at [78, 433] on div "**********" at bounding box center [91, 435] width 83 height 17
type input "**********"
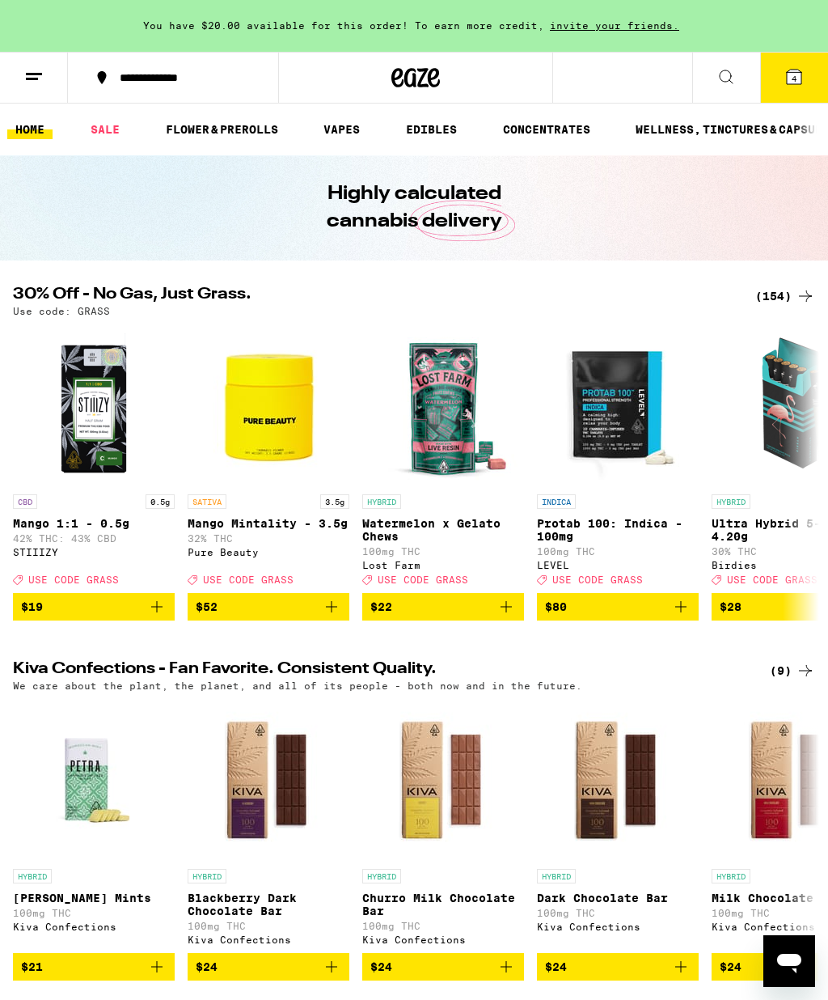
click at [798, 70] on icon at bounding box center [794, 77] width 15 height 15
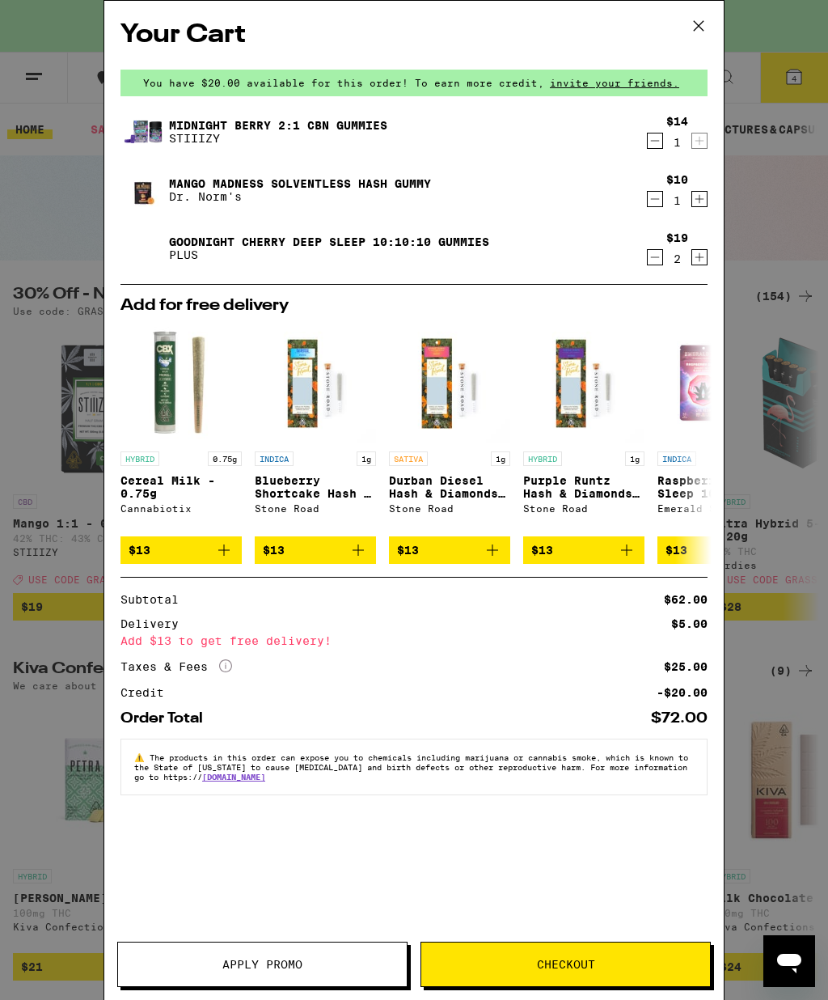
click at [666, 127] on div "$14" at bounding box center [677, 121] width 22 height 13
click at [275, 121] on link "Midnight Berry 2:1 CBN Gummies" at bounding box center [278, 125] width 218 height 13
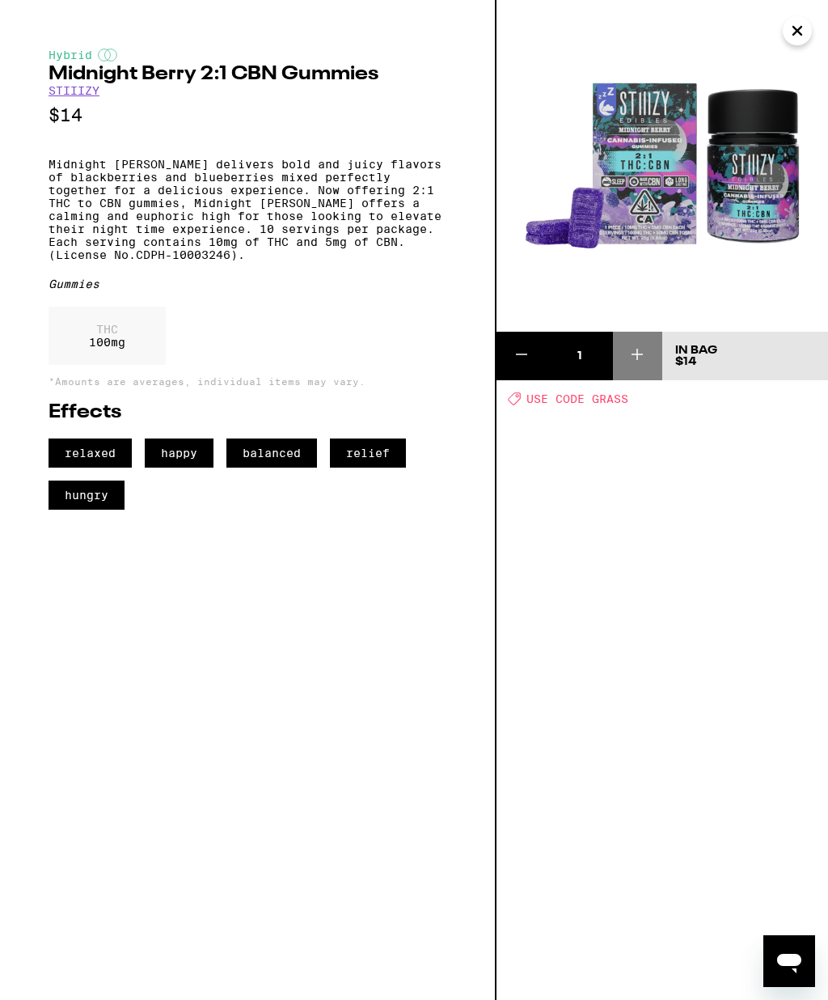
click at [561, 363] on div "1" at bounding box center [580, 356] width 66 height 16
click at [796, 40] on icon "Close" at bounding box center [797, 31] width 19 height 24
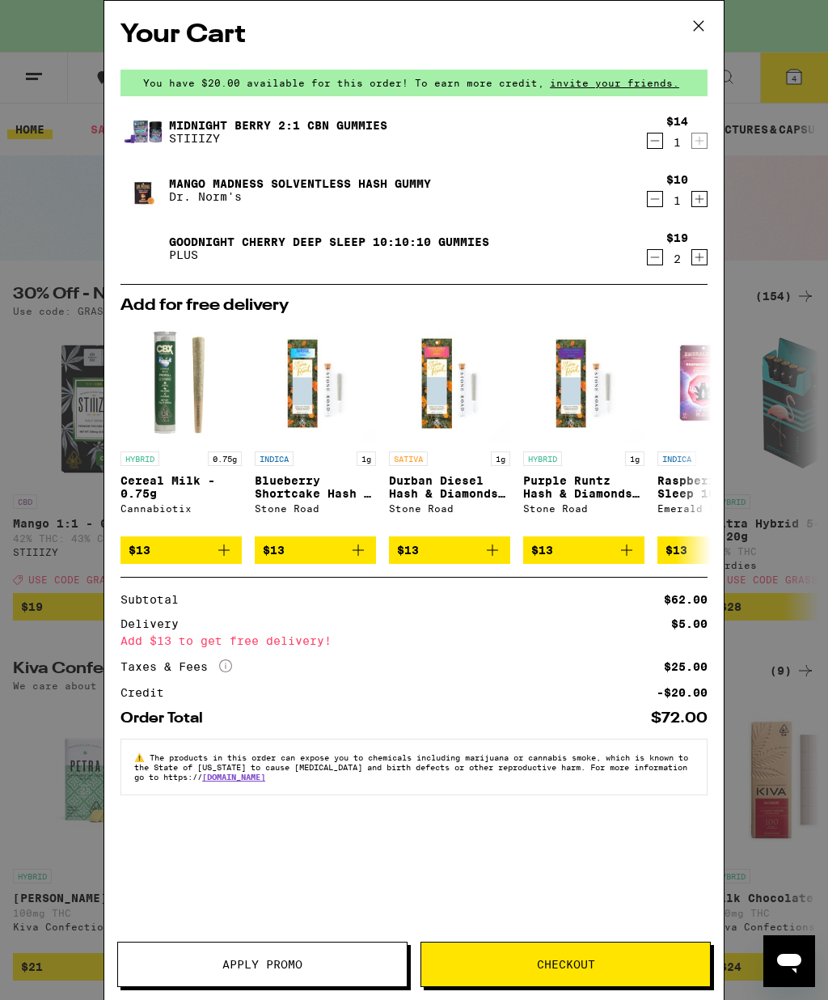
click at [705, 194] on icon "Increment" at bounding box center [699, 198] width 15 height 19
click at [662, 192] on div "$10 2" at bounding box center [677, 190] width 61 height 34
click at [704, 32] on icon at bounding box center [699, 26] width 24 height 24
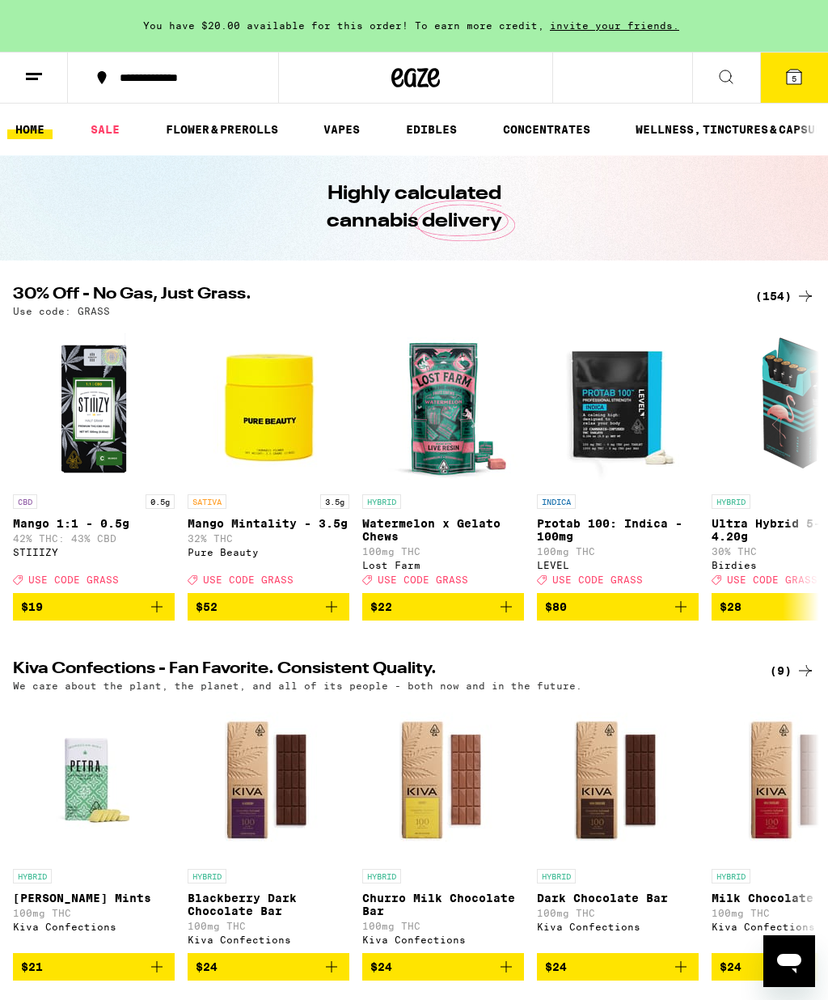
click at [435, 129] on link "EDIBLES" at bounding box center [431, 129] width 67 height 19
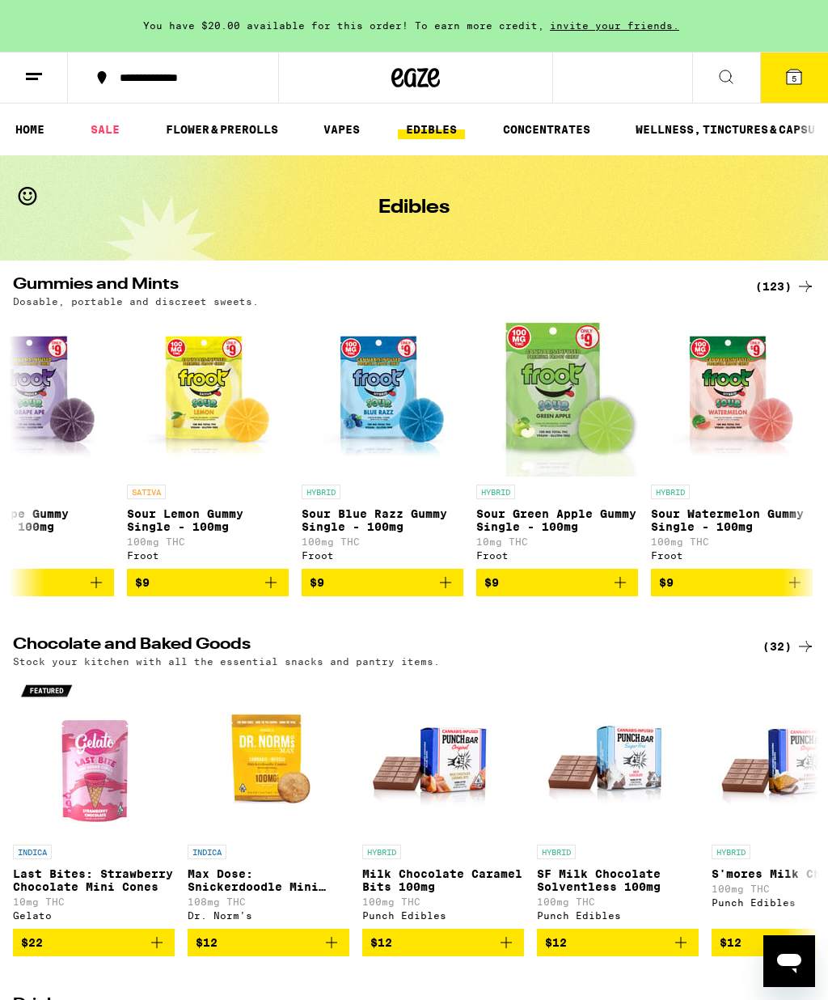
scroll to position [0, 932]
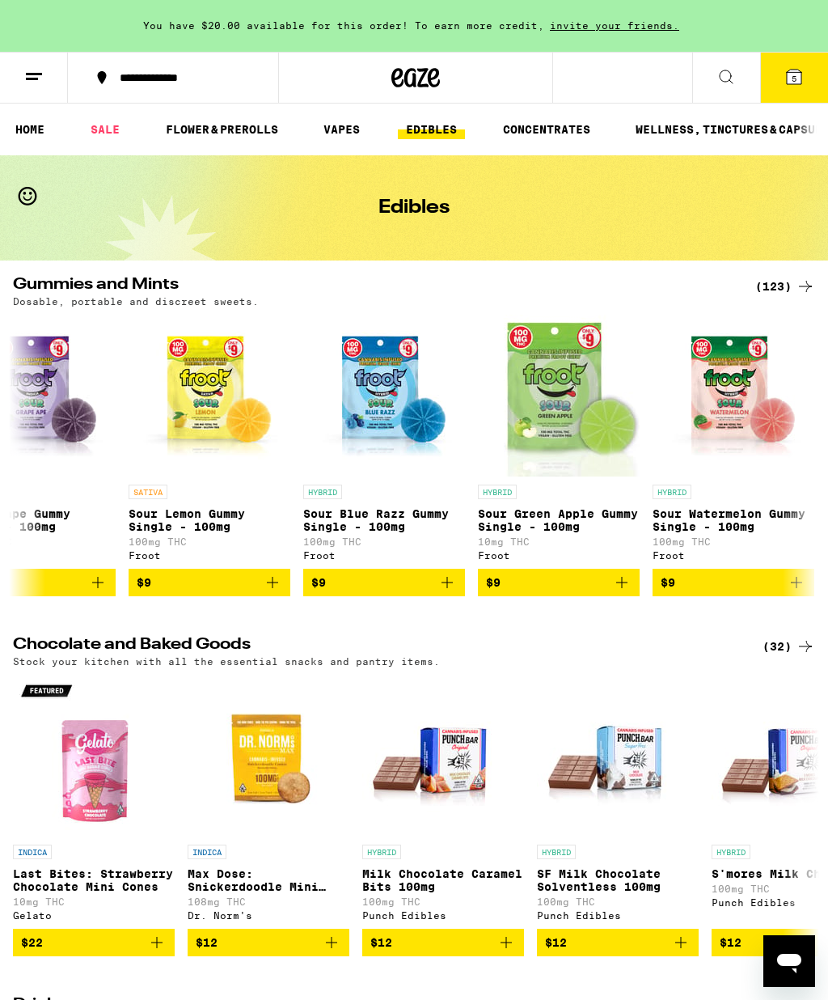
click at [764, 282] on div "(123)" at bounding box center [785, 286] width 60 height 19
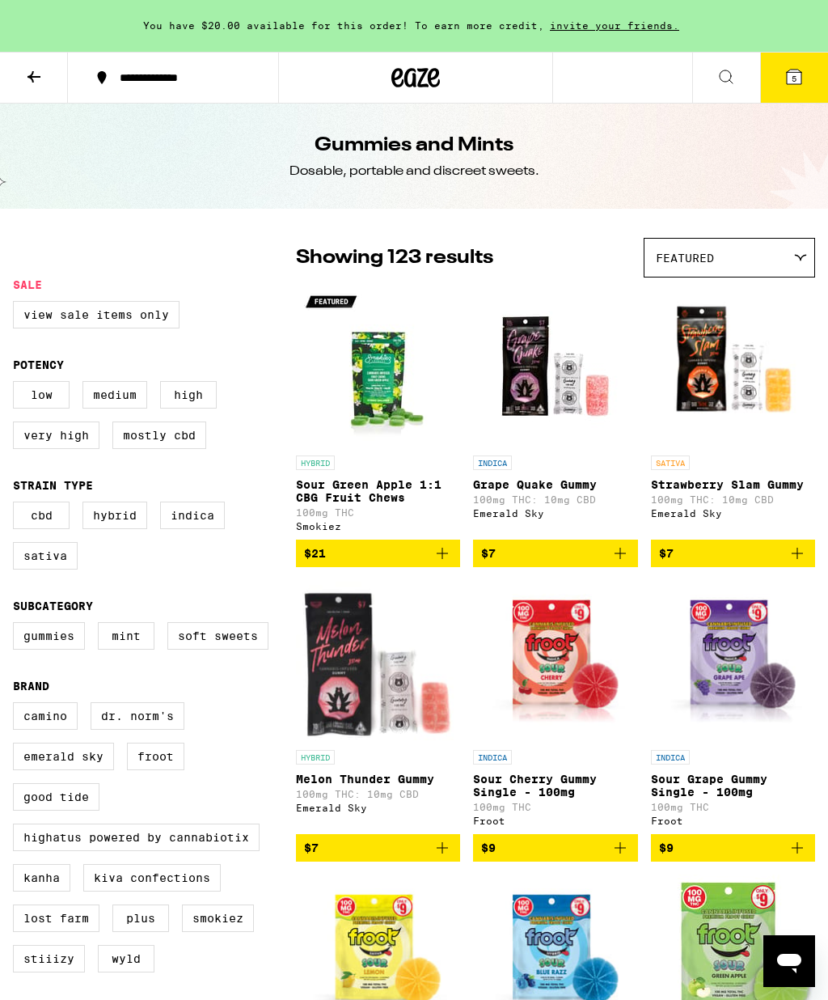
click at [43, 449] on label "Very High" at bounding box center [56, 434] width 87 height 27
click at [17, 384] on input "Very High" at bounding box center [16, 383] width 1 height 1
checkbox input "true"
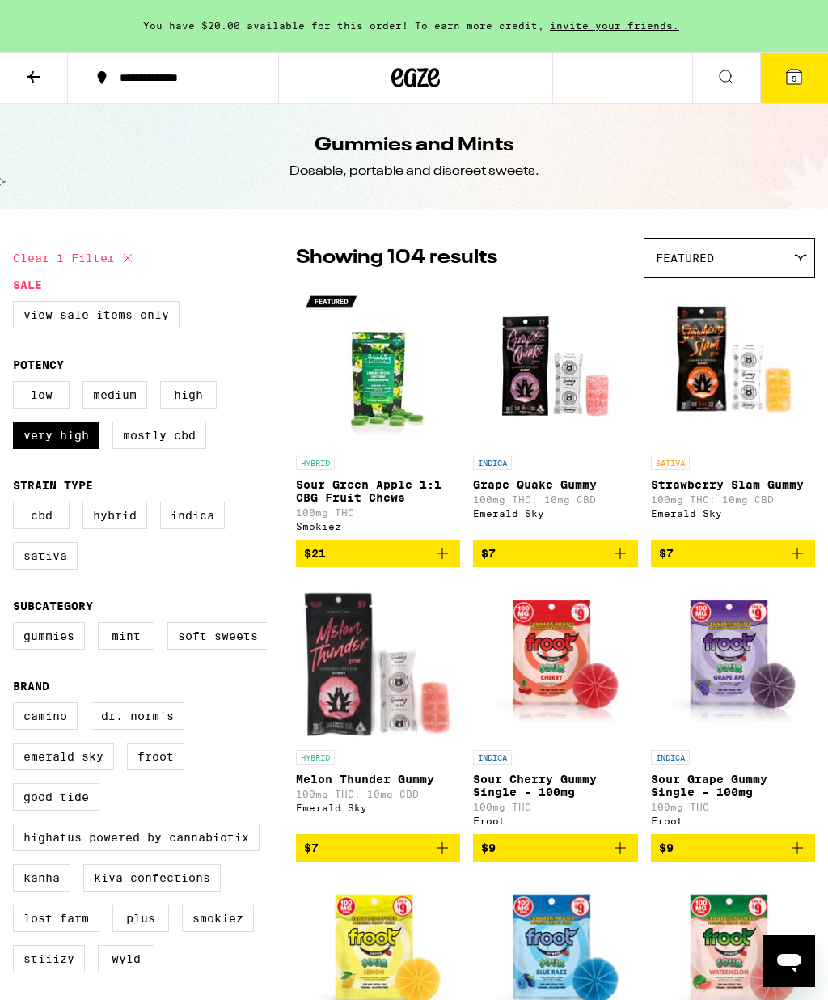
click at [129, 527] on label "Hybrid" at bounding box center [114, 514] width 65 height 27
click at [17, 505] on input "Hybrid" at bounding box center [16, 504] width 1 height 1
checkbox input "true"
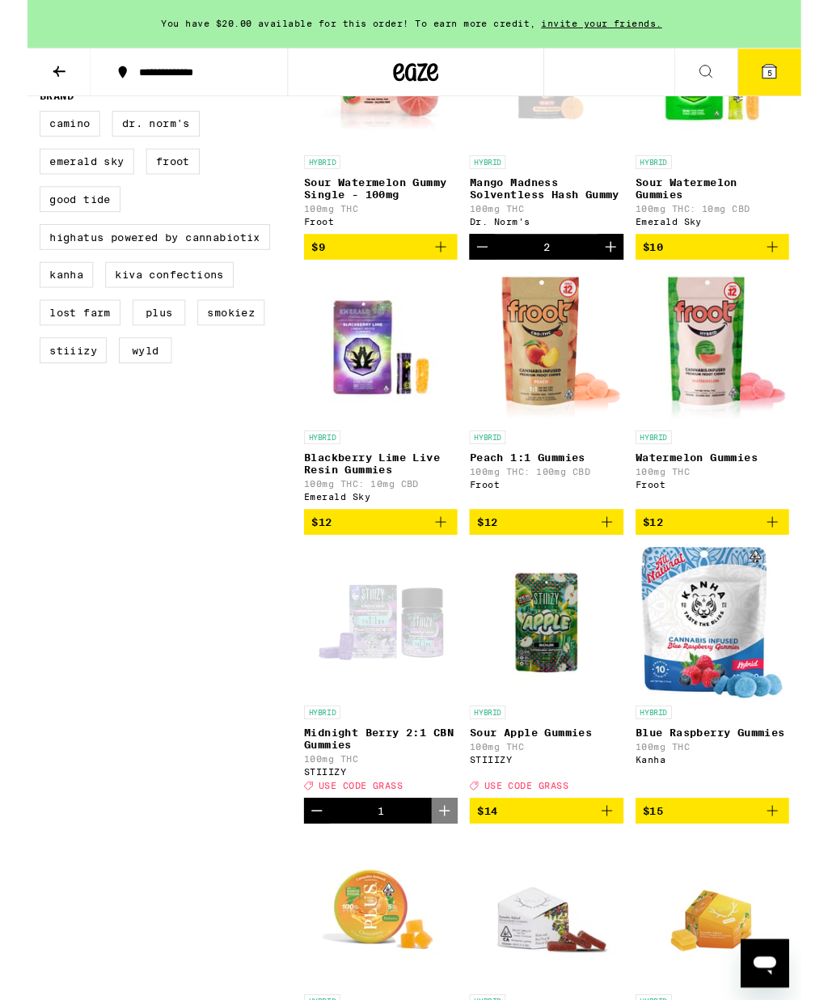
scroll to position [585, 0]
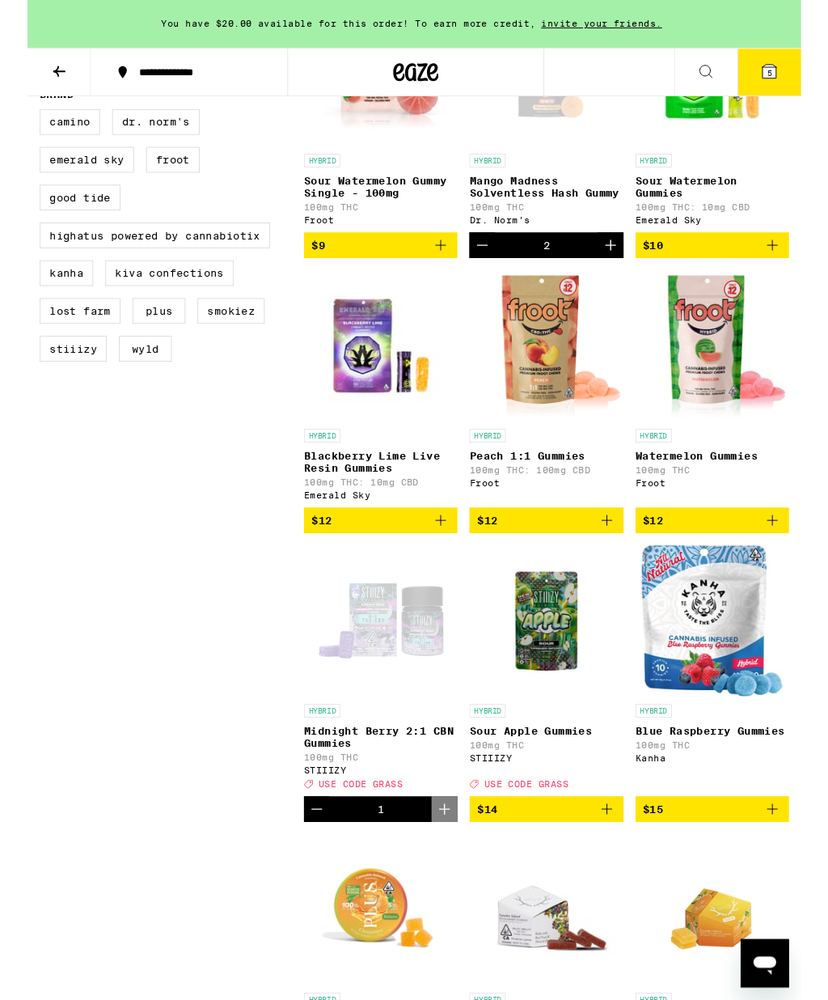
click at [377, 873] on div "1" at bounding box center [377, 866] width 7 height 13
click at [360, 802] on p "Midnight Berry 2:1 CBN Gummies" at bounding box center [378, 789] width 164 height 26
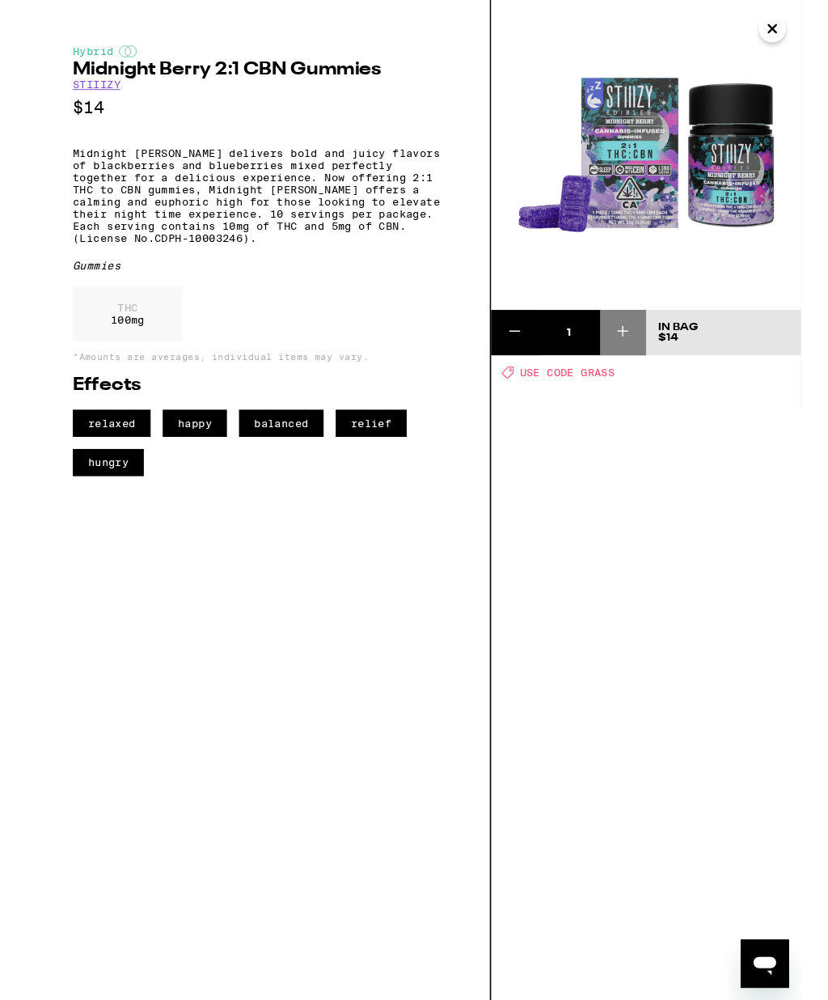
click at [773, 958] on icon "Open messaging window" at bounding box center [765, 964] width 29 height 29
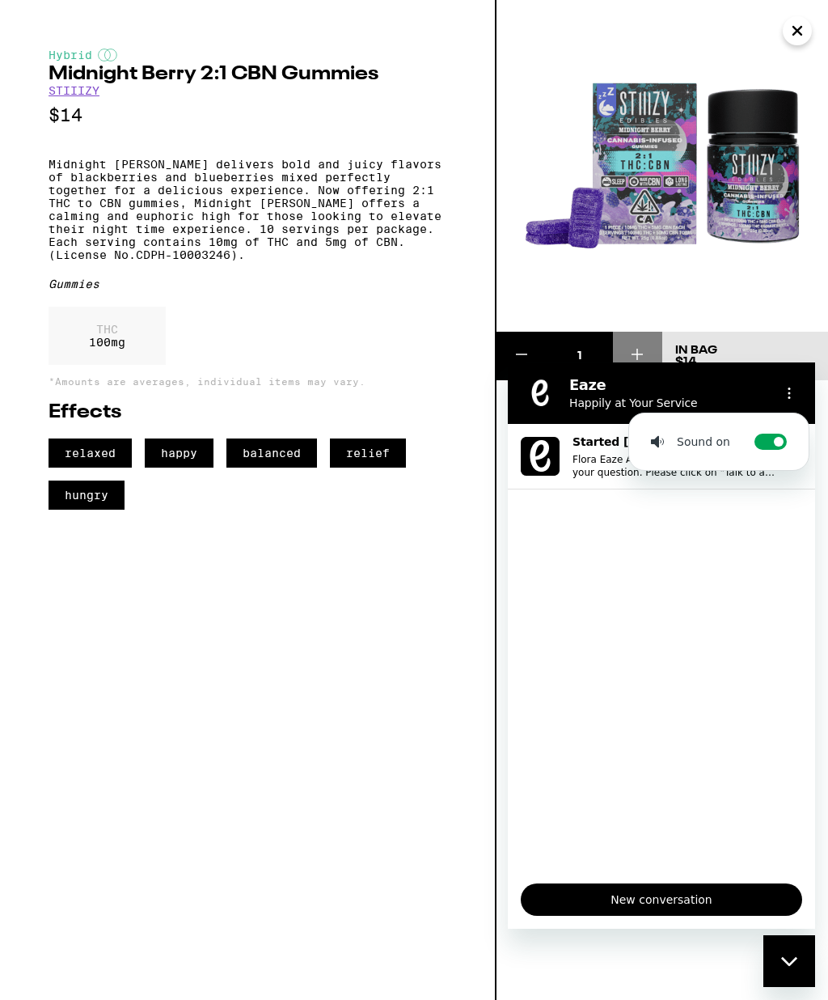
scroll to position [306, 0]
click at [216, 655] on div "Hybrid Midnight Berry 2:1 CBN Gummies STIIIZY $14 Midnight Berry delivers bold …" at bounding box center [248, 500] width 497 height 1000
click at [789, 26] on icon "Close" at bounding box center [797, 31] width 19 height 24
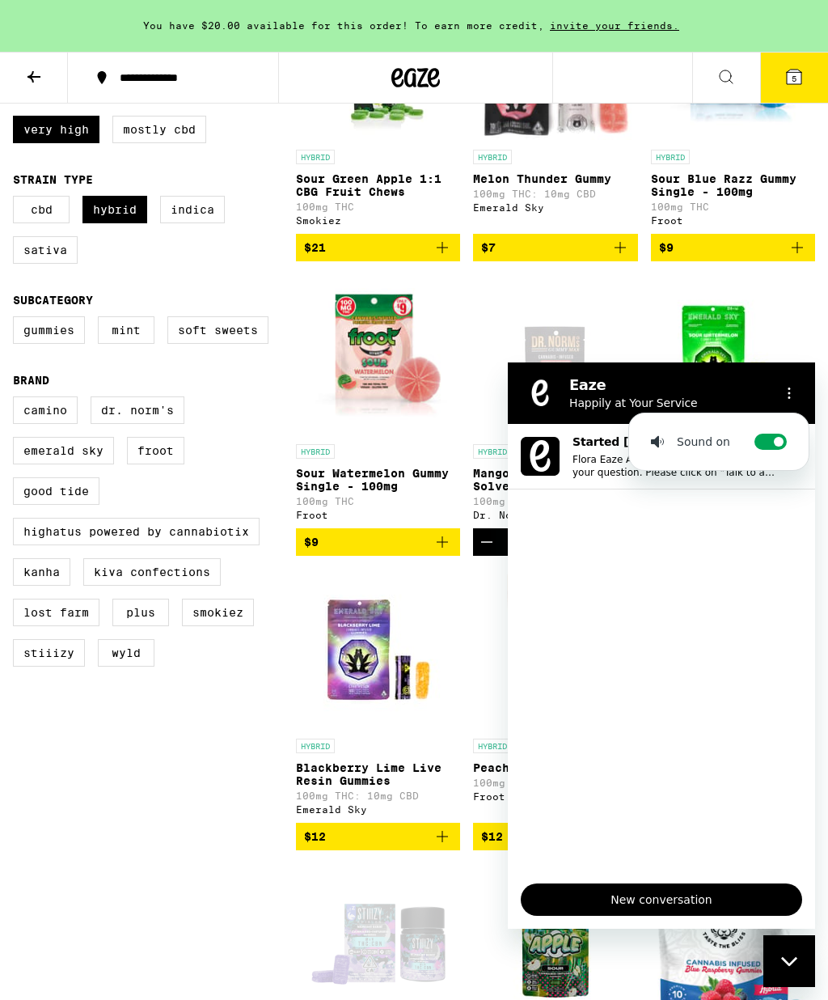
click at [800, 387] on button "Options menu" at bounding box center [789, 393] width 32 height 32
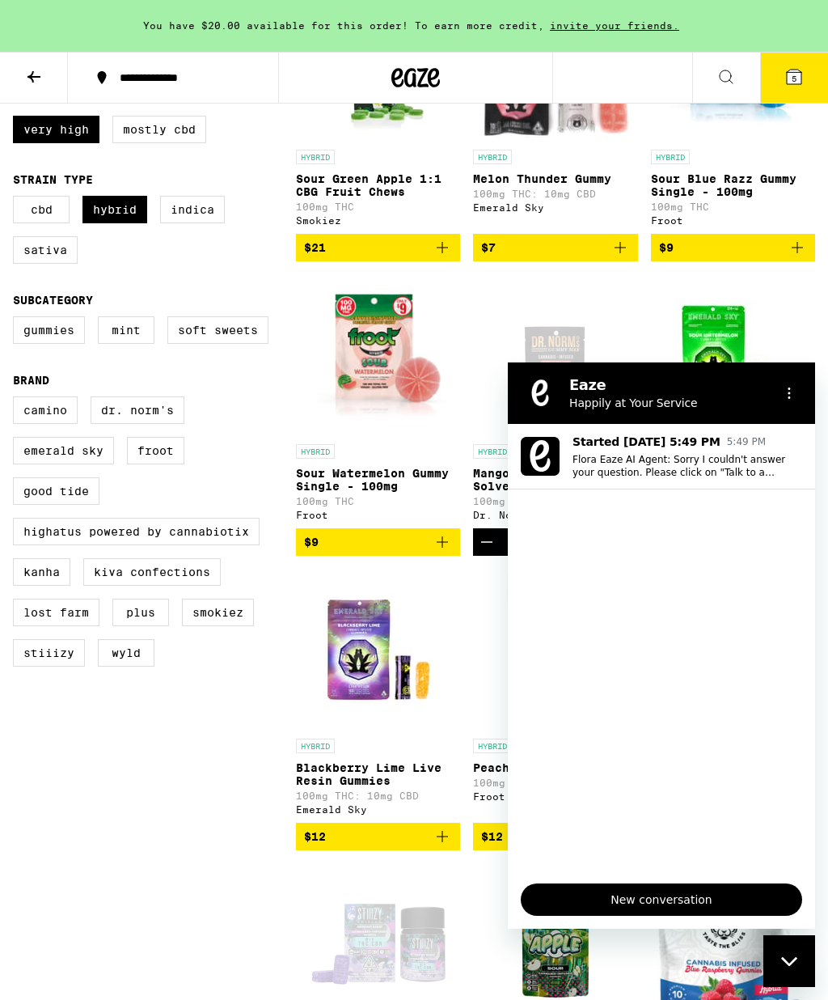
click at [788, 966] on icon "Close messaging window" at bounding box center [789, 961] width 17 height 11
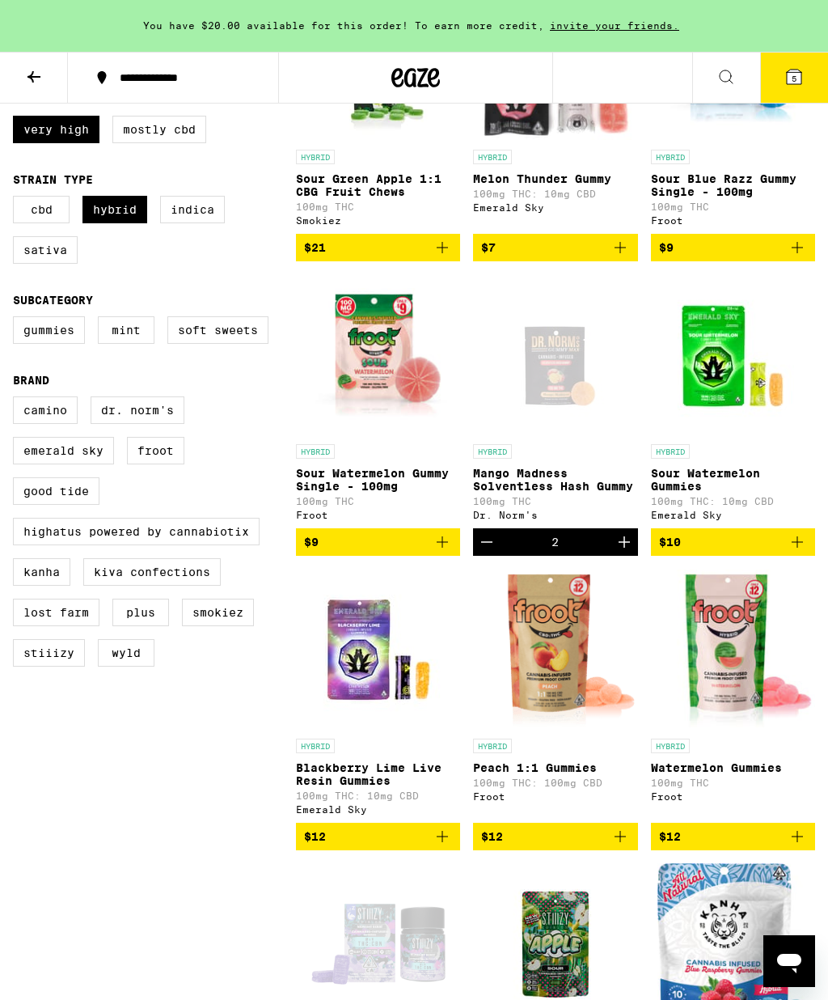
click at [793, 68] on icon at bounding box center [793, 76] width 19 height 19
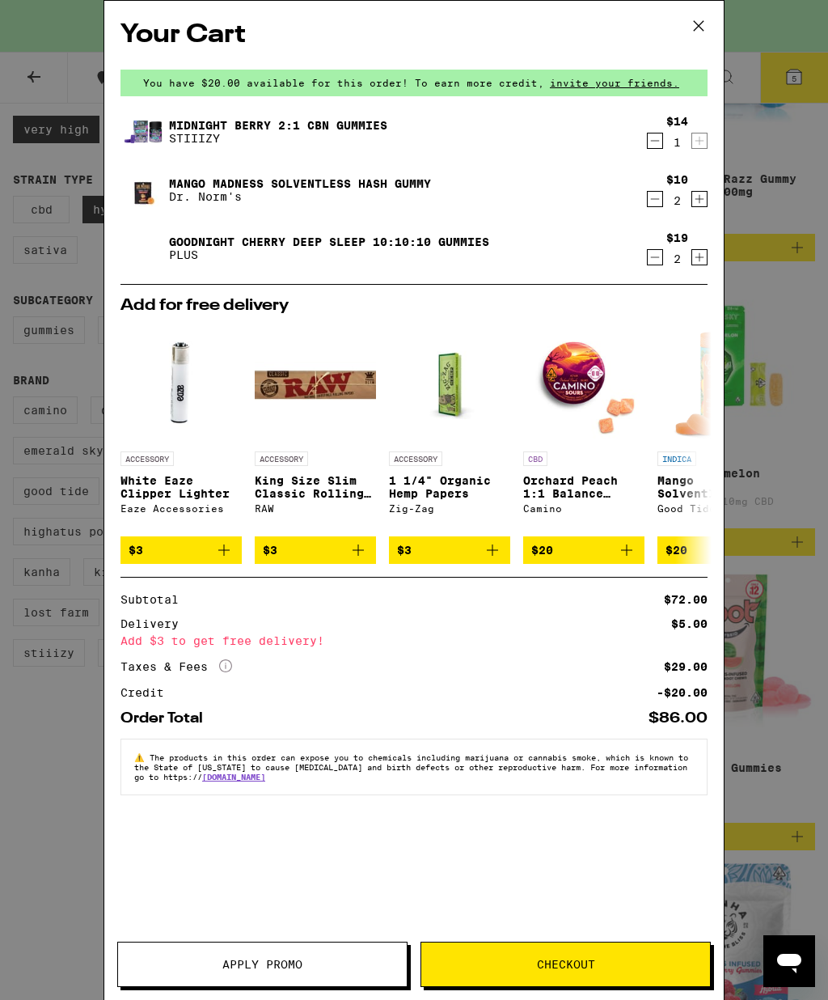
click at [675, 108] on div "Your Cart You have $20.00 available for this order! To earn more credit, invite…" at bounding box center [414, 476] width 620 height 950
click at [86, 382] on div "Your Cart You have $20.00 available for this order! To earn more credit, invite…" at bounding box center [414, 500] width 828 height 1000
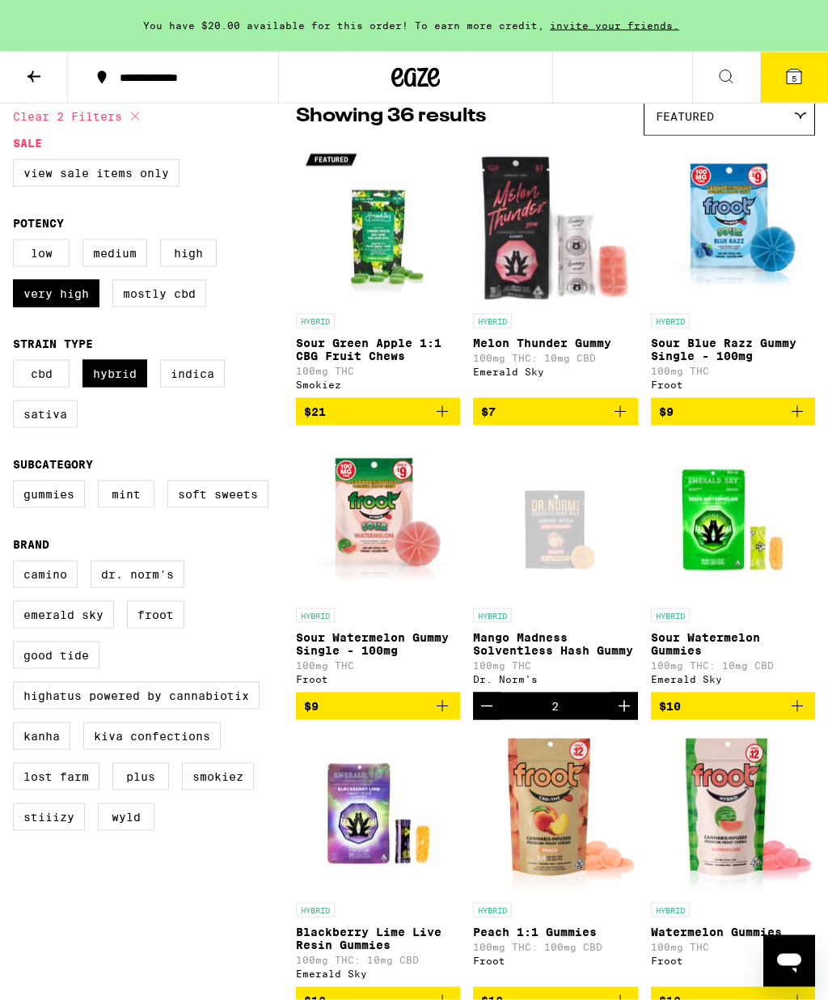
scroll to position [142, 0]
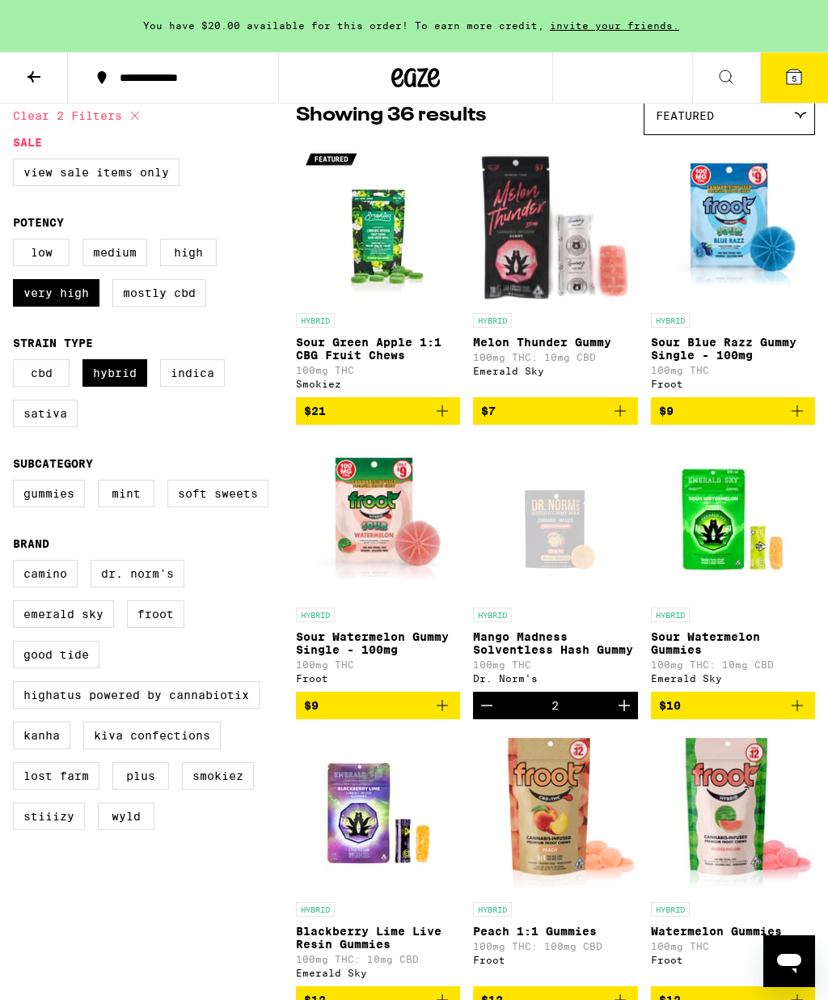
click at [125, 164] on label "View Sale Items Only" at bounding box center [96, 172] width 167 height 27
click at [17, 162] on input "View Sale Items Only" at bounding box center [16, 161] width 1 height 1
checkbox input "true"
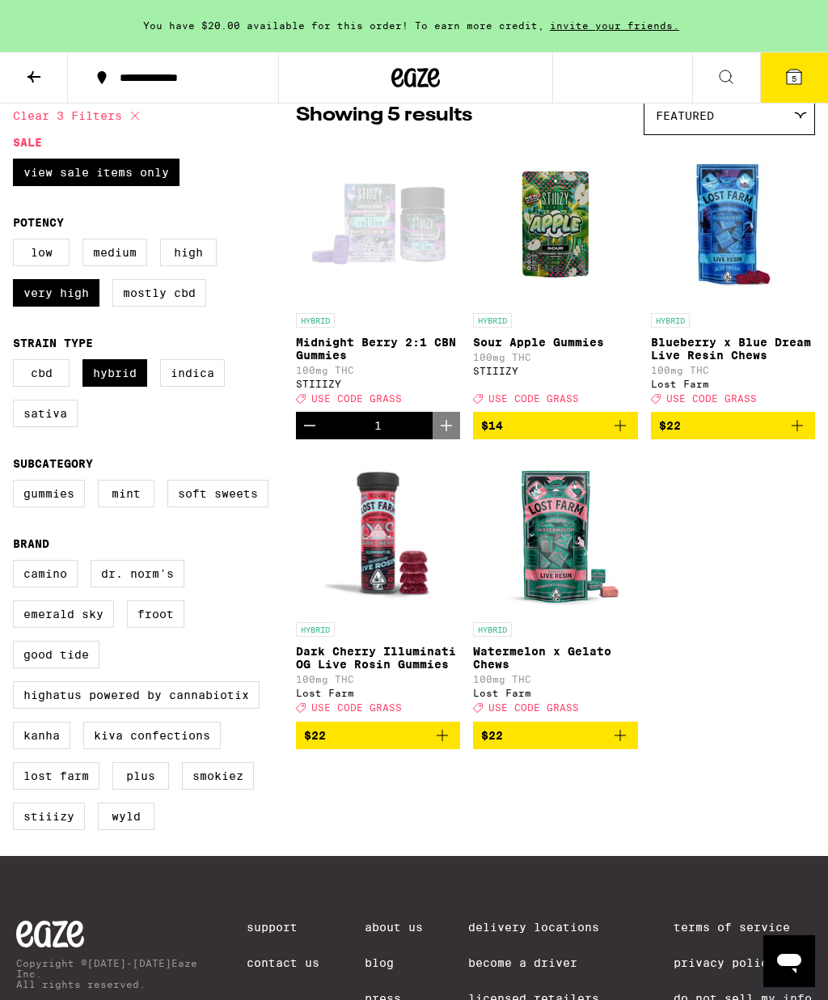
click at [812, 435] on button "$22" at bounding box center [733, 425] width 164 height 27
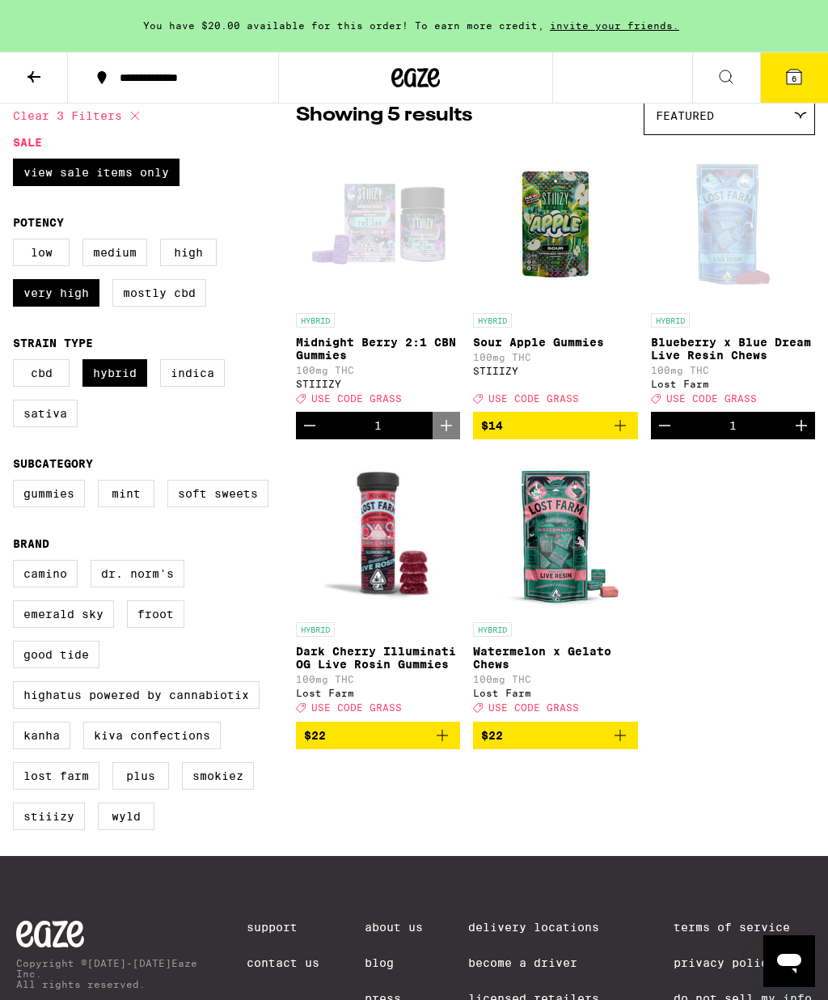
click at [801, 59] on button "6" at bounding box center [794, 78] width 68 height 50
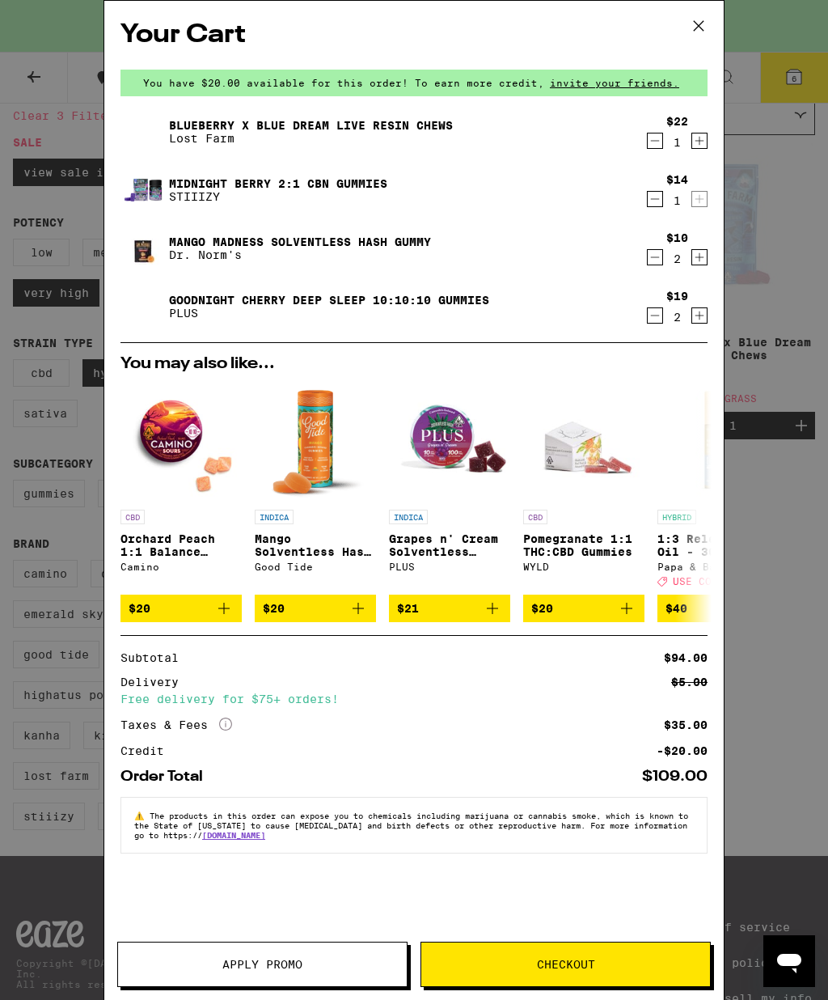
click at [656, 257] on icon "Decrement" at bounding box center [655, 257] width 9 height 0
click at [255, 965] on span "Apply Promo" at bounding box center [262, 963] width 80 height 11
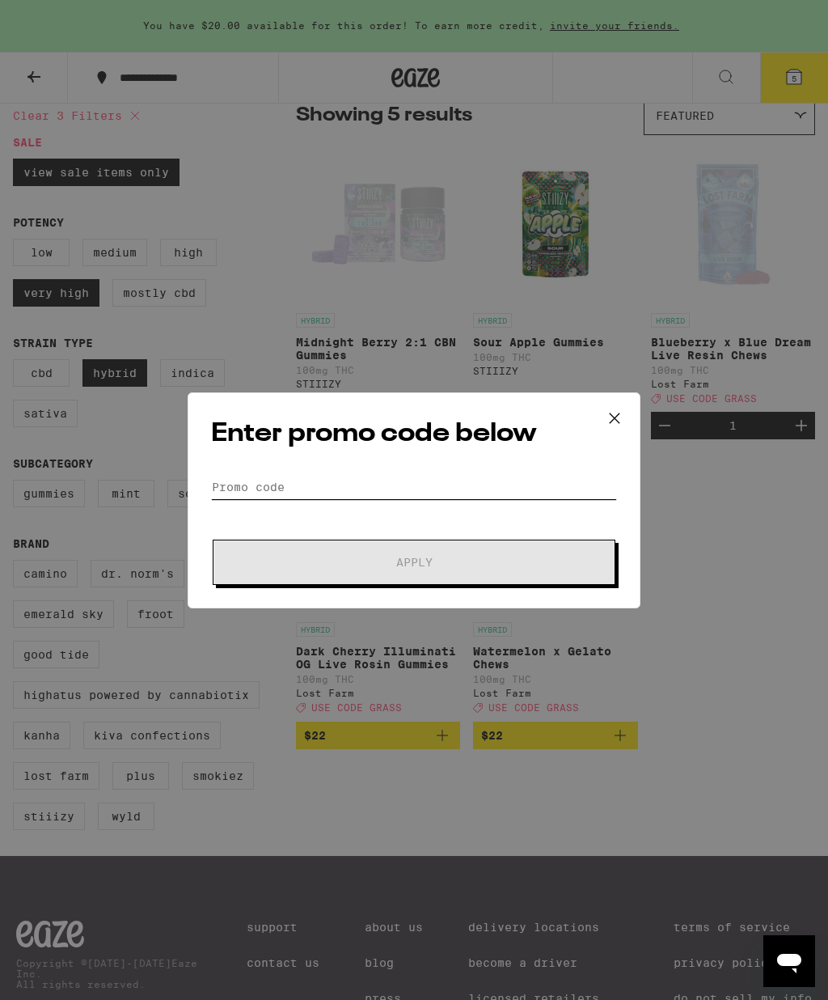
click at [249, 478] on input "Promo Code" at bounding box center [414, 487] width 406 height 24
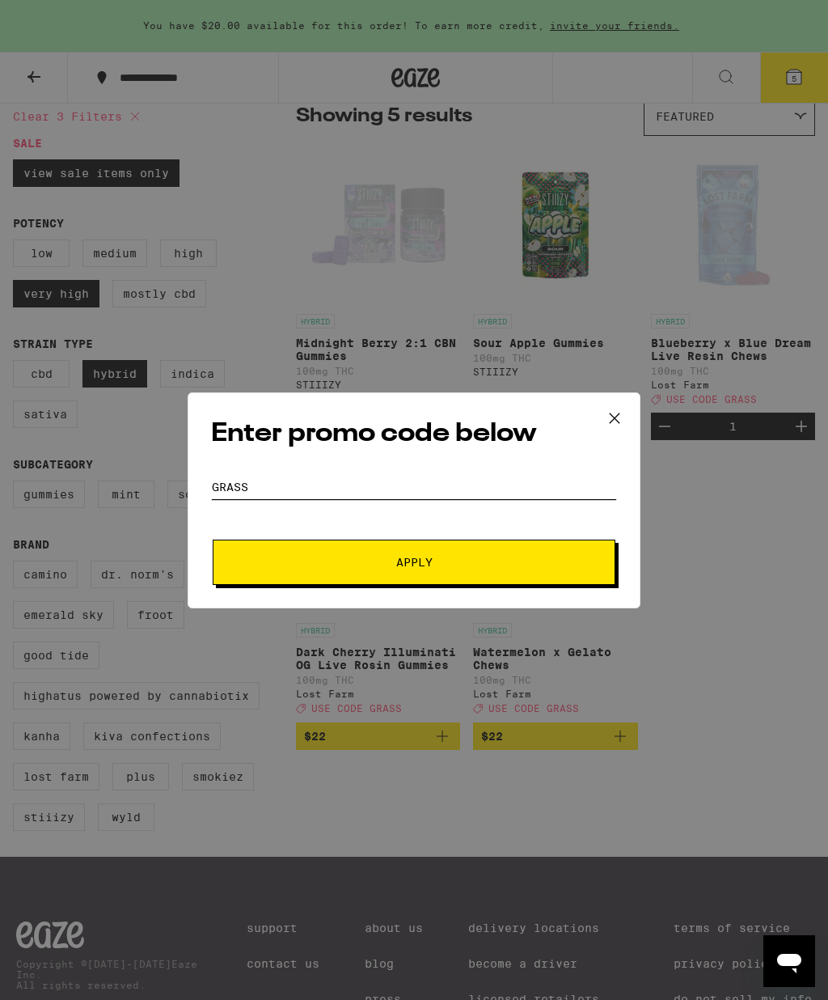
type input "Grass"
click at [352, 556] on button "Apply" at bounding box center [414, 561] width 403 height 45
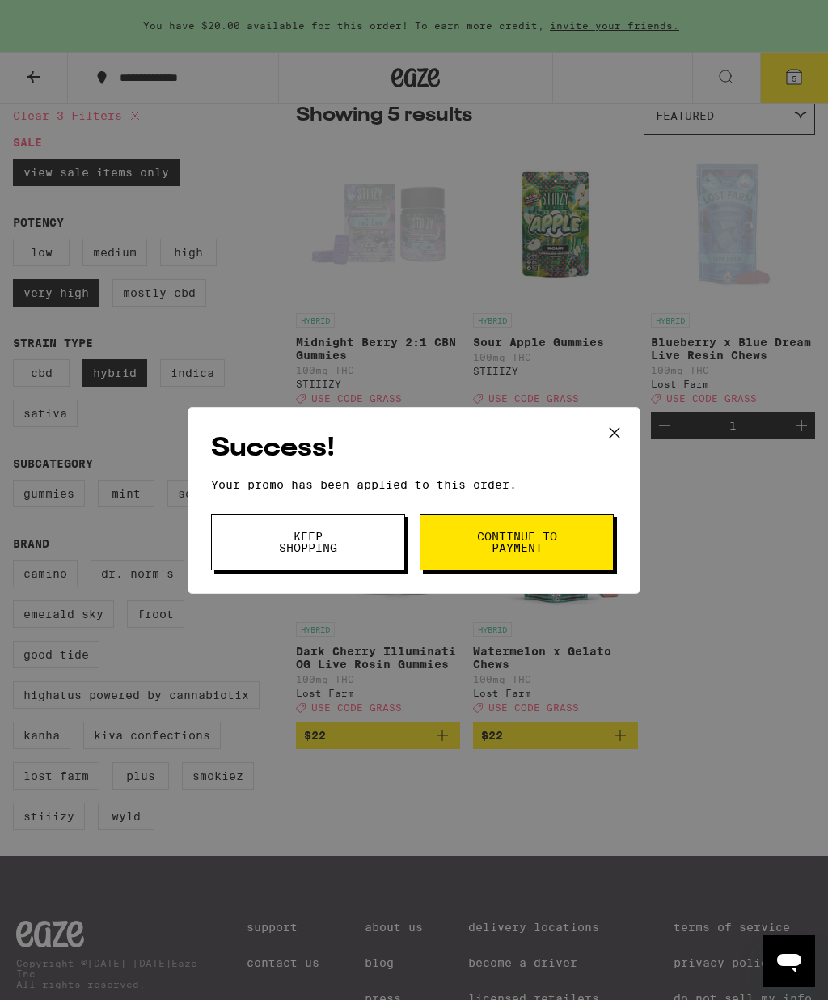
click at [612, 425] on icon at bounding box center [615, 433] width 24 height 24
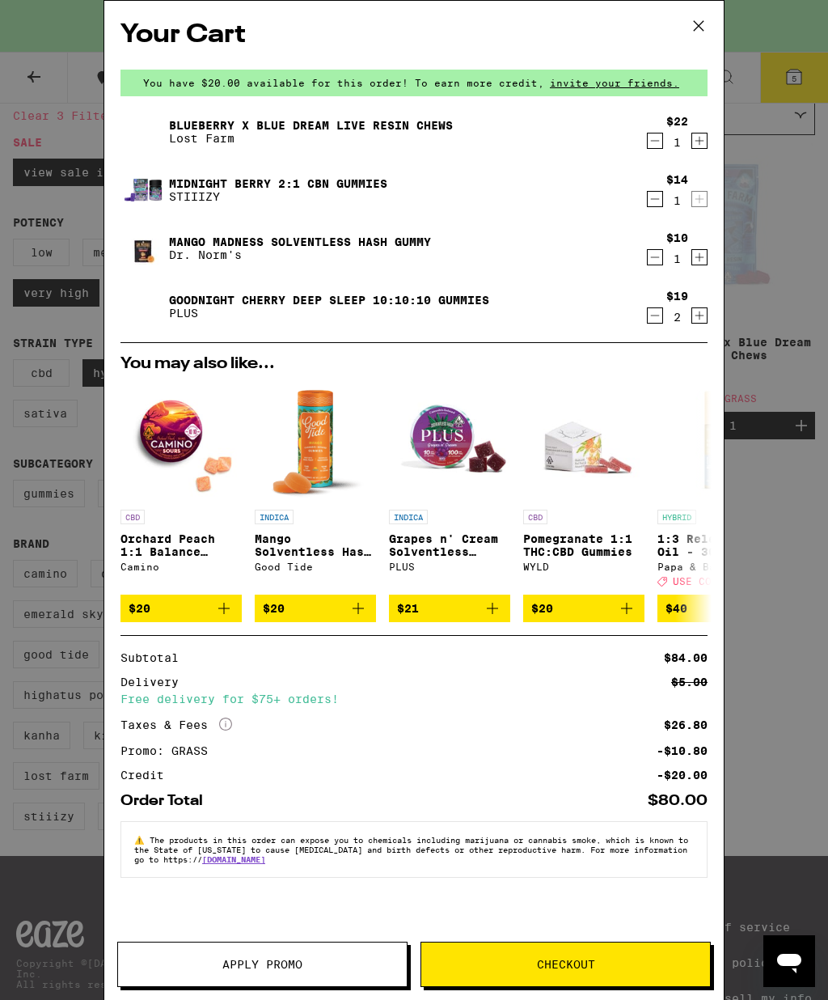
click at [560, 971] on button "Checkout" at bounding box center [566, 963] width 290 height 45
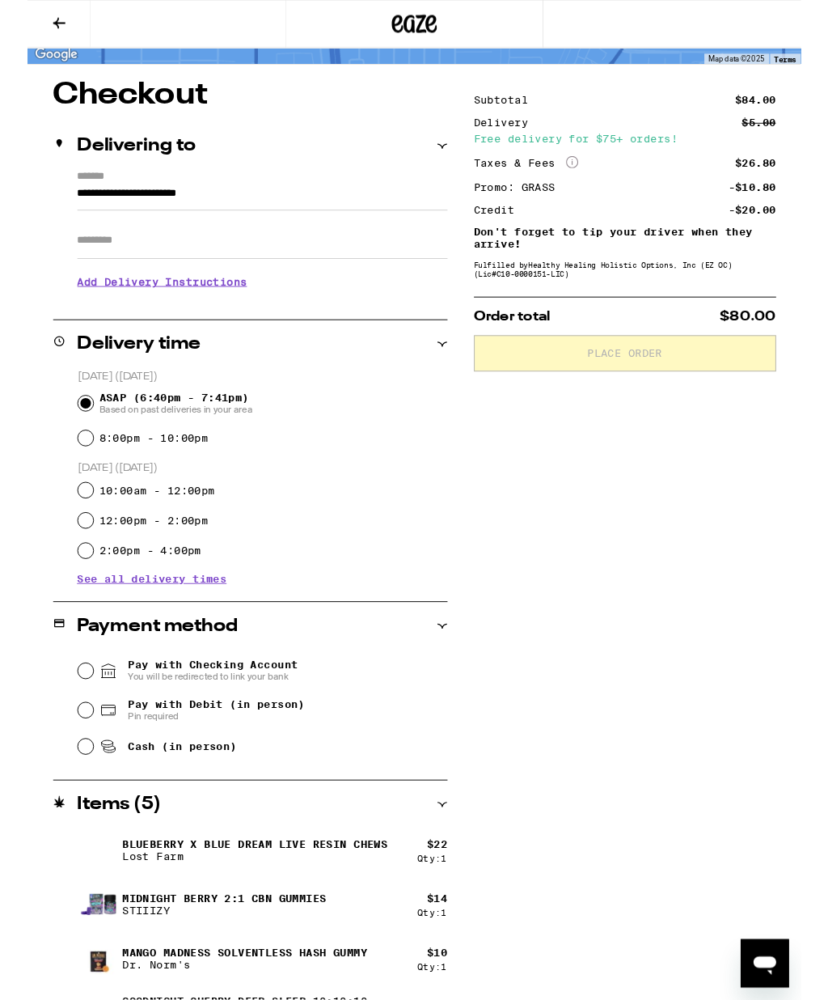
click at [66, 800] on input "Cash (in person)" at bounding box center [62, 799] width 16 height 16
radio input "true"
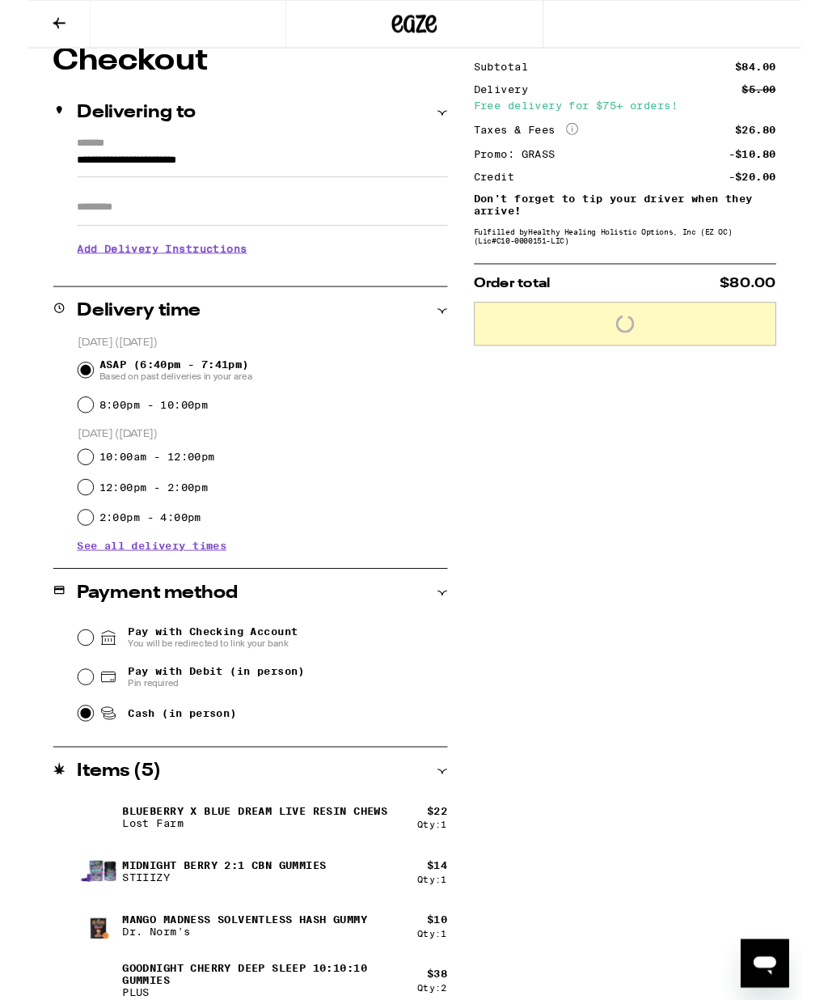
scroll to position [162, 0]
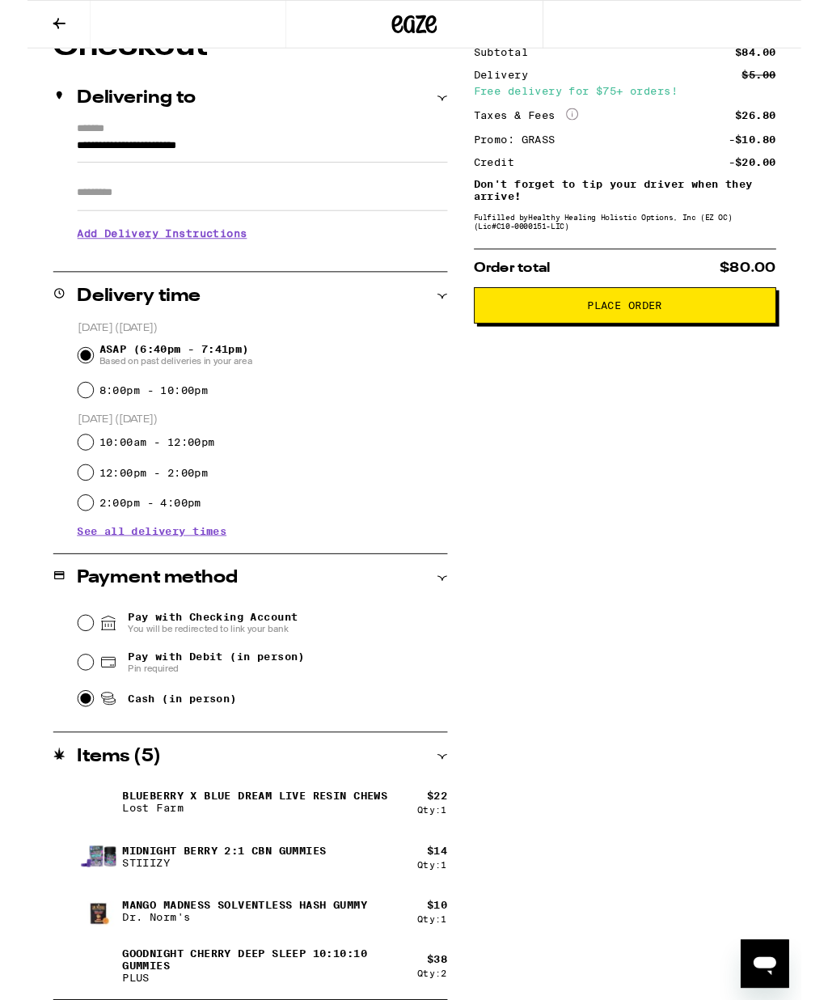
click at [638, 330] on span "Place Order" at bounding box center [639, 326] width 80 height 11
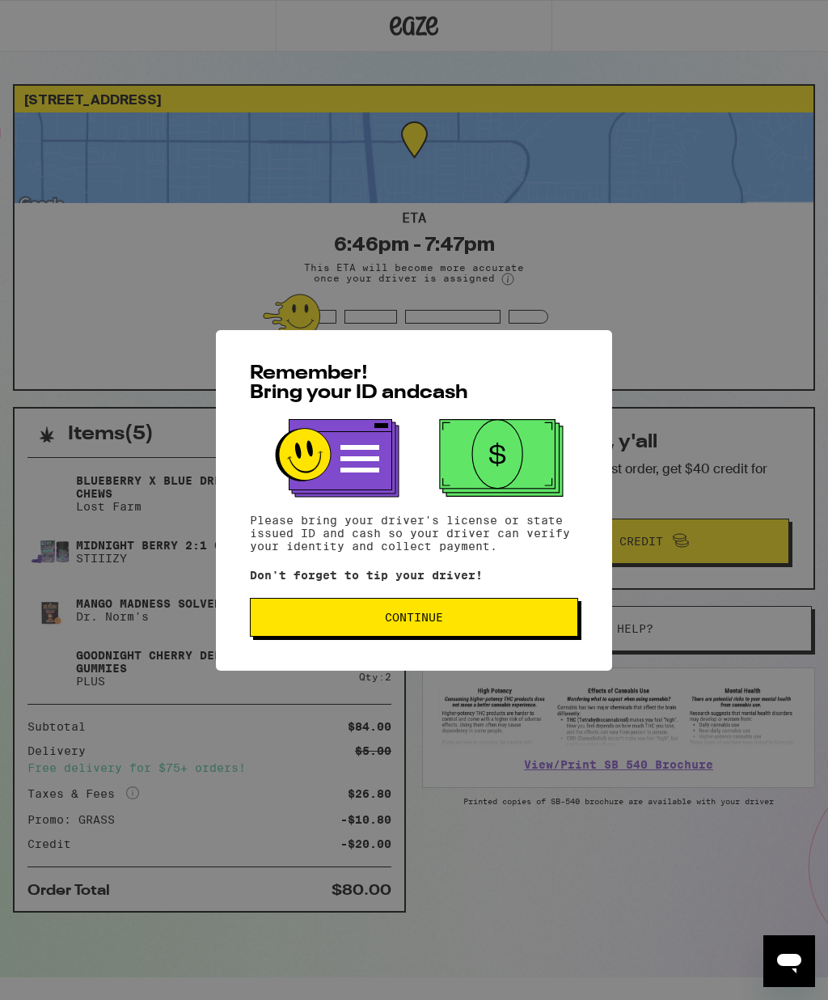
click at [400, 621] on span "Continue" at bounding box center [414, 616] width 58 height 11
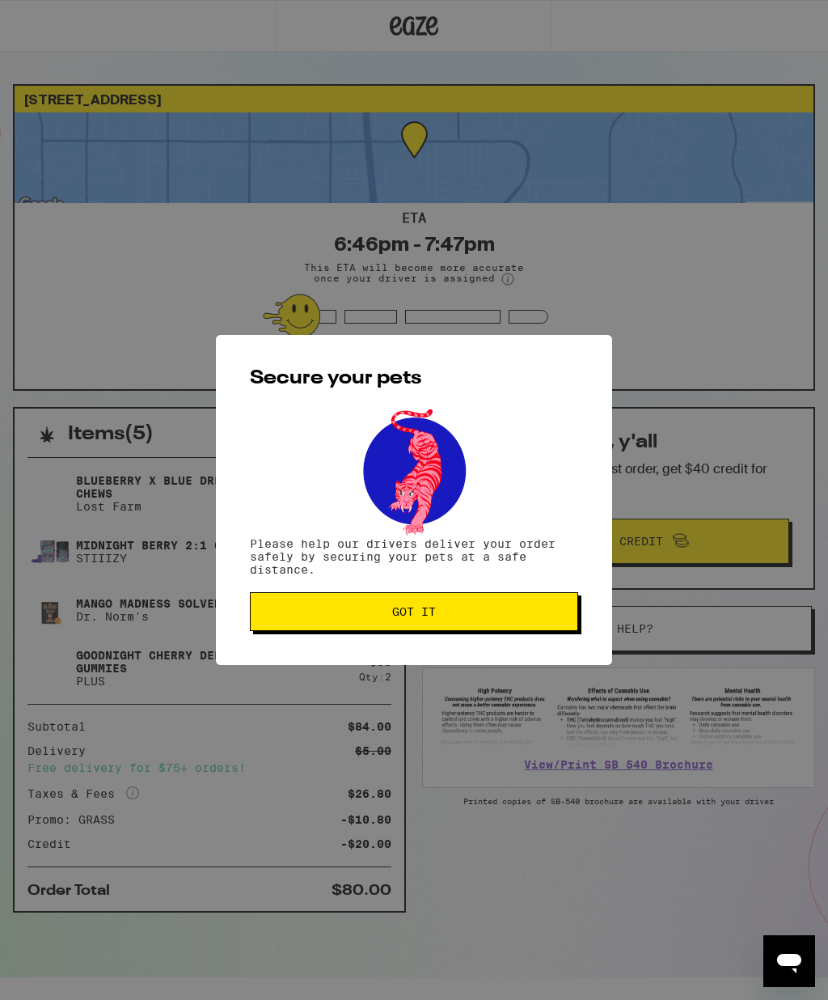
click at [374, 614] on span "Got it" at bounding box center [414, 611] width 301 height 11
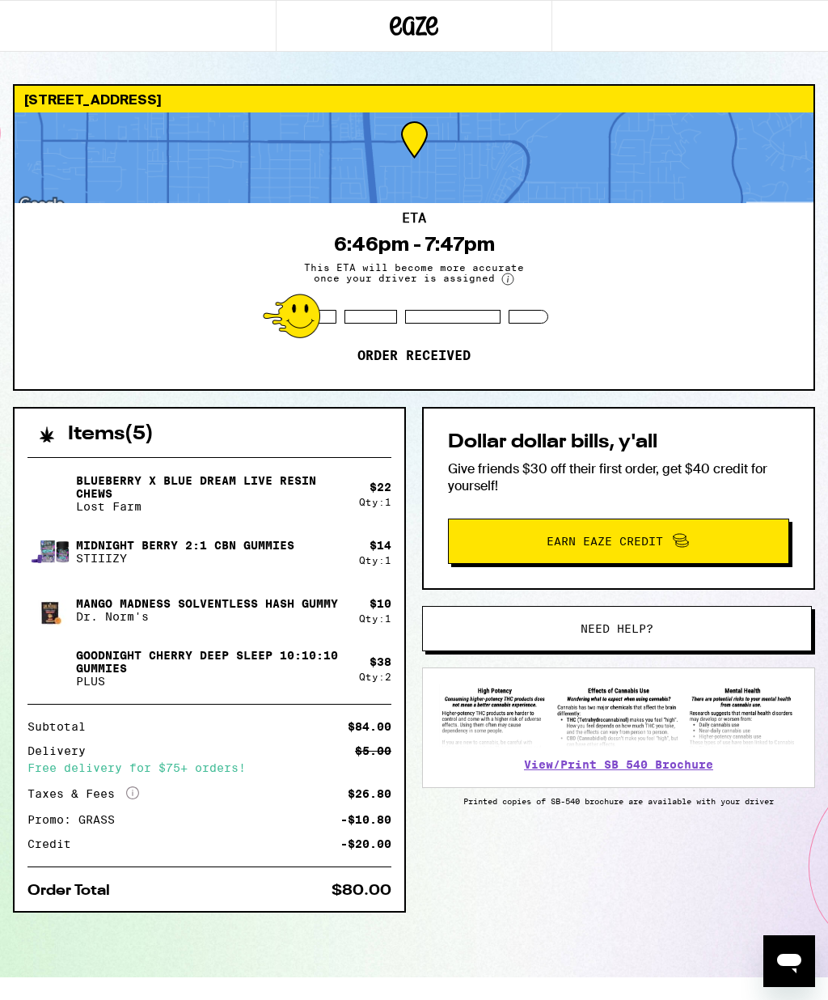
click at [556, 771] on link "View/Print SB 540 Brochure" at bounding box center [618, 764] width 189 height 13
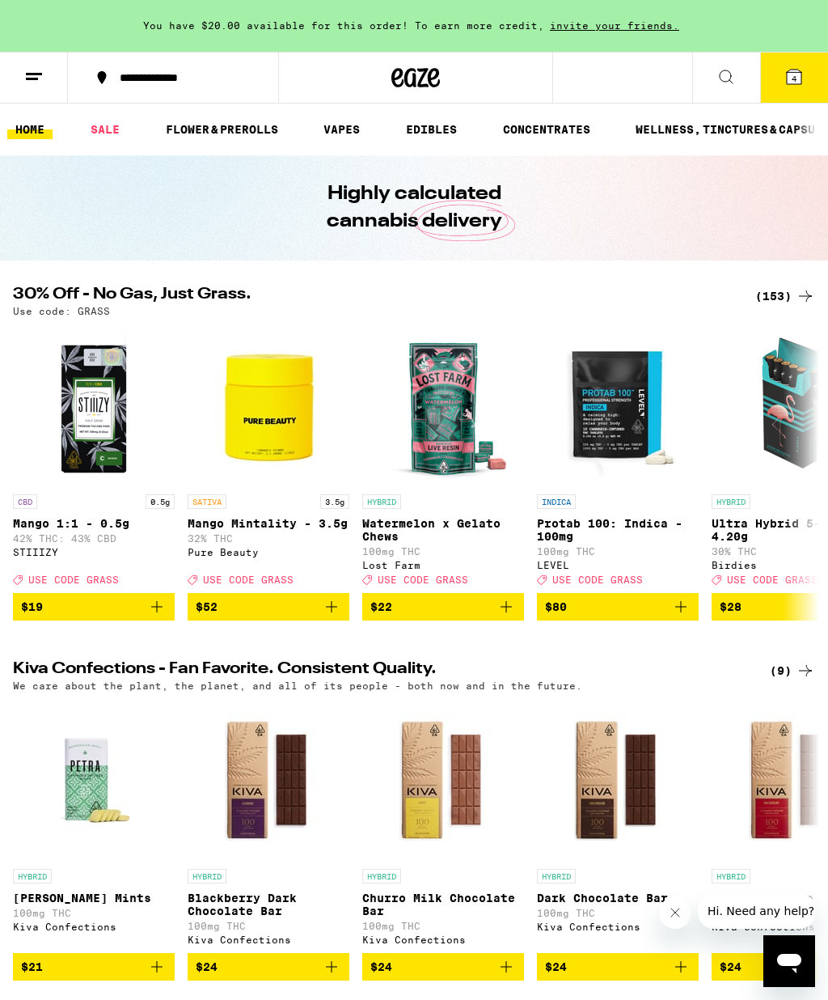
click at [799, 67] on icon at bounding box center [793, 76] width 19 height 19
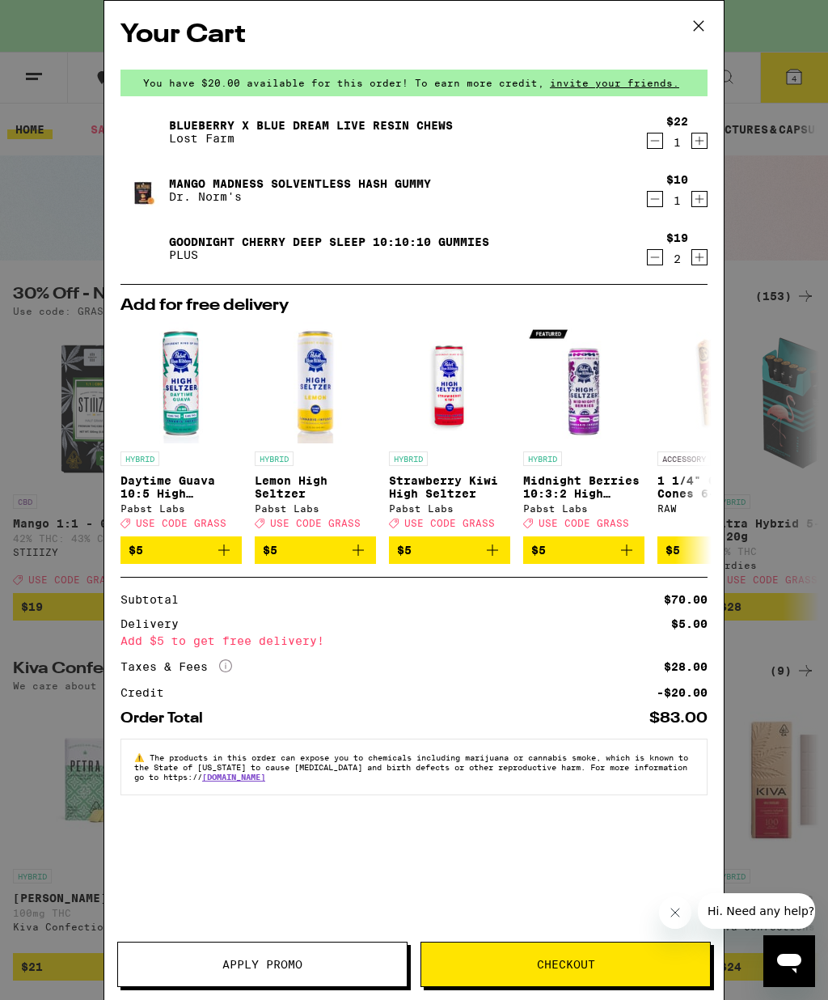
click at [252, 966] on span "Apply Promo" at bounding box center [262, 963] width 80 height 11
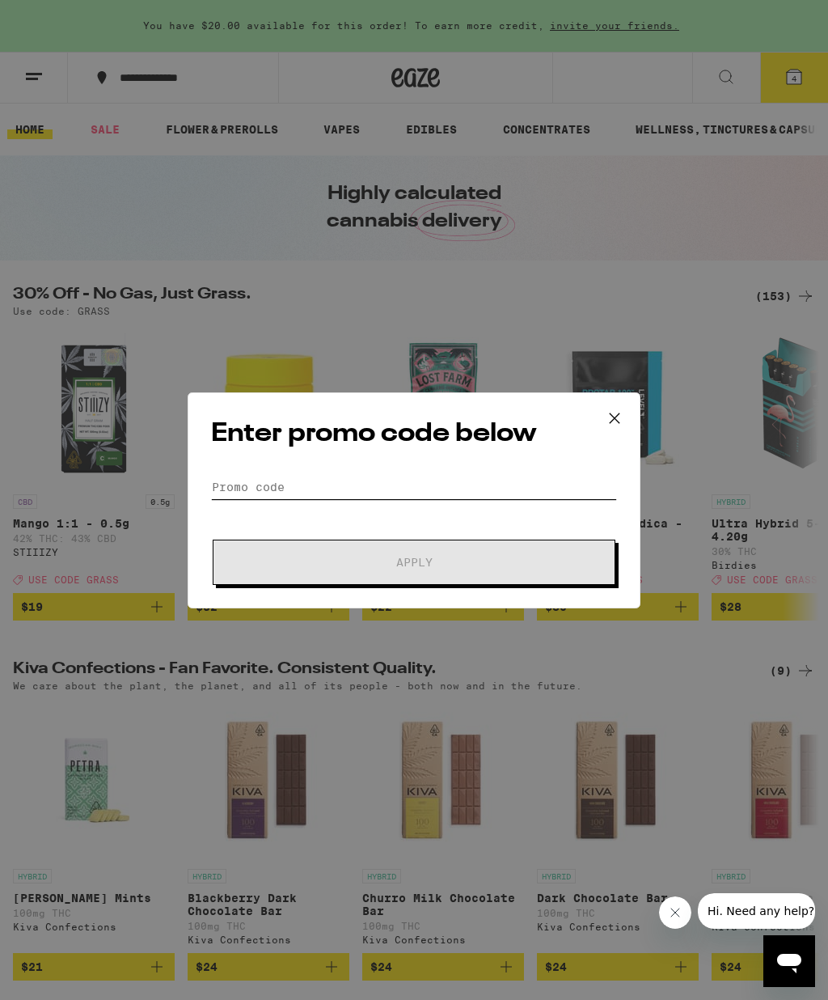
click at [239, 480] on input "Promo Code" at bounding box center [414, 487] width 406 height 24
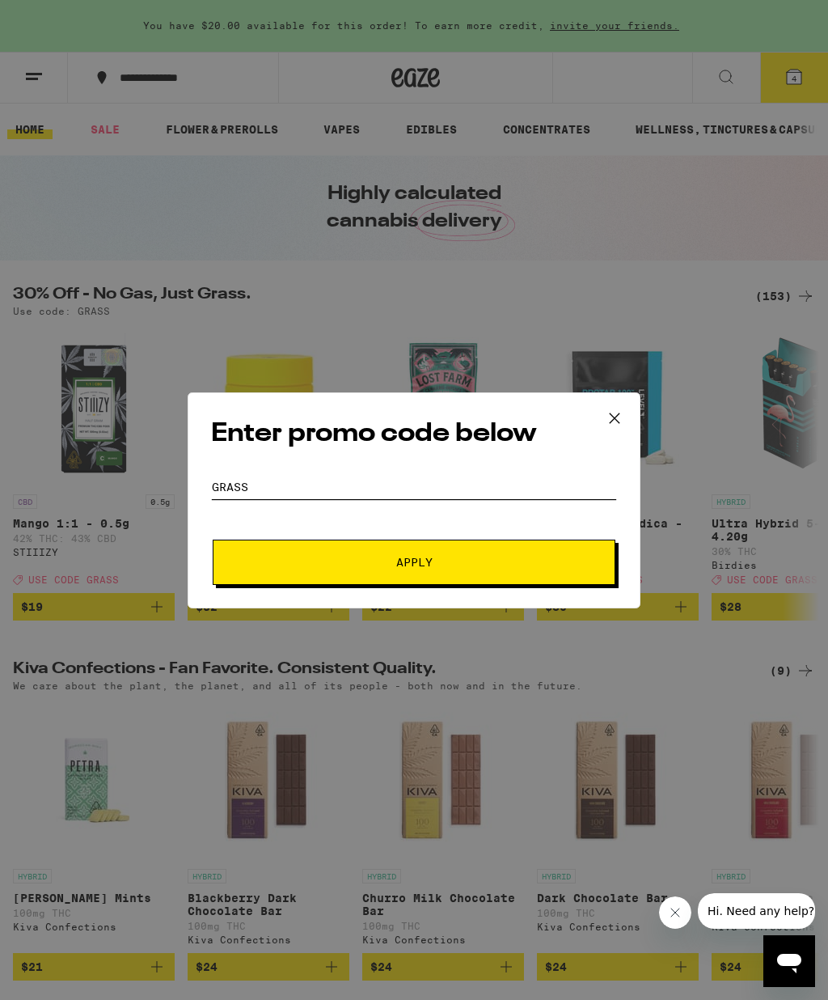
type input "Grass"
click at [355, 565] on span "Apply" at bounding box center [414, 561] width 291 height 11
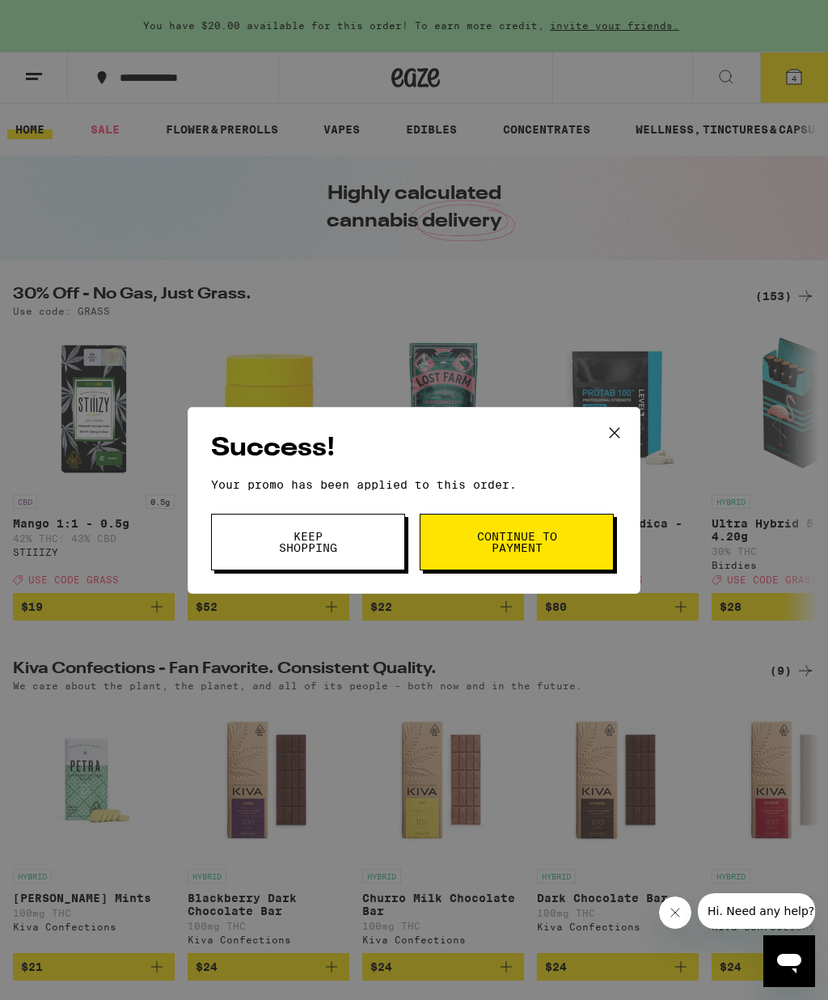
click at [615, 431] on icon at bounding box center [615, 432] width 10 height 10
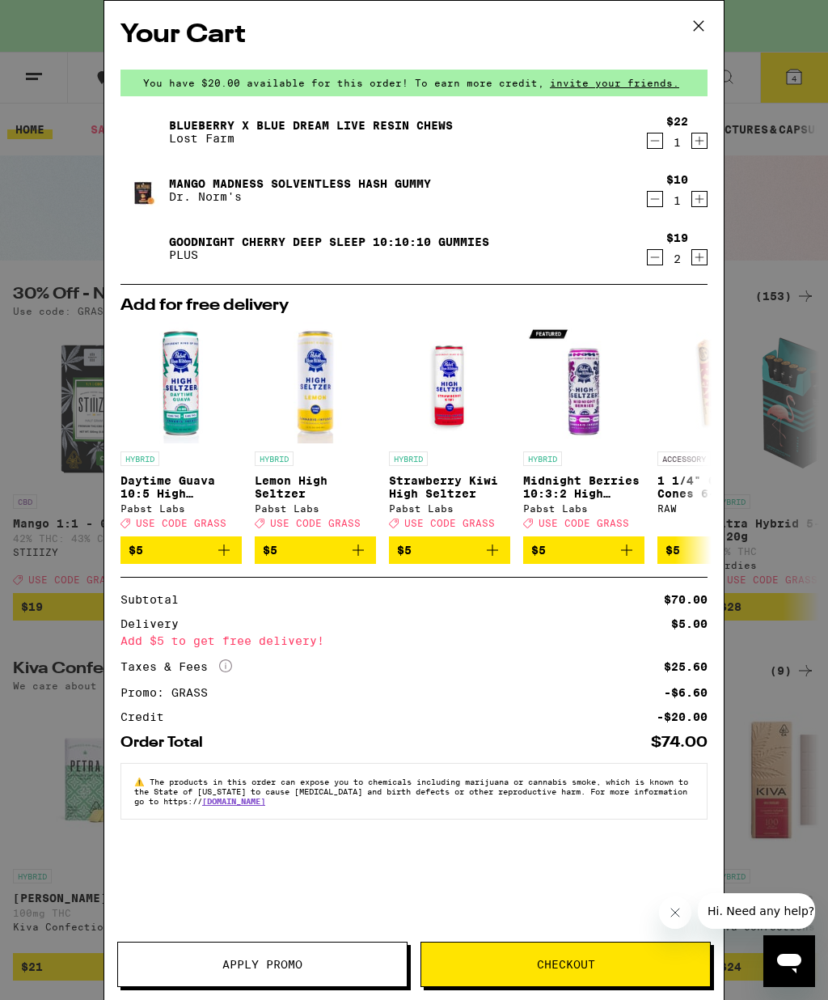
click at [705, 192] on icon "Increment" at bounding box center [699, 198] width 15 height 19
click at [557, 969] on span "Checkout" at bounding box center [566, 963] width 58 height 11
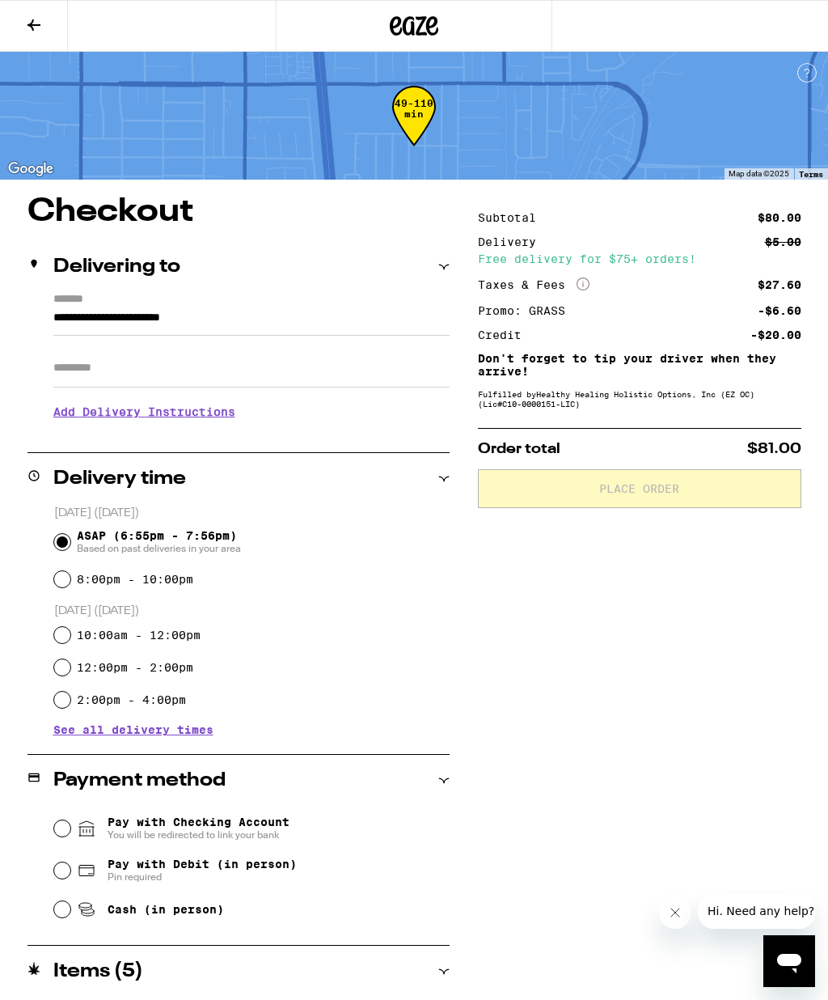
click at [64, 910] on input "Cash (in person)" at bounding box center [62, 909] width 16 height 16
radio input "true"
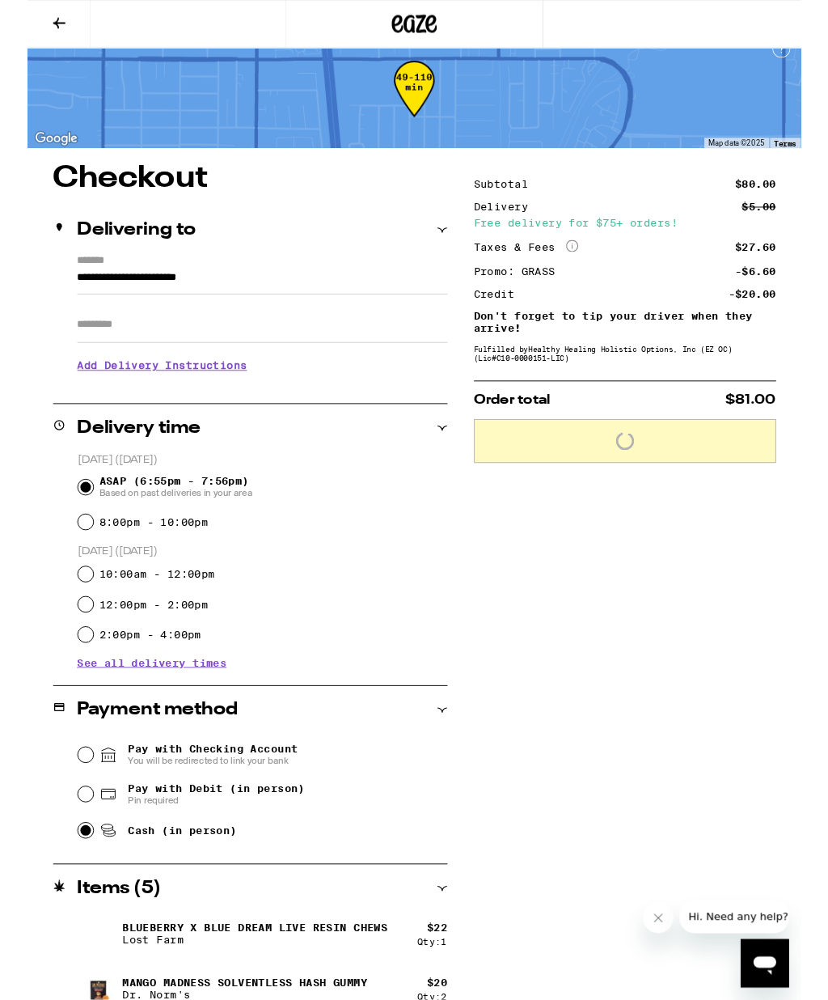
scroll to position [104, 0]
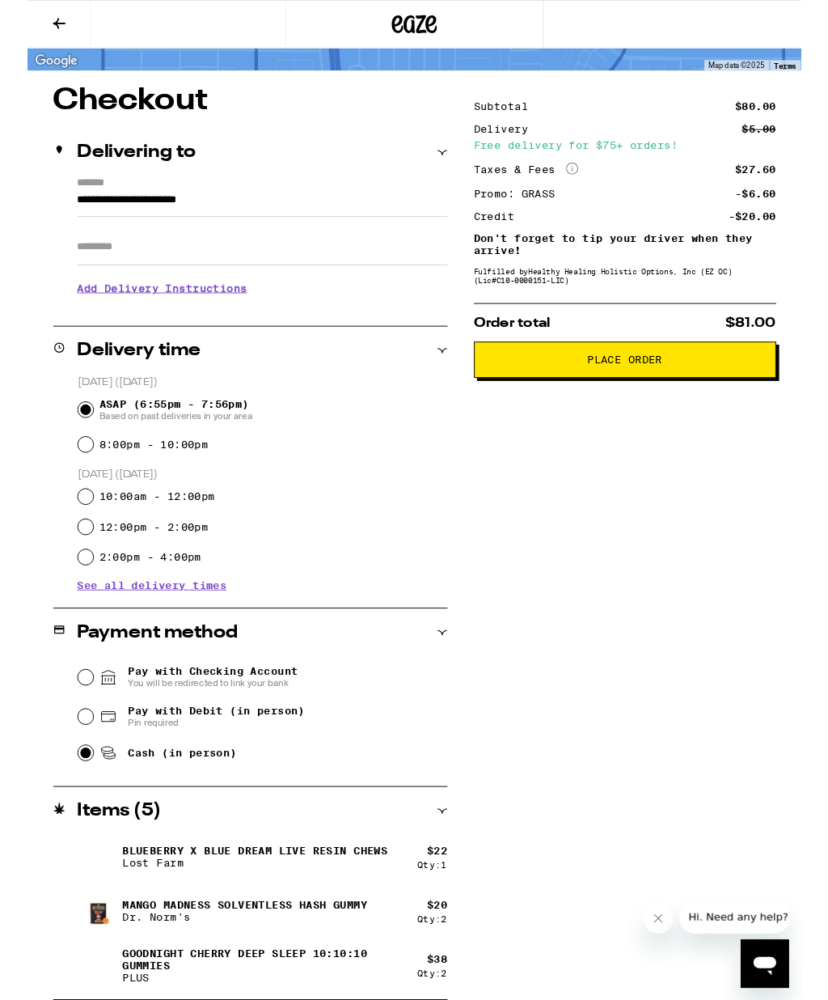
click at [629, 391] on span "Place Order" at bounding box center [639, 384] width 80 height 11
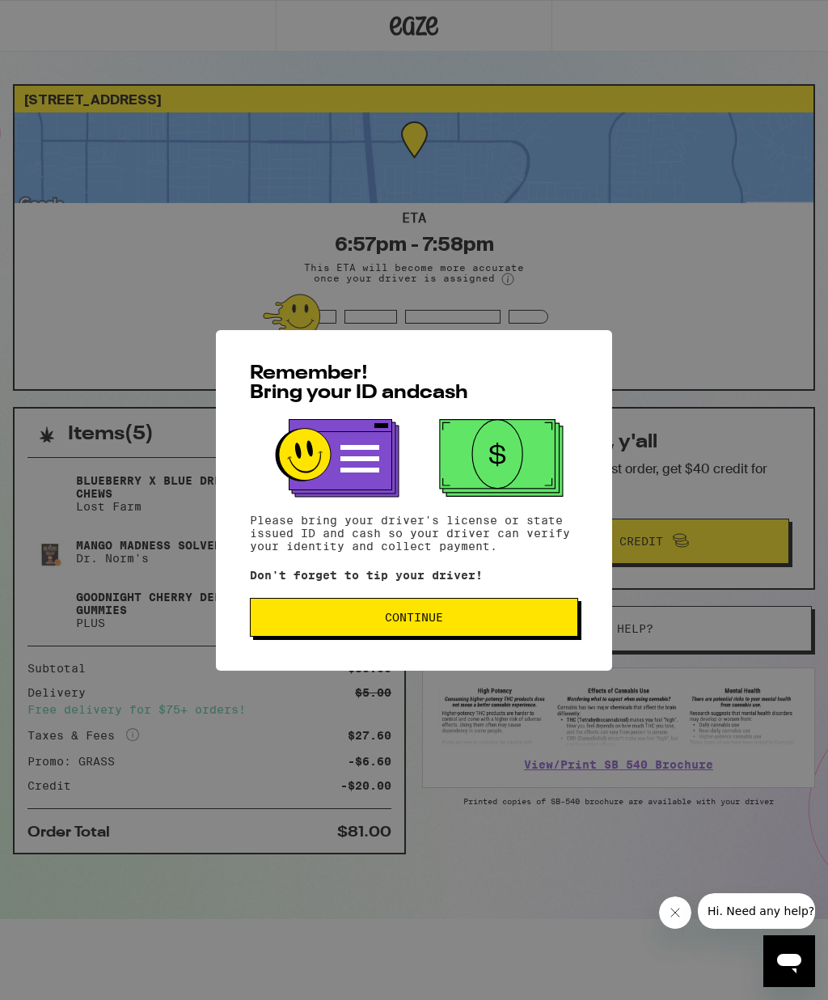
click at [372, 623] on span "Continue" at bounding box center [414, 616] width 301 height 11
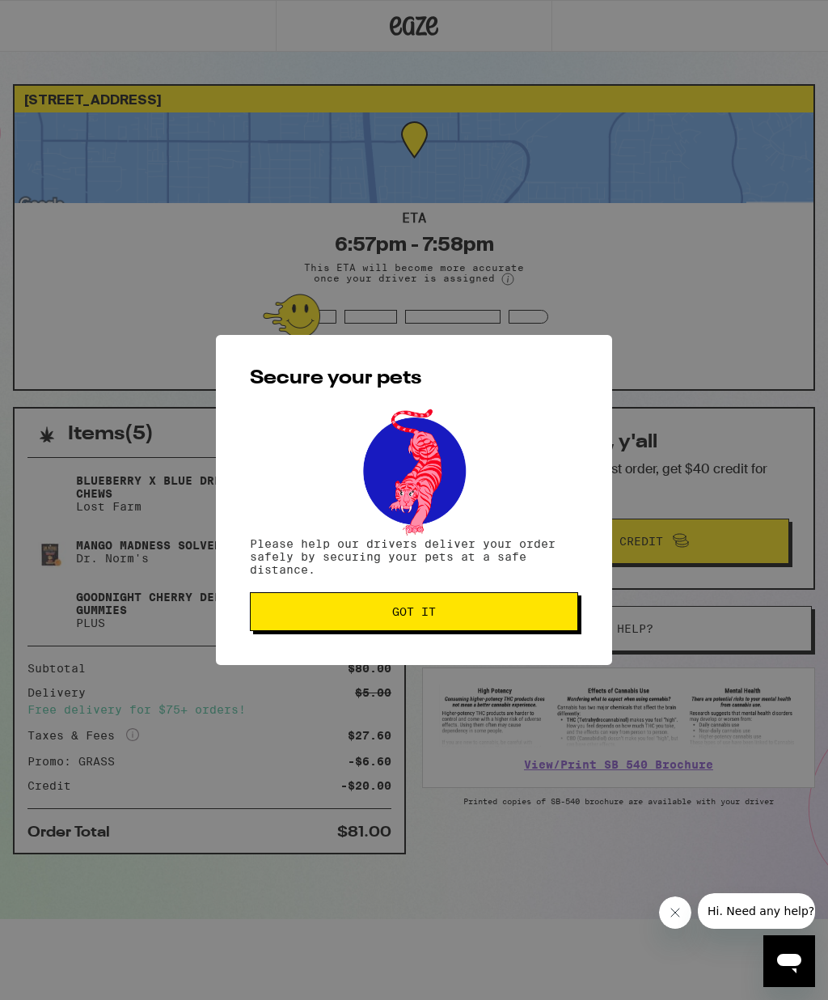
click at [383, 617] on span "Got it" at bounding box center [414, 611] width 301 height 11
